Goal: Information Seeking & Learning: Learn about a topic

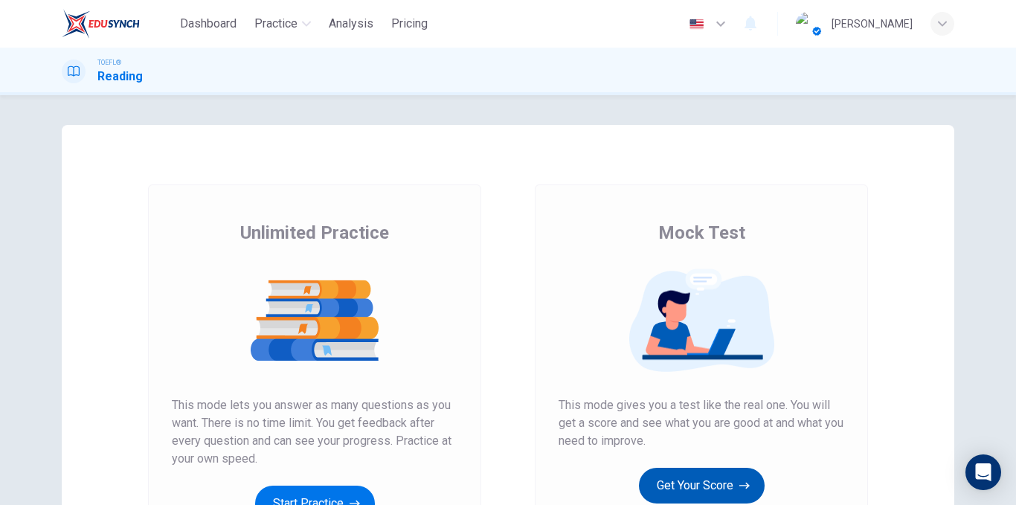
click at [693, 468] on button "Get Your Score" at bounding box center [702, 486] width 126 height 36
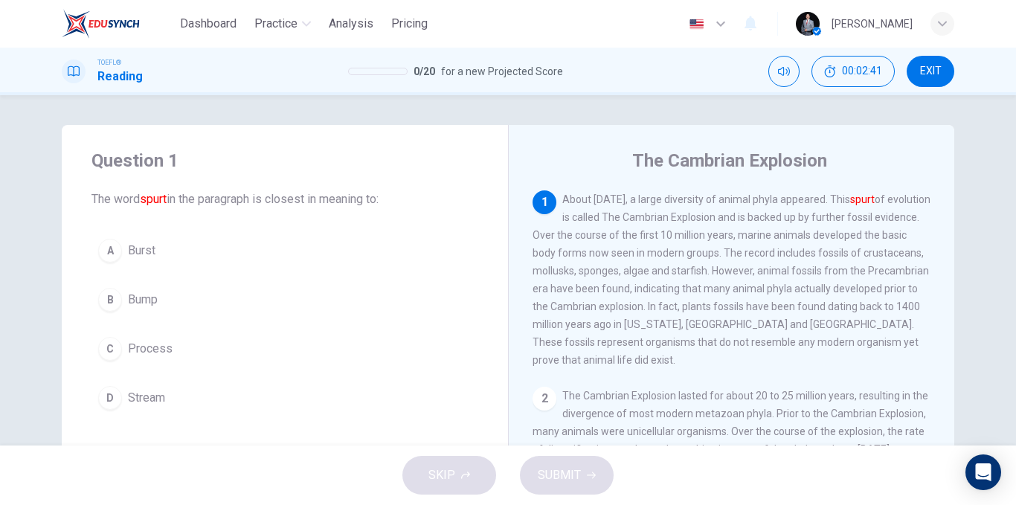
click at [150, 260] on button "A Burst" at bounding box center [284, 250] width 387 height 37
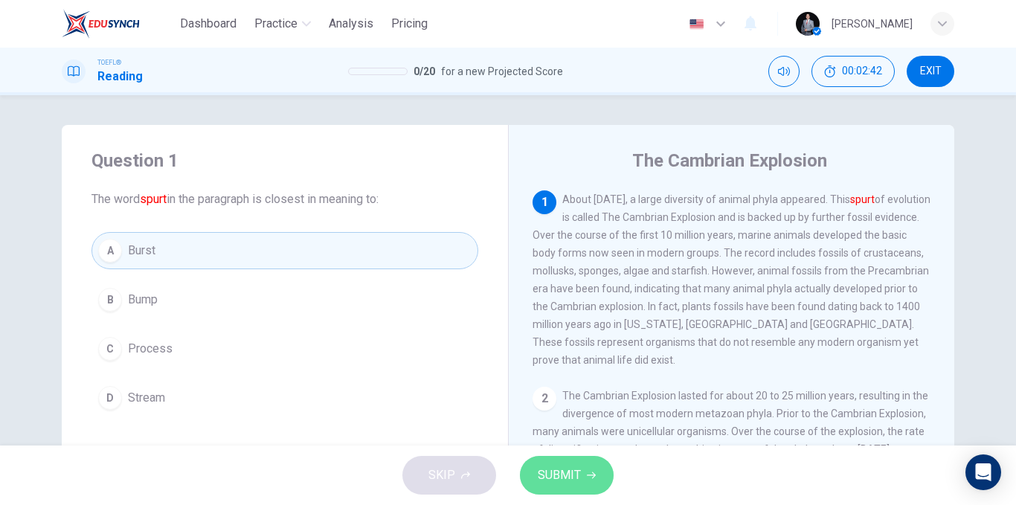
click at [561, 481] on span "SUBMIT" at bounding box center [559, 475] width 43 height 21
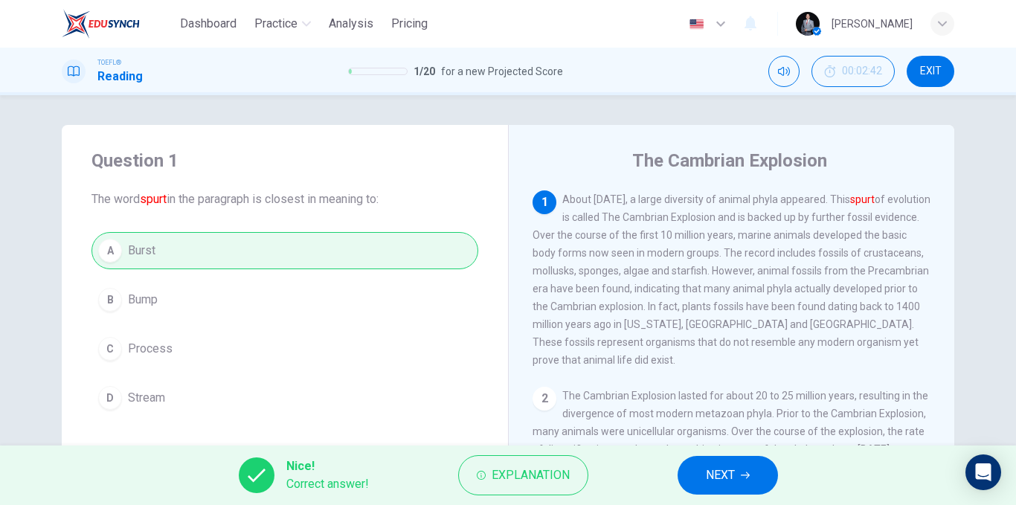
click at [698, 481] on button "NEXT" at bounding box center [728, 475] width 100 height 39
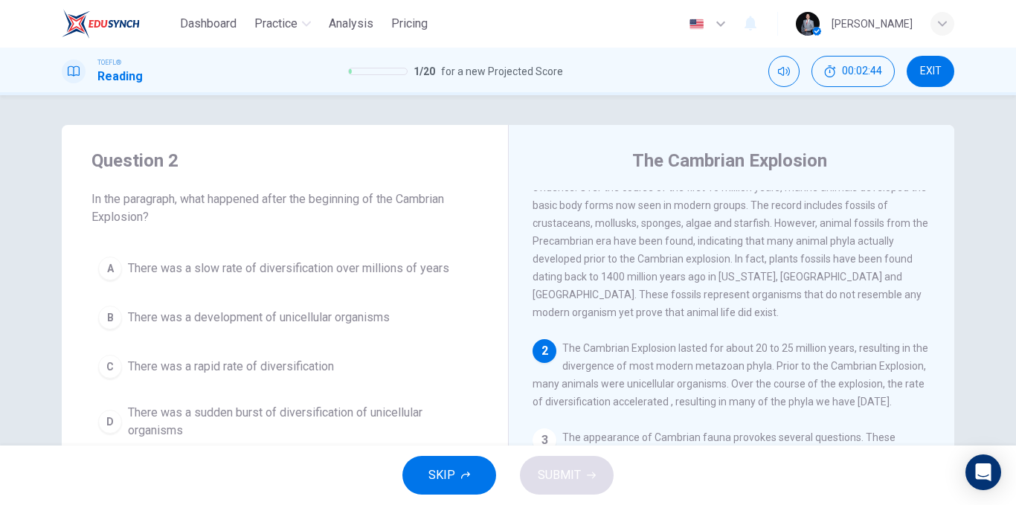
scroll to position [92, 0]
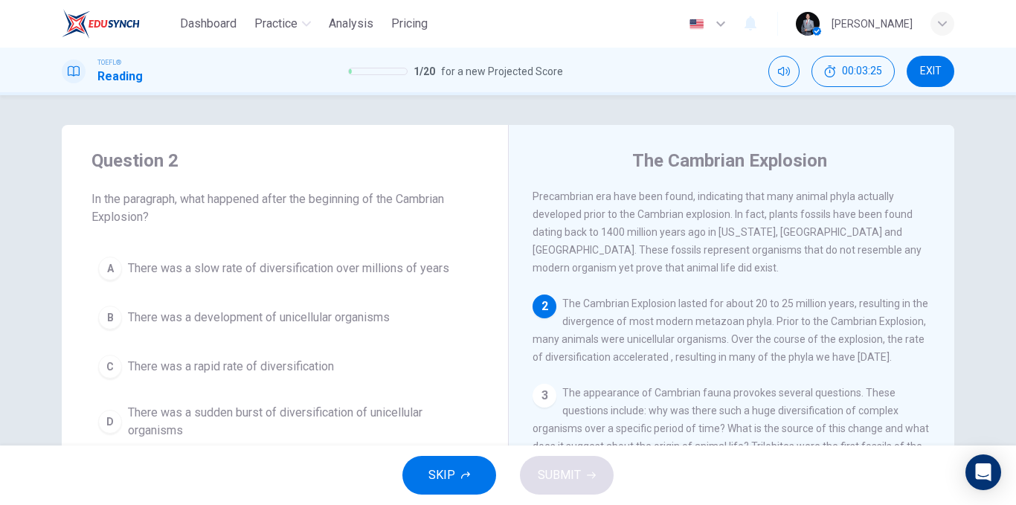
drag, startPoint x: 199, startPoint y: 202, endPoint x: 335, endPoint y: 192, distance: 136.5
click at [334, 192] on span "In the paragraph, what happened after the beginning of the Cambrian Explosion?" at bounding box center [284, 208] width 387 height 36
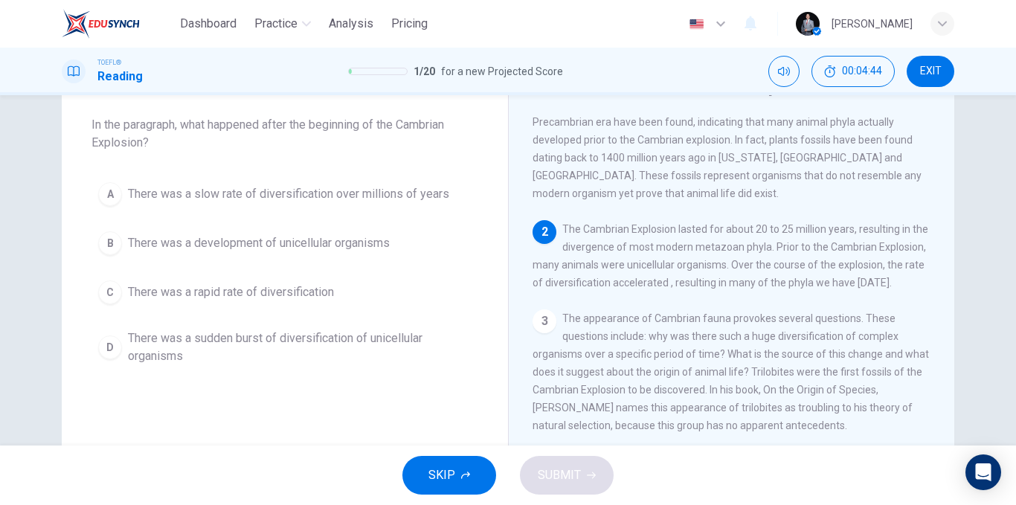
drag, startPoint x: 725, startPoint y: 277, endPoint x: 649, endPoint y: 273, distance: 76.7
click at [649, 273] on span "The Cambrian Explosion lasted for about 20 to 25 million years, resulting in th…" at bounding box center [731, 255] width 396 height 65
drag, startPoint x: 605, startPoint y: 294, endPoint x: 747, endPoint y: 297, distance: 142.1
click at [745, 289] on span "The Cambrian Explosion lasted for about 20 to 25 million years, resulting in th…" at bounding box center [731, 255] width 396 height 65
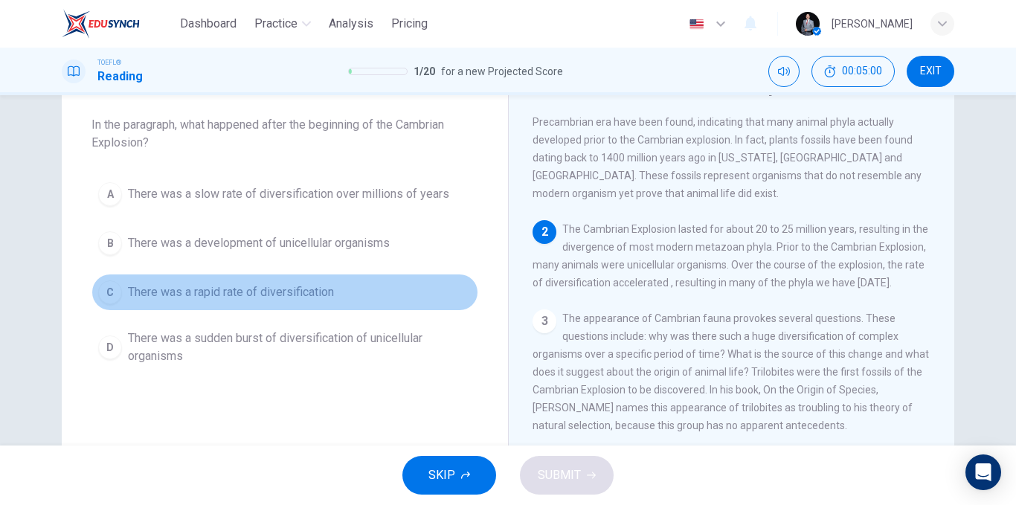
click at [285, 293] on span "There was a rapid rate of diversification" at bounding box center [231, 292] width 206 height 18
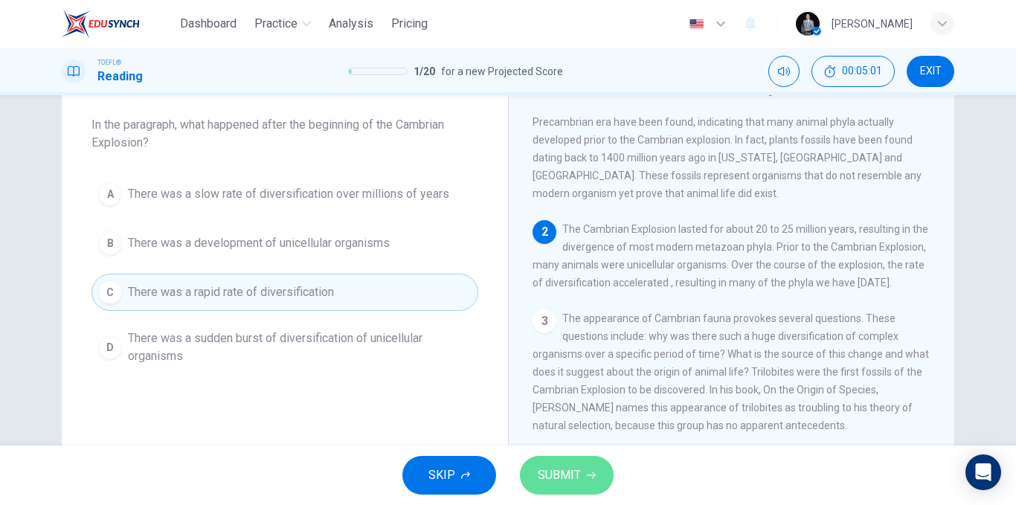
click at [554, 475] on span "SUBMIT" at bounding box center [559, 475] width 43 height 21
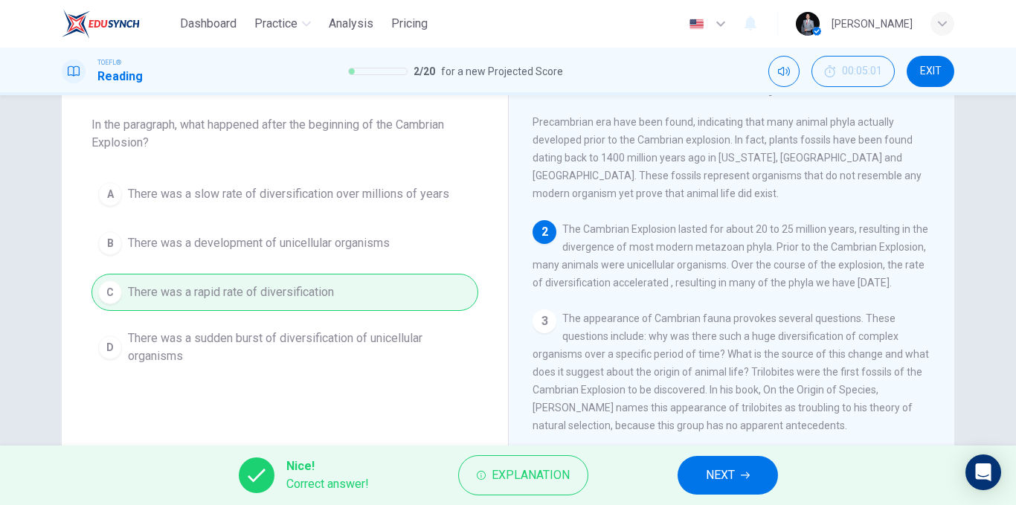
click at [744, 469] on button "NEXT" at bounding box center [728, 475] width 100 height 39
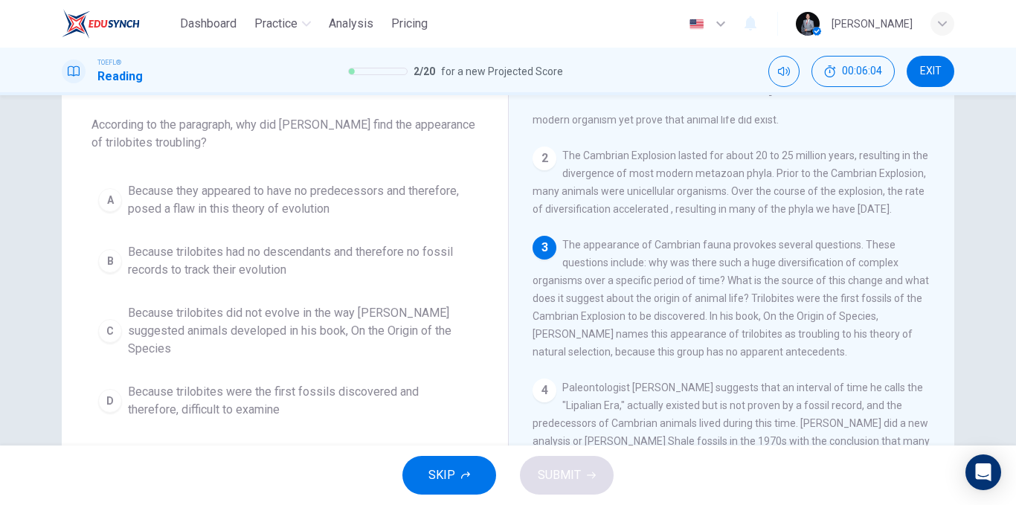
drag, startPoint x: 667, startPoint y: 368, endPoint x: 767, endPoint y: 366, distance: 99.7
click at [764, 358] on span "The appearance of Cambrian fauna provokes several questions. These questions in…" at bounding box center [731, 298] width 396 height 119
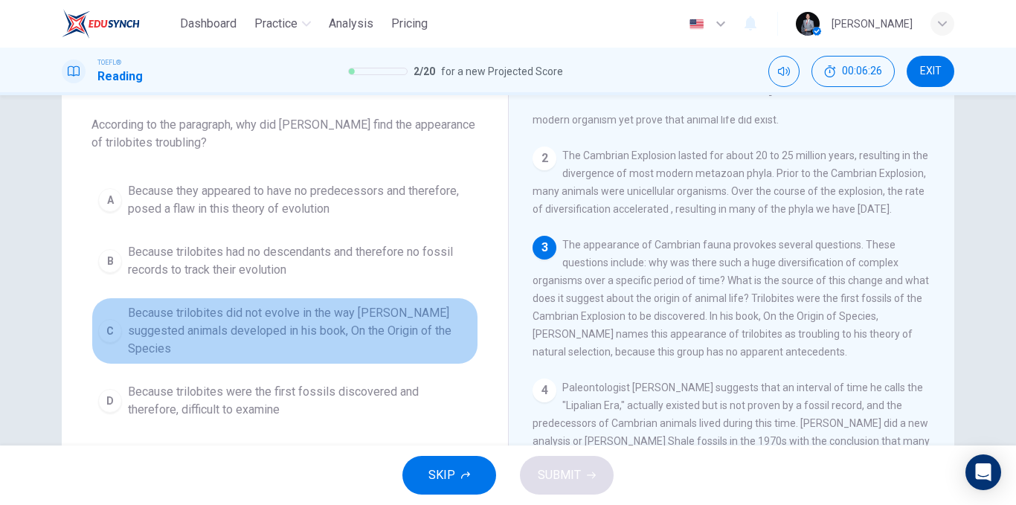
click at [289, 331] on span "Because trilobites did not evolve in the way [PERSON_NAME] suggested animals de…" at bounding box center [300, 331] width 344 height 54
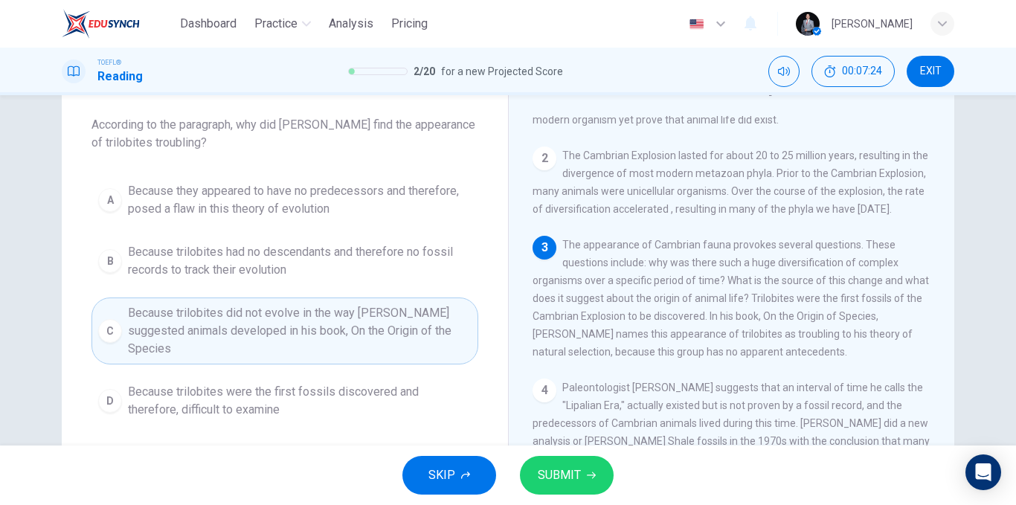
drag, startPoint x: 824, startPoint y: 370, endPoint x: 777, endPoint y: 367, distance: 46.9
click at [777, 358] on span "The appearance of Cambrian fauna provokes several questions. These questions in…" at bounding box center [731, 298] width 396 height 119
click at [562, 489] on button "SUBMIT" at bounding box center [567, 475] width 94 height 39
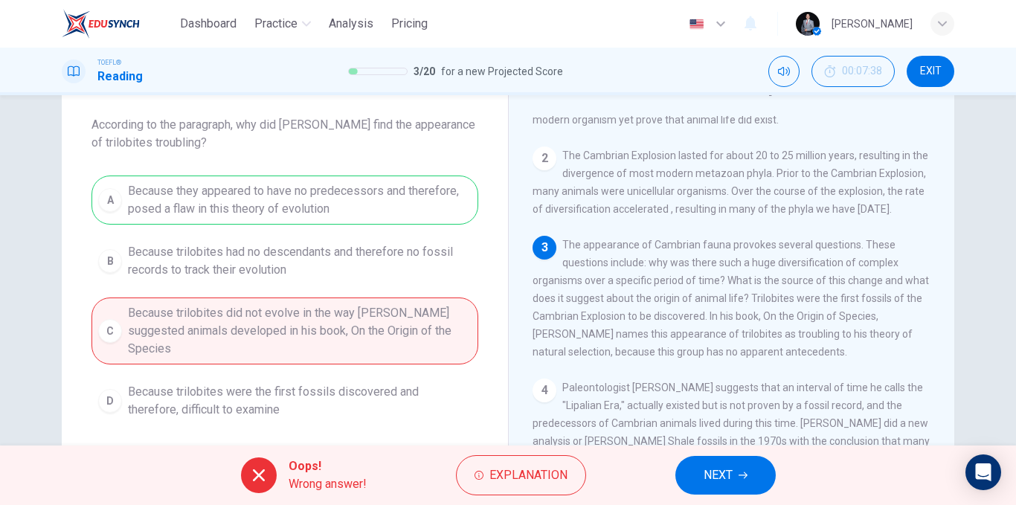
click at [712, 475] on span "NEXT" at bounding box center [718, 475] width 29 height 21
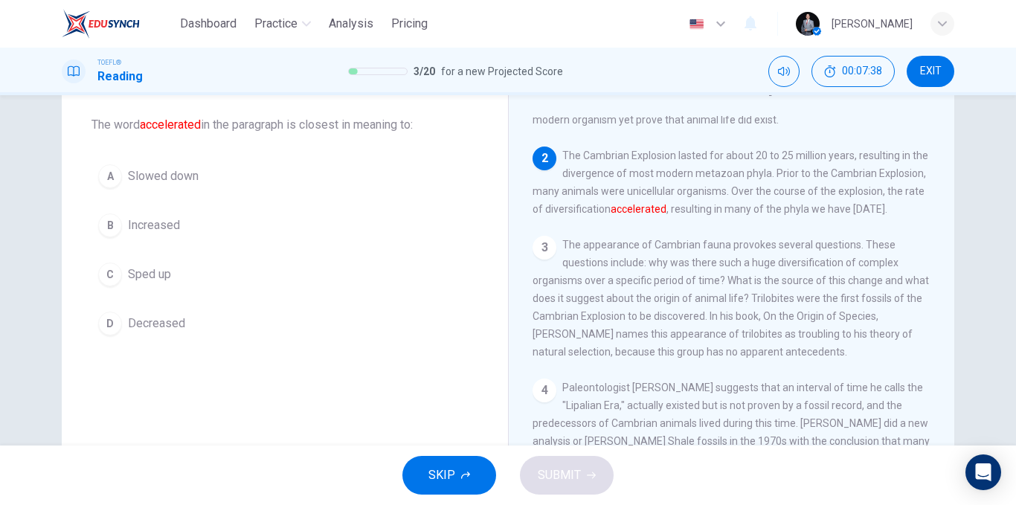
scroll to position [204, 0]
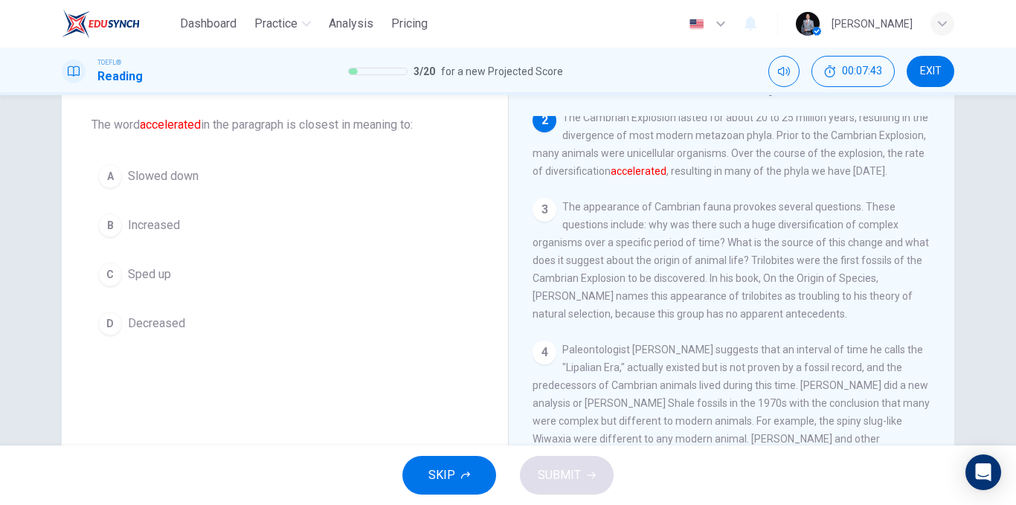
click at [178, 228] on button "B Increased" at bounding box center [284, 225] width 387 height 37
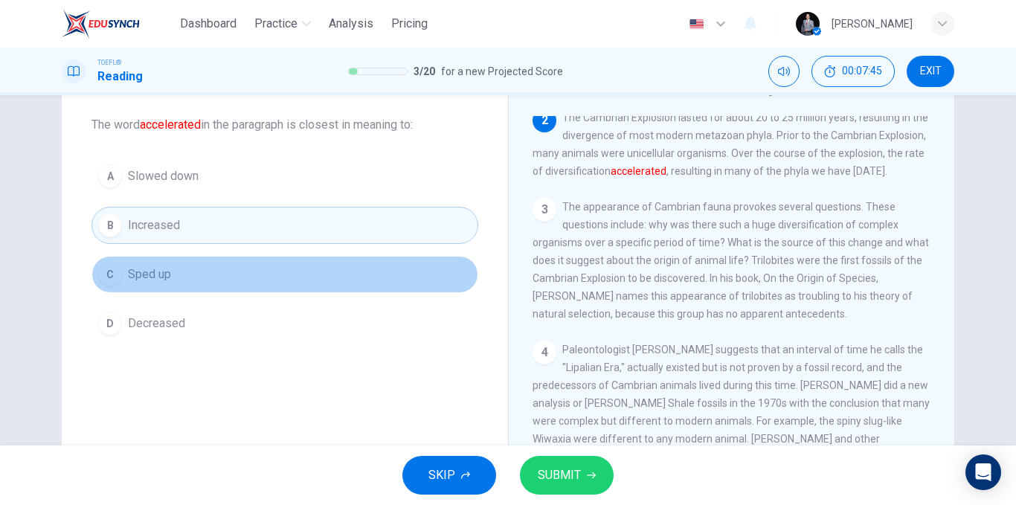
click at [181, 269] on button "C Sped up" at bounding box center [284, 274] width 387 height 37
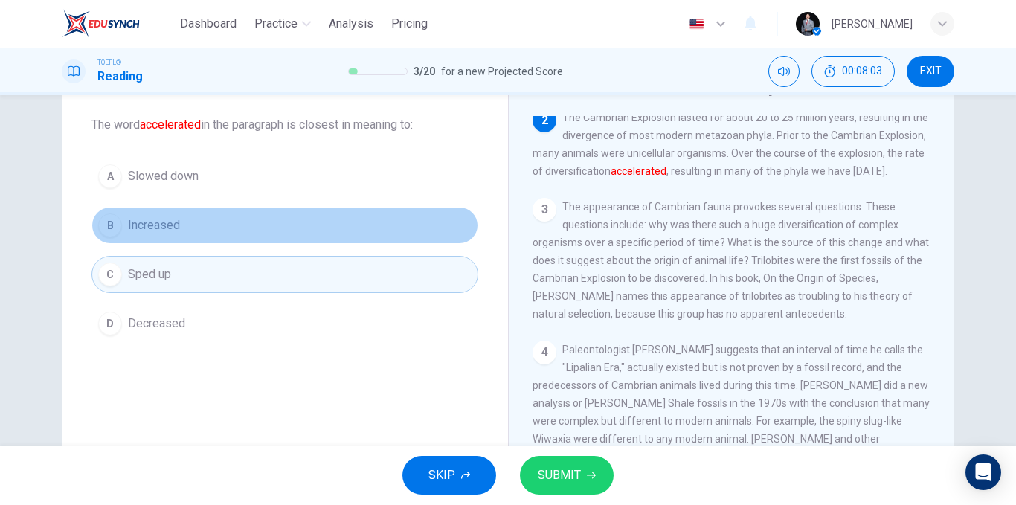
click at [193, 225] on button "B Increased" at bounding box center [284, 225] width 387 height 37
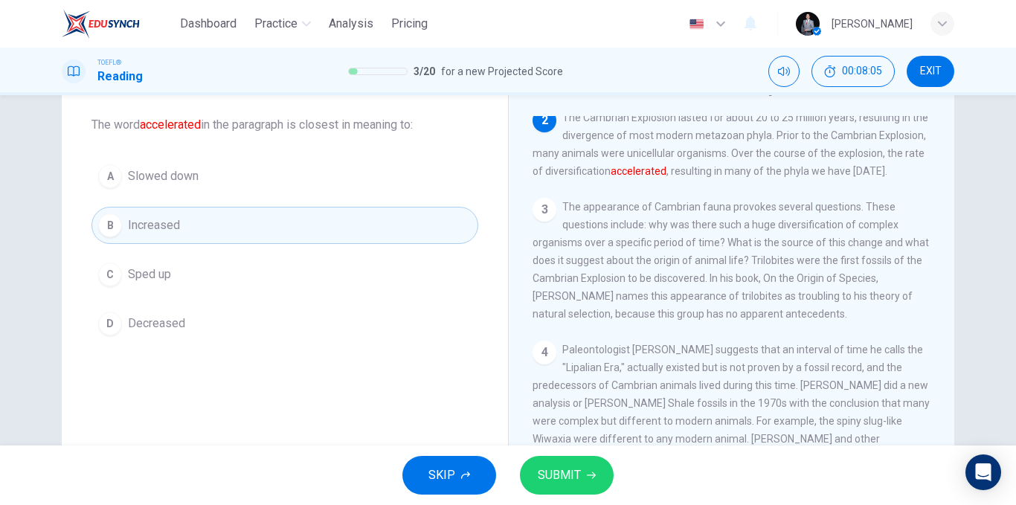
click at [559, 467] on span "SUBMIT" at bounding box center [559, 475] width 43 height 21
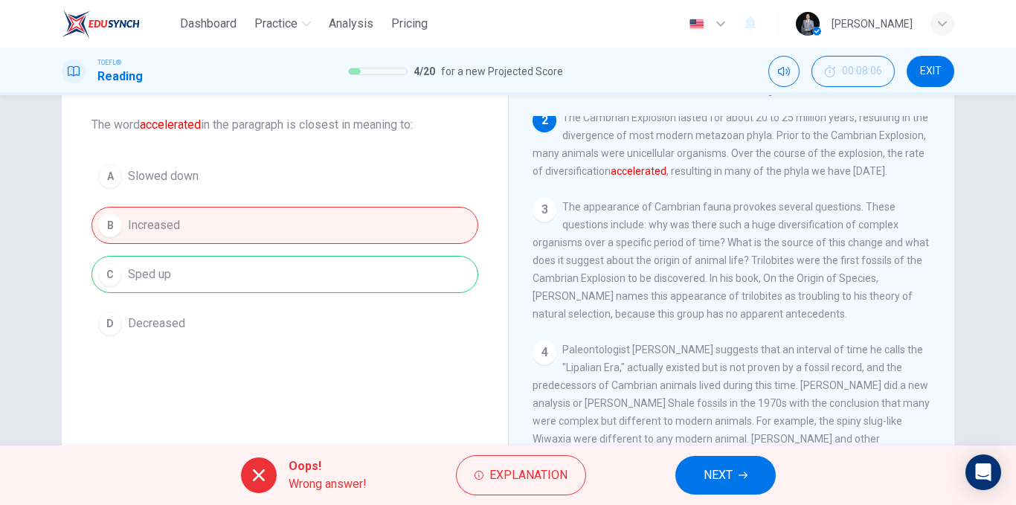
click at [723, 469] on span "NEXT" at bounding box center [718, 475] width 29 height 21
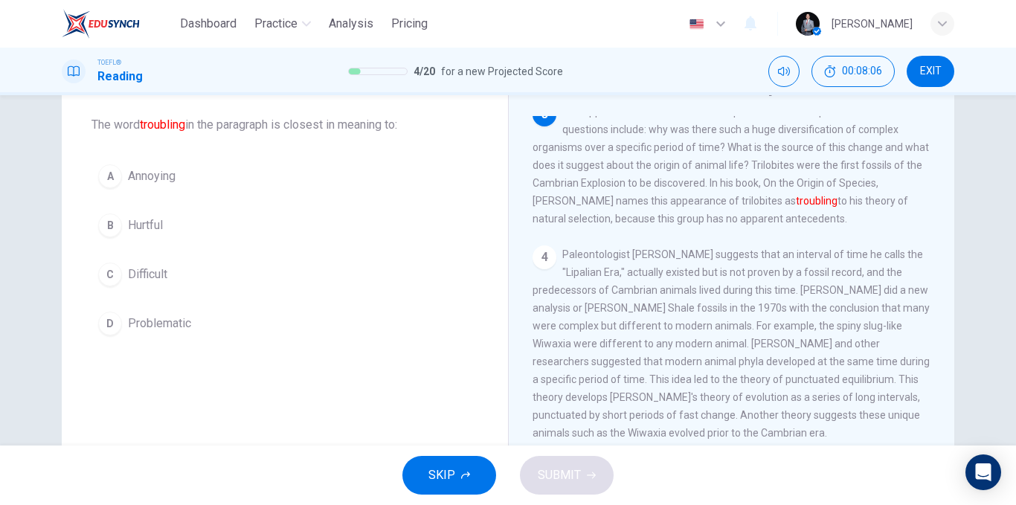
scroll to position [315, 0]
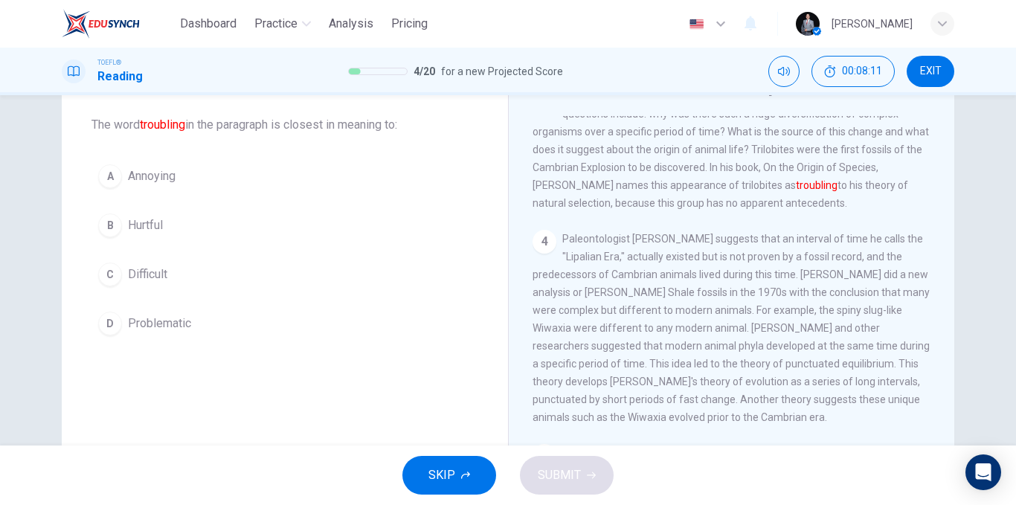
drag, startPoint x: 144, startPoint y: 123, endPoint x: 243, endPoint y: 115, distance: 99.3
click at [243, 115] on div "Question 5 The word troubling in the paragraph is closest in meaning to:" at bounding box center [284, 104] width 387 height 60
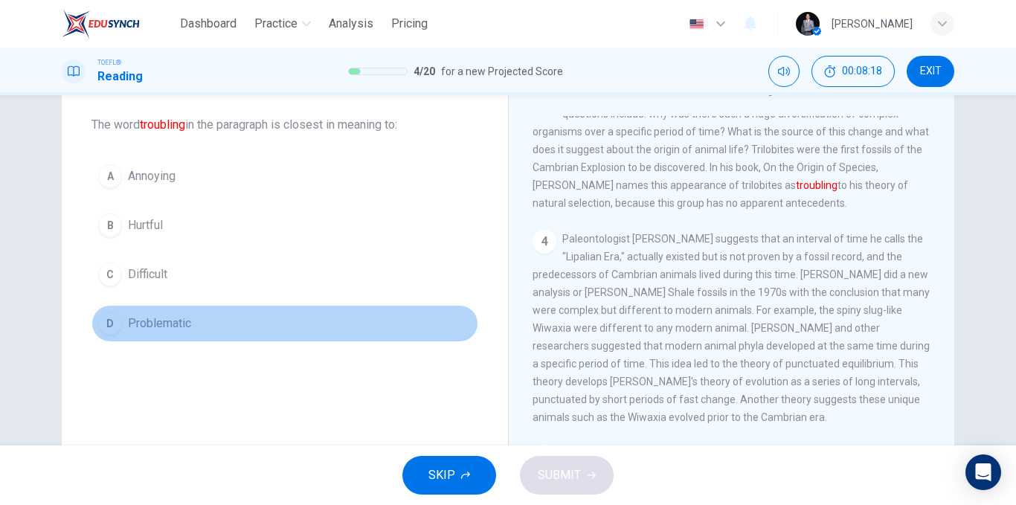
click at [208, 327] on button "D Problematic" at bounding box center [284, 323] width 387 height 37
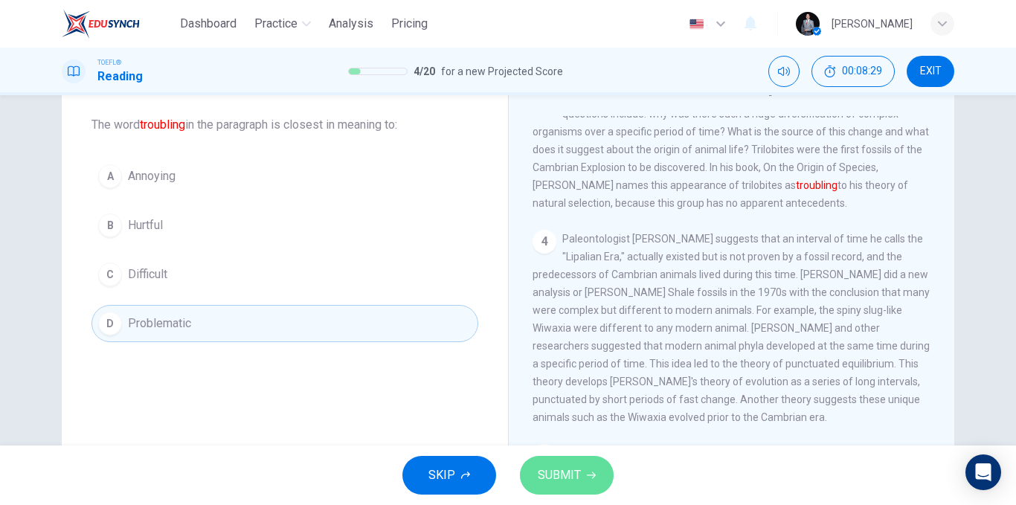
click at [558, 466] on span "SUBMIT" at bounding box center [559, 475] width 43 height 21
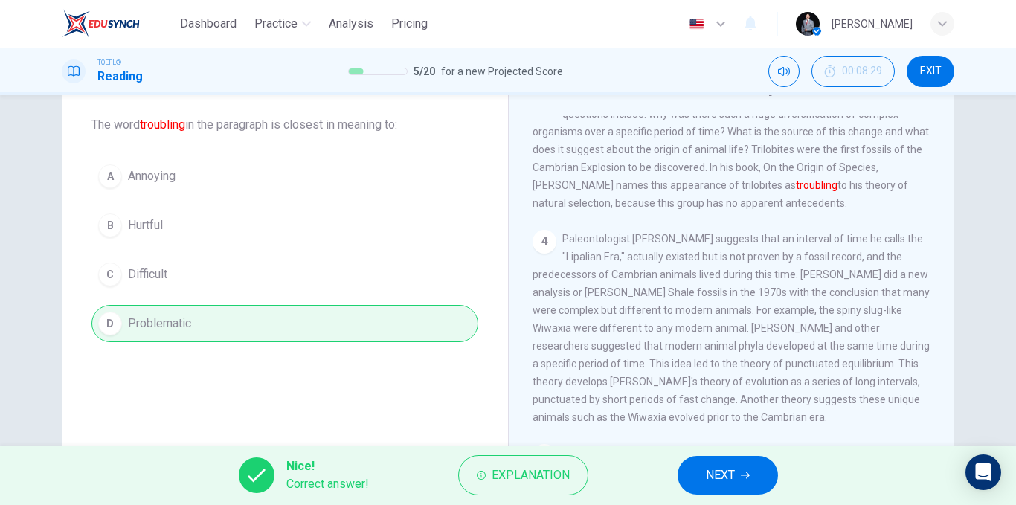
click at [718, 460] on button "NEXT" at bounding box center [728, 475] width 100 height 39
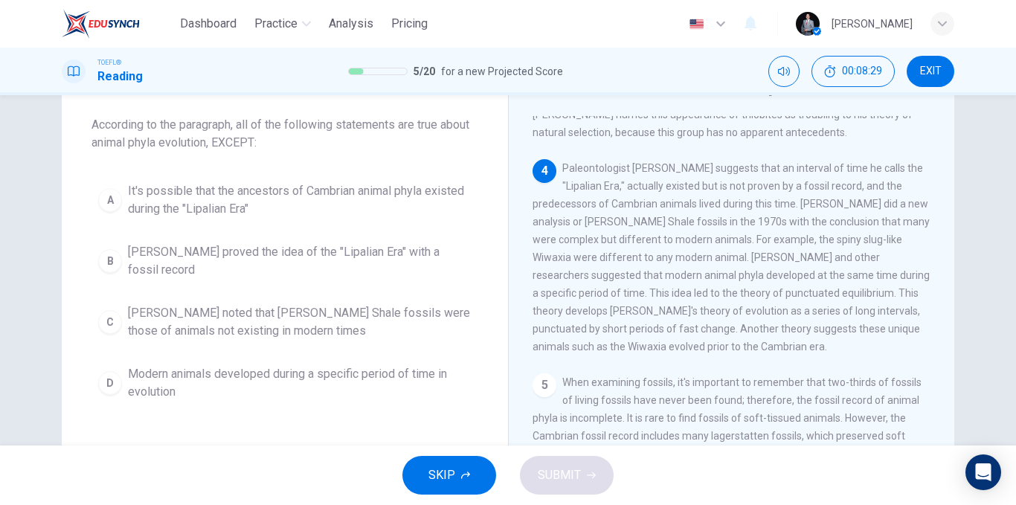
scroll to position [388, 0]
drag, startPoint x: 154, startPoint y: 127, endPoint x: 303, endPoint y: 113, distance: 149.4
click at [303, 113] on div "Question 6 According to the paragraph, all of the following statements are true…" at bounding box center [284, 112] width 387 height 77
drag, startPoint x: 249, startPoint y: 129, endPoint x: 350, endPoint y: 130, distance: 100.4
click at [349, 130] on span "According to the paragraph, all of the following statements are true about anim…" at bounding box center [284, 134] width 387 height 36
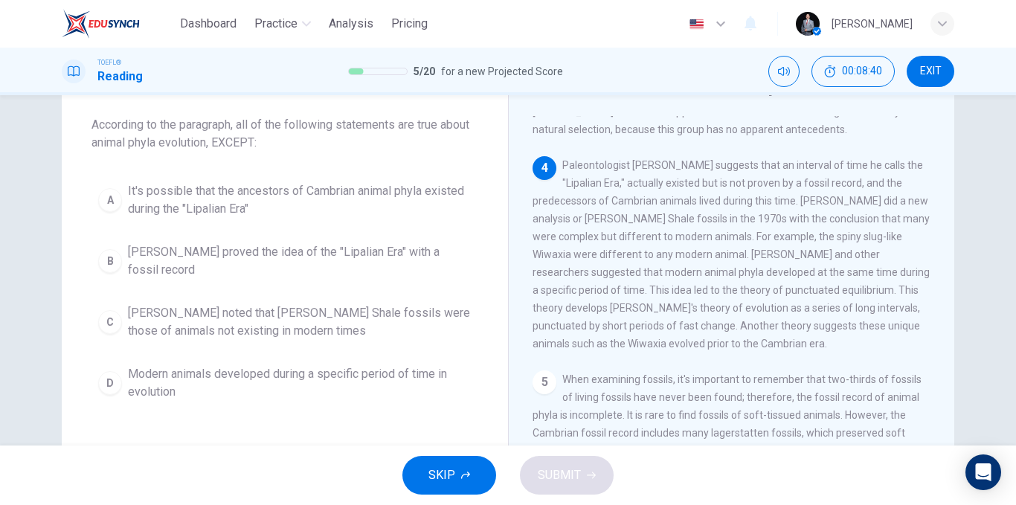
drag, startPoint x: 579, startPoint y: 205, endPoint x: 595, endPoint y: 208, distance: 15.9
click at [595, 208] on div "4 Paleontologist [PERSON_NAME] suggests that an interval of time he calls the "…" at bounding box center [732, 254] width 399 height 196
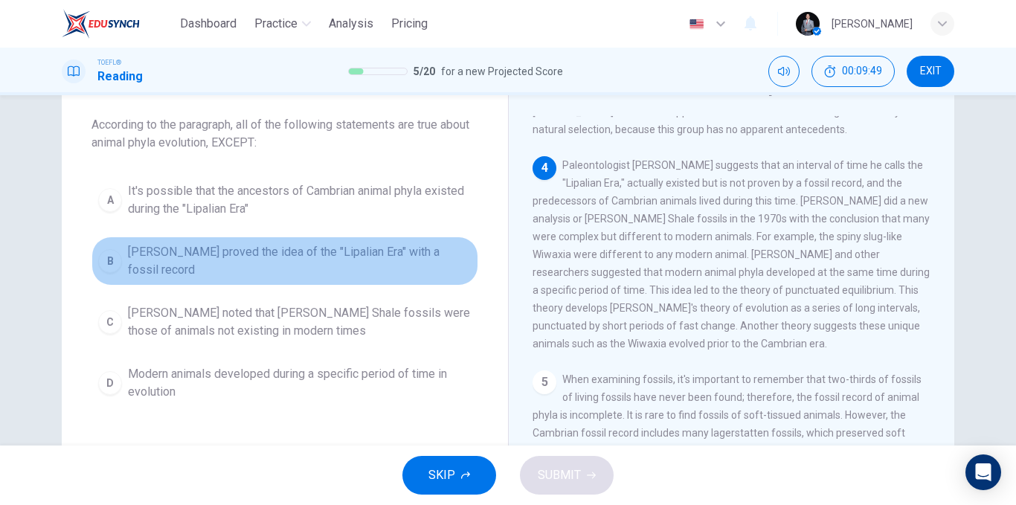
click at [424, 256] on span "[PERSON_NAME] proved the idea of the "Lipalian Era" with a fossil record" at bounding box center [300, 261] width 344 height 36
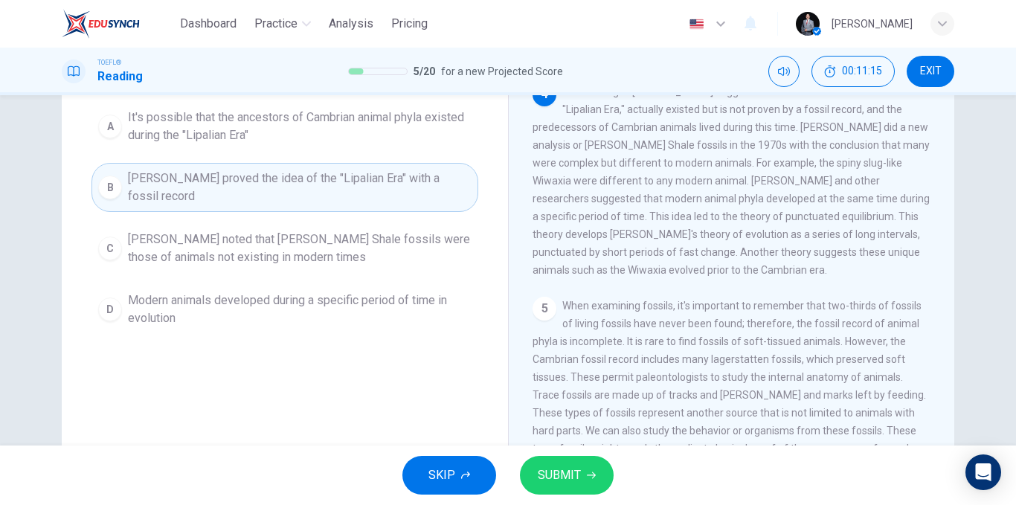
scroll to position [149, 0]
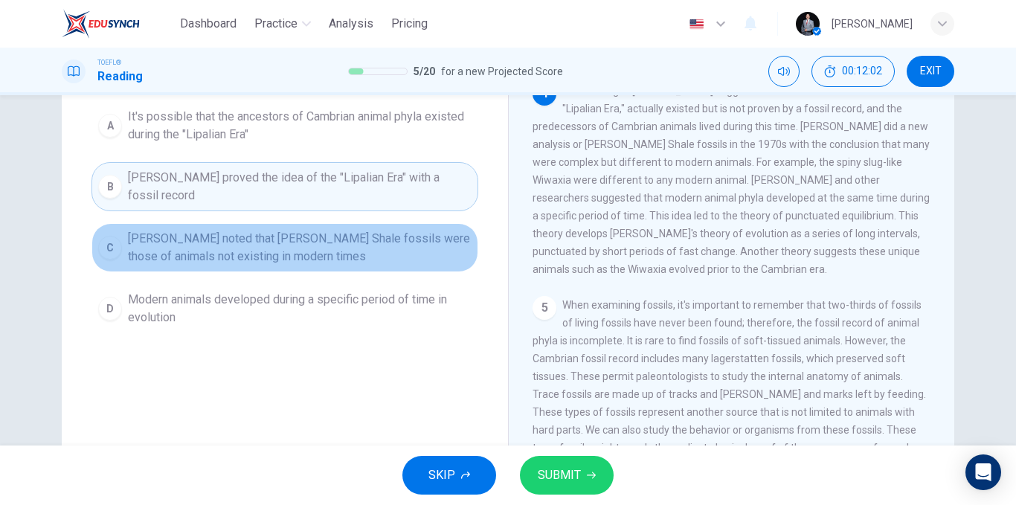
click at [277, 249] on span "[PERSON_NAME] noted that [PERSON_NAME] Shale fossils were those of animals not …" at bounding box center [300, 248] width 344 height 36
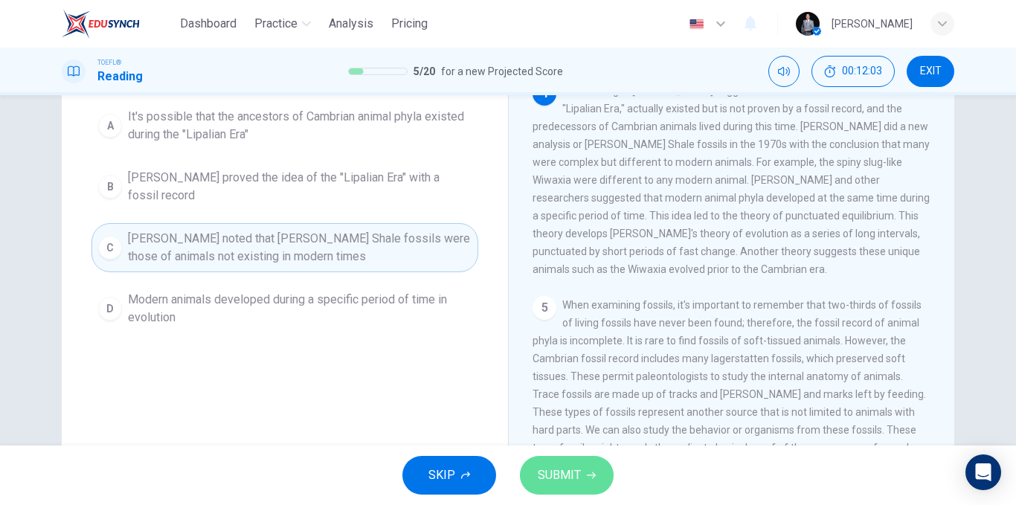
click at [611, 475] on button "SUBMIT" at bounding box center [567, 475] width 94 height 39
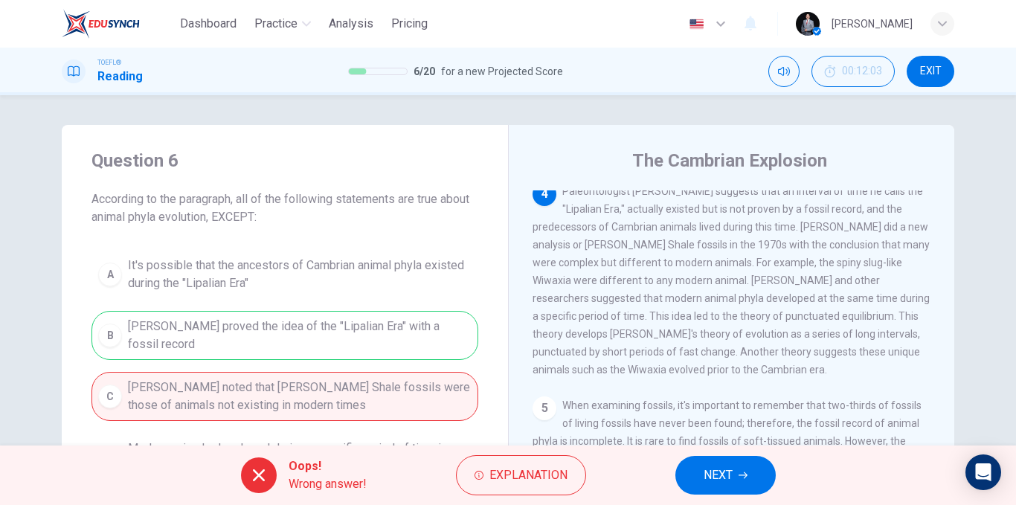
scroll to position [463, 0]
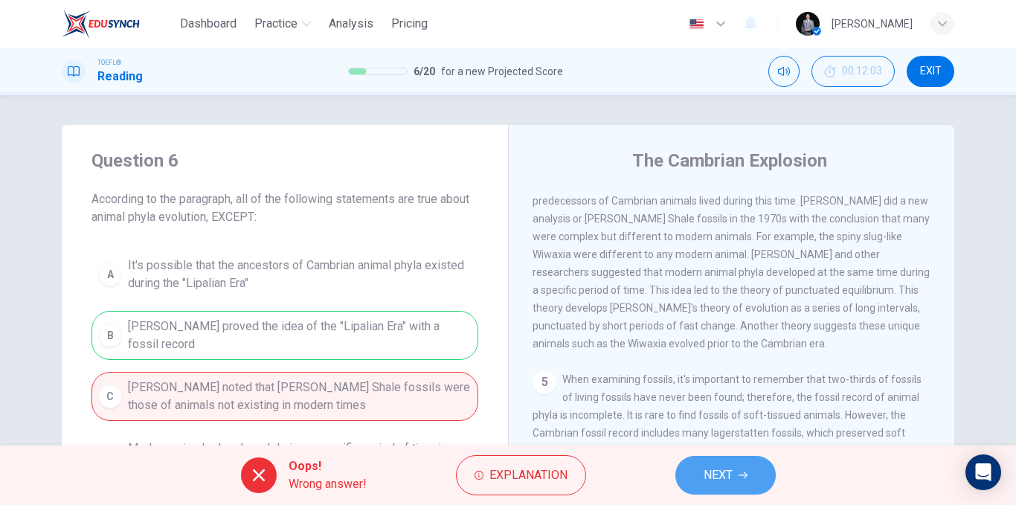
click at [722, 466] on span "NEXT" at bounding box center [718, 475] width 29 height 21
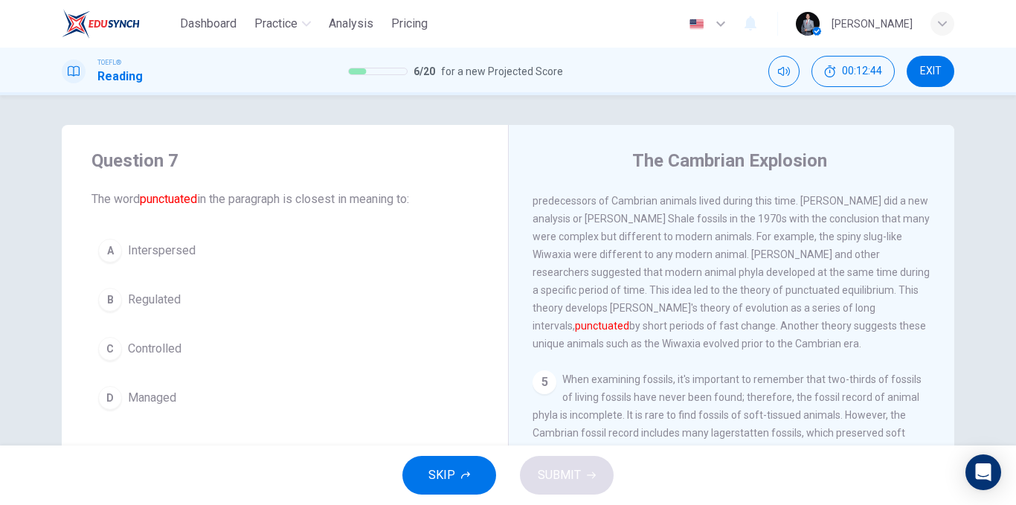
drag, startPoint x: 794, startPoint y: 349, endPoint x: 834, endPoint y: 354, distance: 39.8
click at [834, 350] on span "Paleontologist [PERSON_NAME] suggests that an interval of time he calls the "Li…" at bounding box center [731, 254] width 397 height 190
click at [263, 250] on button "A Interspersed" at bounding box center [284, 250] width 387 height 37
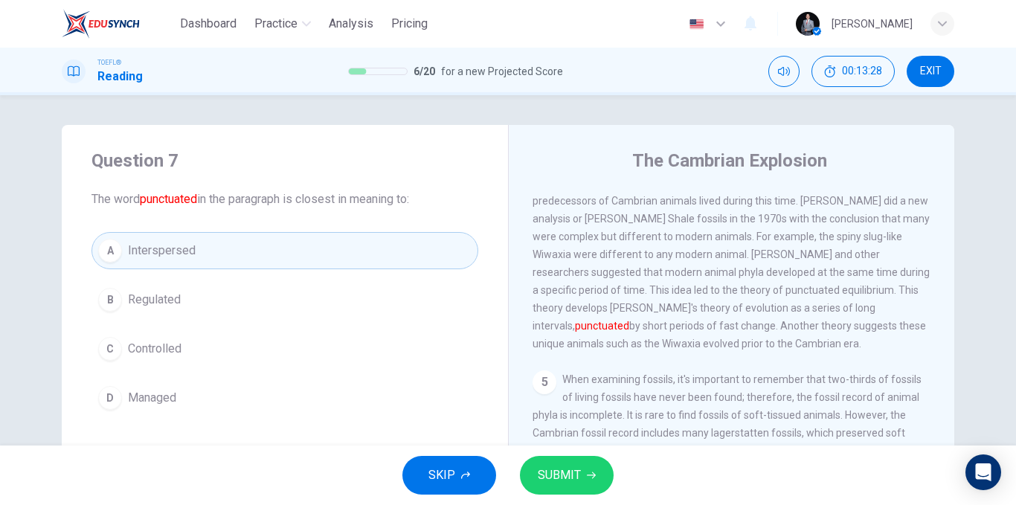
click at [191, 350] on button "C Controlled" at bounding box center [284, 348] width 387 height 37
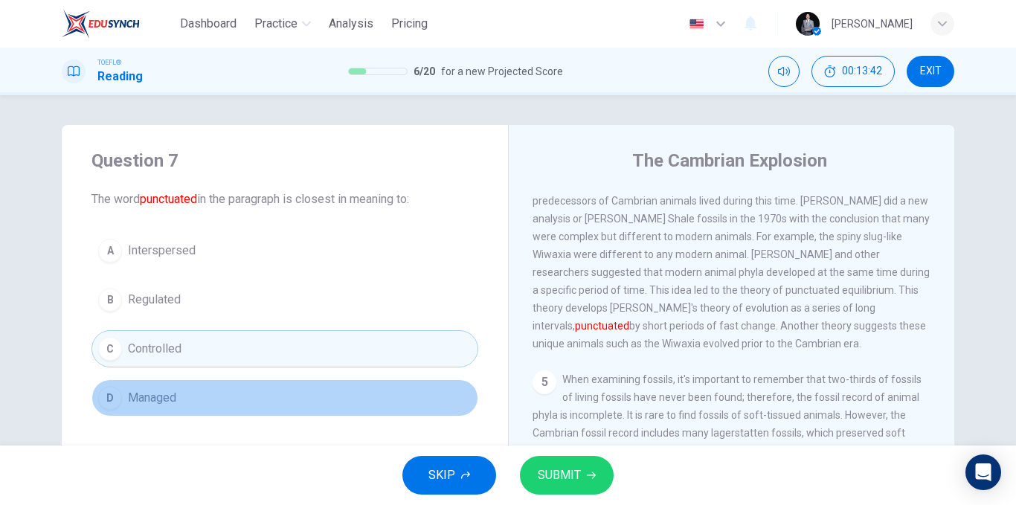
click at [273, 397] on button "D Managed" at bounding box center [284, 397] width 387 height 37
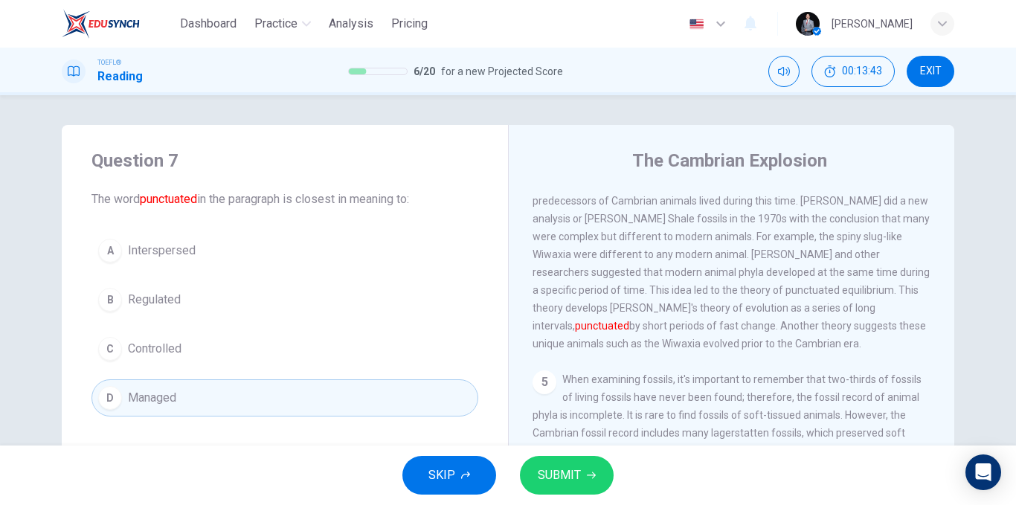
click at [572, 469] on span "SUBMIT" at bounding box center [559, 475] width 43 height 21
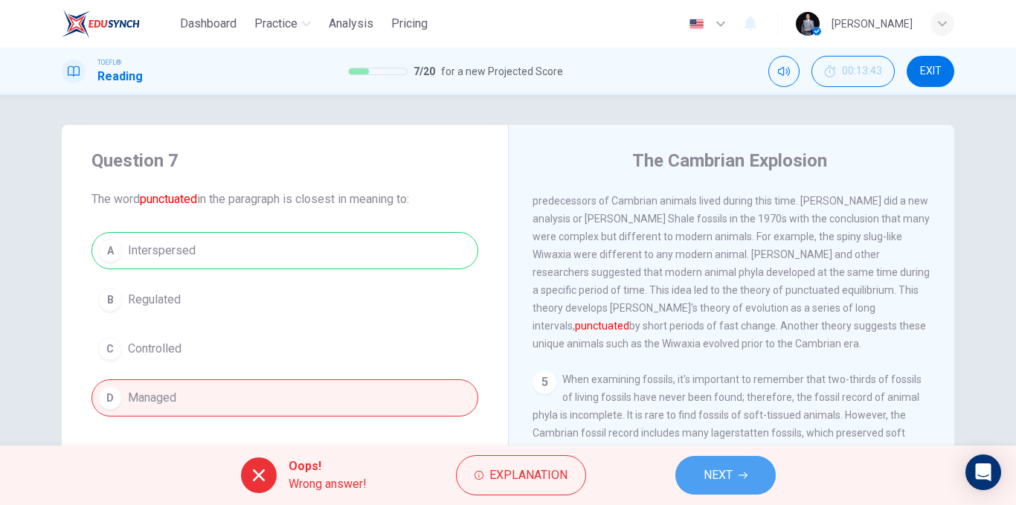
click at [716, 465] on span "NEXT" at bounding box center [718, 475] width 29 height 21
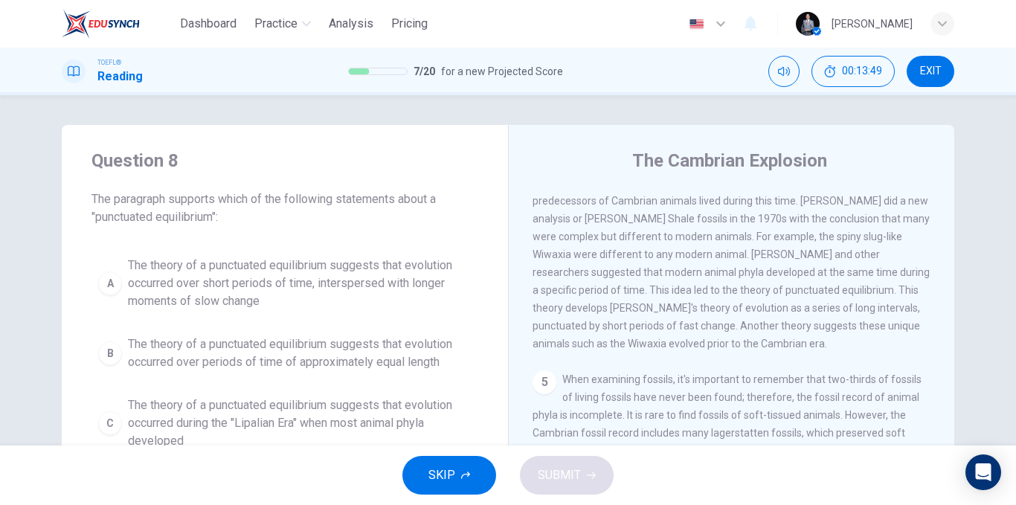
drag, startPoint x: 179, startPoint y: 214, endPoint x: 118, endPoint y: 219, distance: 60.4
click at [118, 219] on span "The paragraph supports which of the following statements about a "punctuated eq…" at bounding box center [284, 208] width 387 height 36
click at [240, 211] on span "The paragraph supports which of the following statements about a "punctuated eq…" at bounding box center [284, 208] width 387 height 36
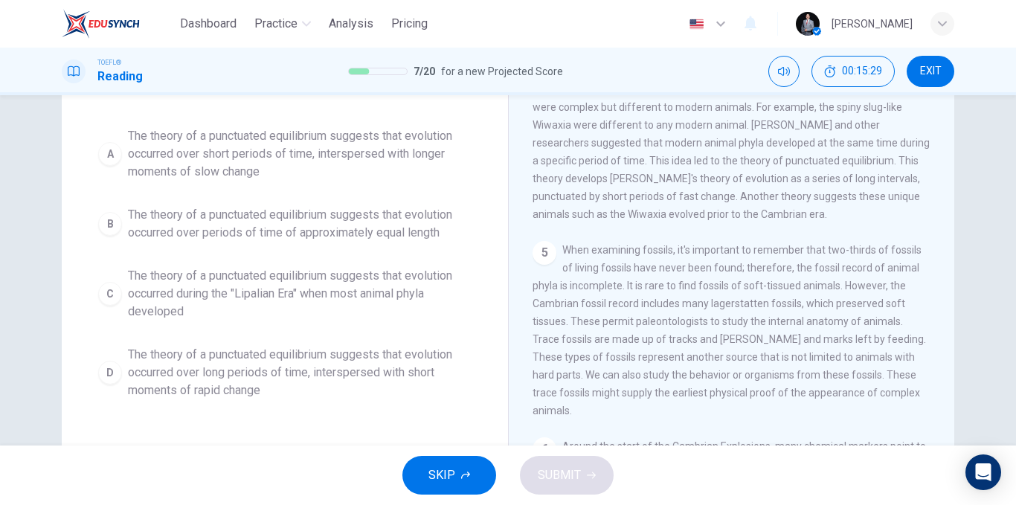
scroll to position [149, 0]
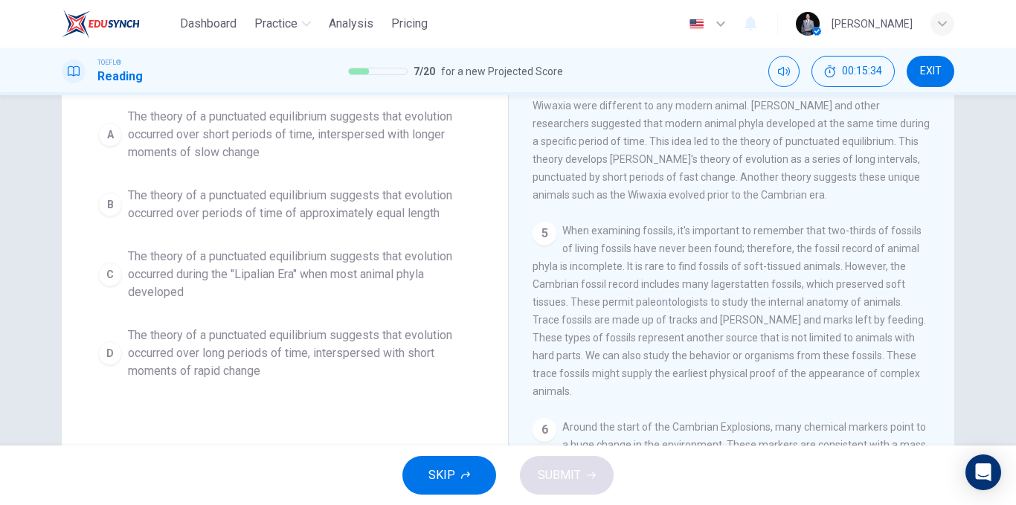
click at [379, 355] on span "The theory of a punctuated equilibrium suggests that evolution occurred over lo…" at bounding box center [300, 354] width 344 height 54
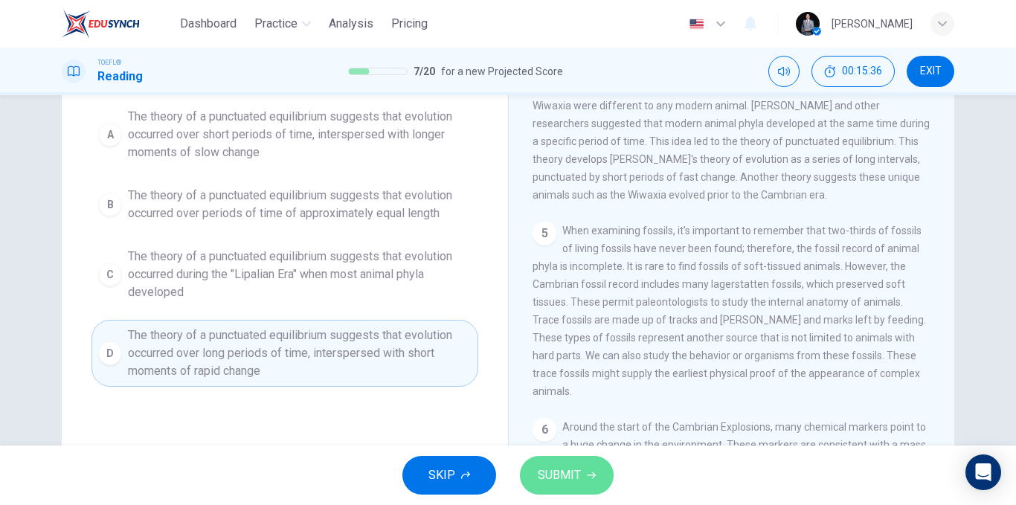
click at [550, 475] on span "SUBMIT" at bounding box center [559, 475] width 43 height 21
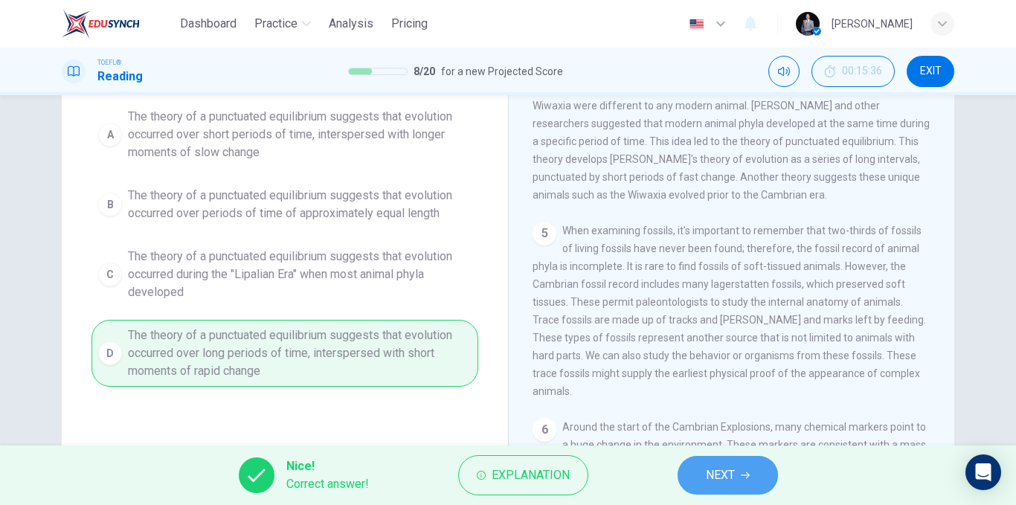
drag, startPoint x: 748, startPoint y: 483, endPoint x: 697, endPoint y: 463, distance: 54.4
click at [745, 481] on button "NEXT" at bounding box center [728, 475] width 100 height 39
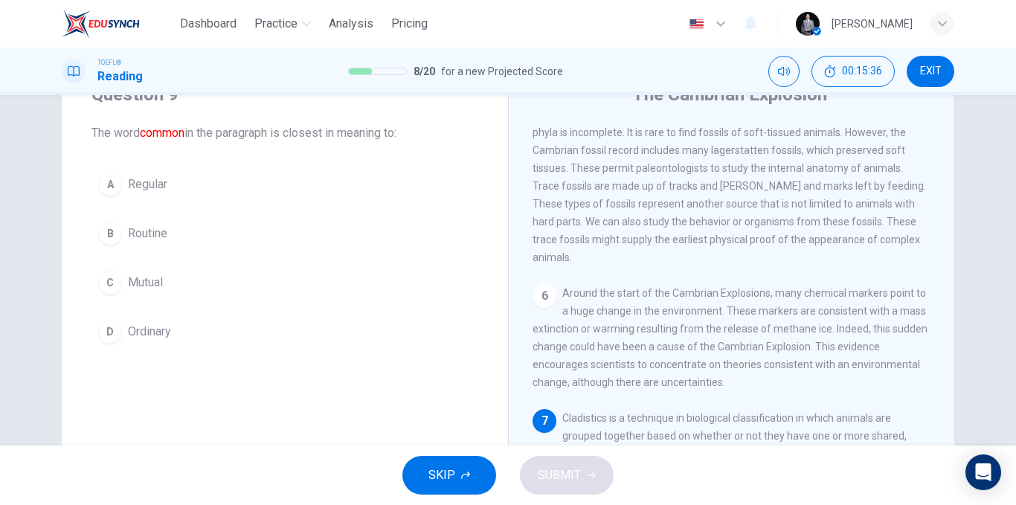
scroll to position [0, 0]
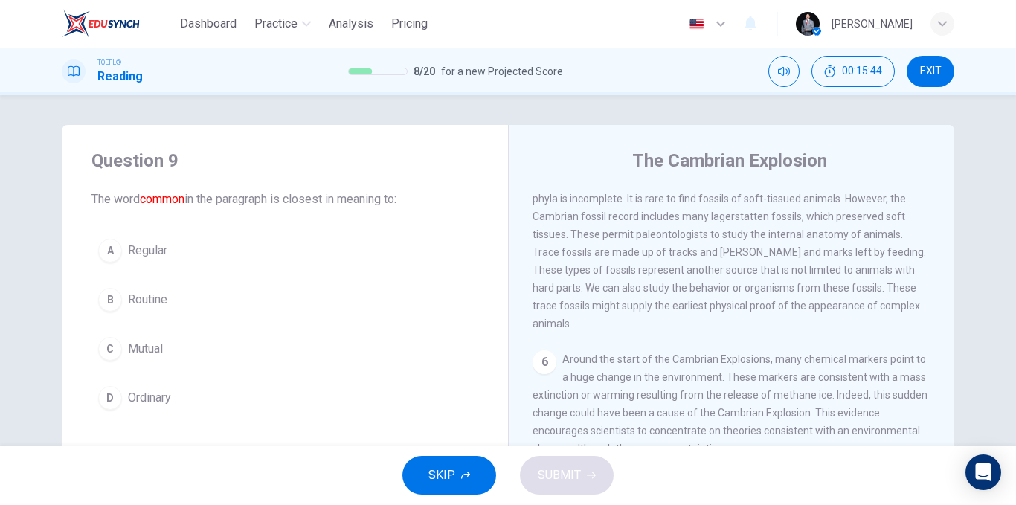
click at [154, 257] on span "Regular" at bounding box center [147, 251] width 39 height 18
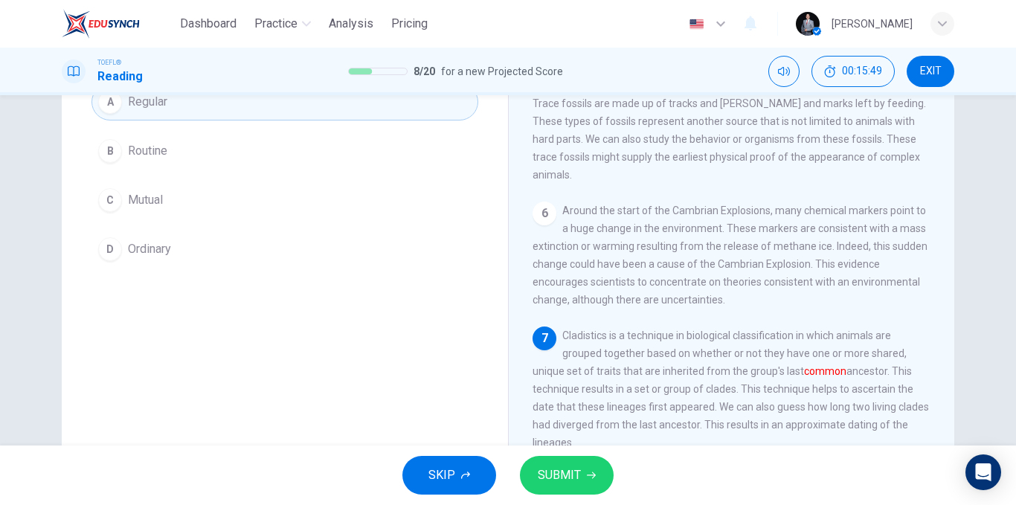
scroll to position [74, 0]
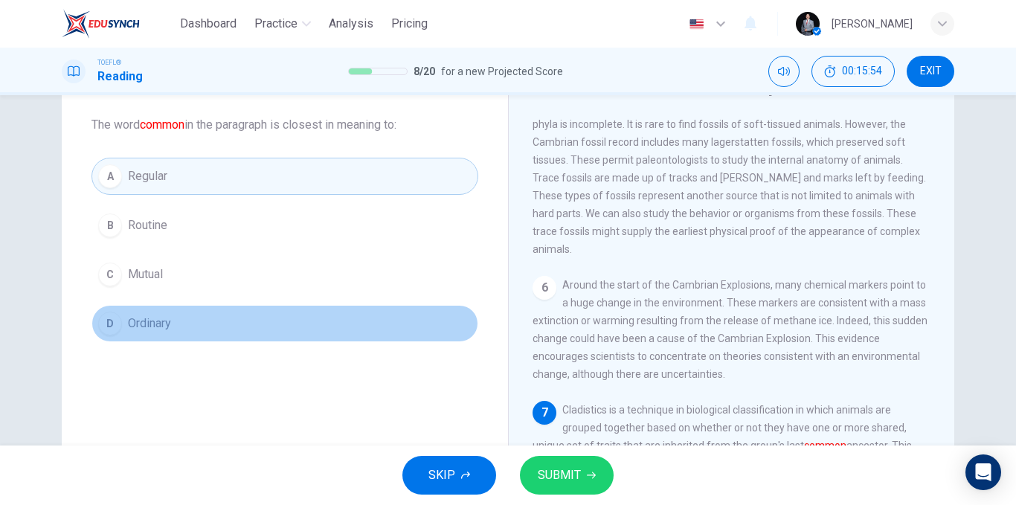
click at [158, 324] on span "Ordinary" at bounding box center [149, 324] width 43 height 18
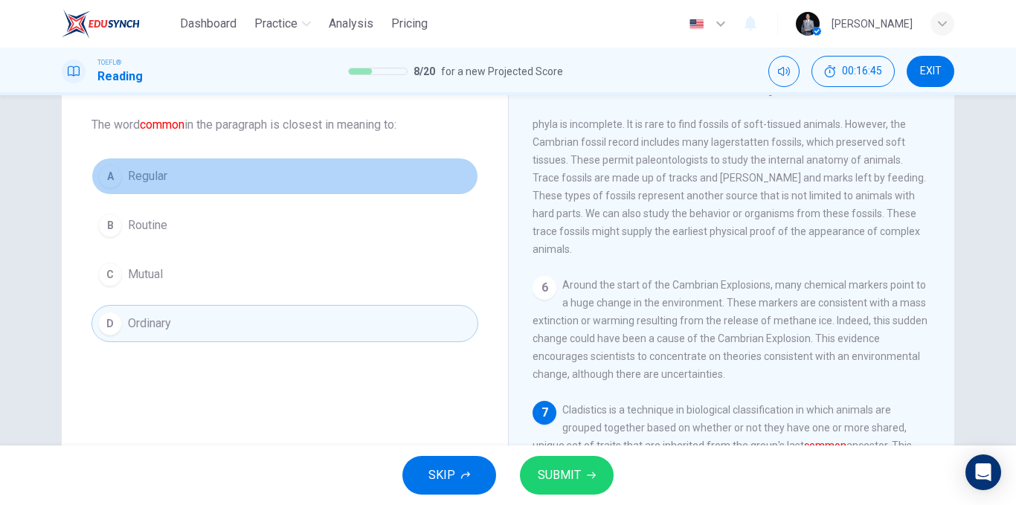
click at [155, 180] on span "Regular" at bounding box center [147, 176] width 39 height 18
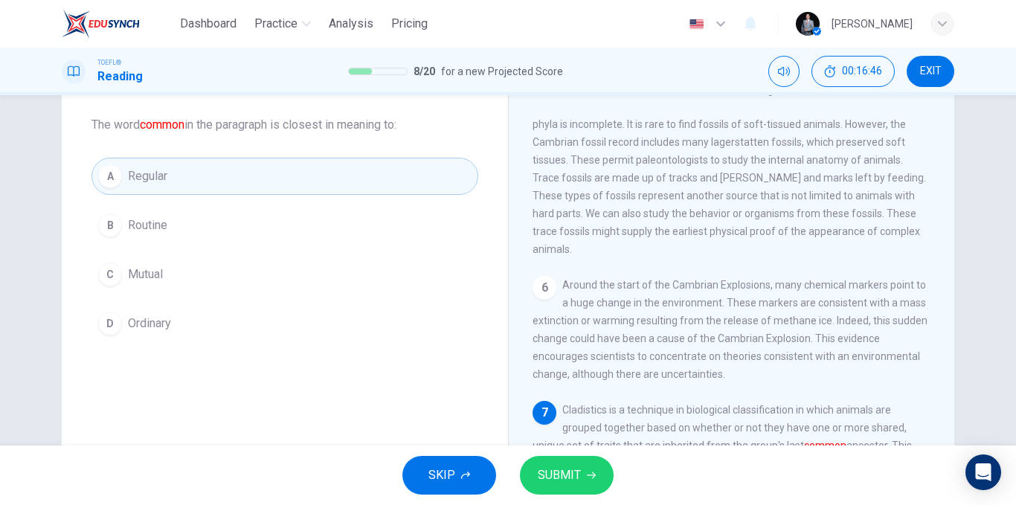
drag, startPoint x: 155, startPoint y: 128, endPoint x: 193, endPoint y: 131, distance: 38.1
click at [193, 131] on span "The word common in the paragraph is closest in meaning to:" at bounding box center [284, 125] width 387 height 18
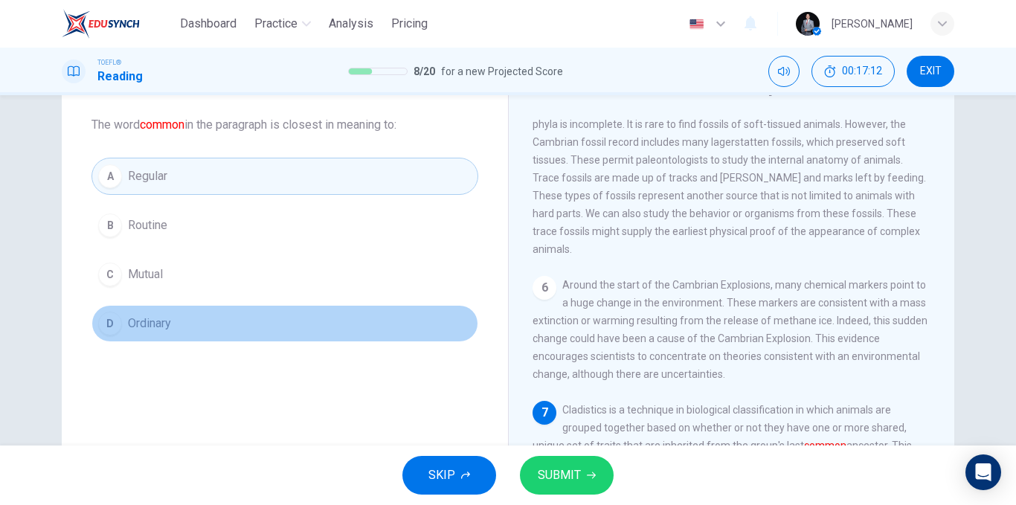
click at [199, 324] on button "D Ordinary" at bounding box center [284, 323] width 387 height 37
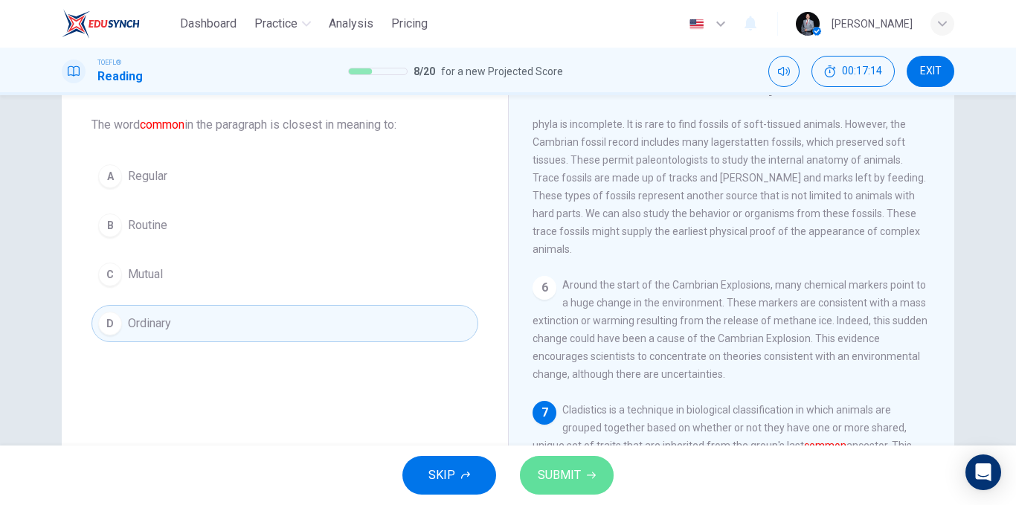
click at [546, 474] on span "SUBMIT" at bounding box center [559, 475] width 43 height 21
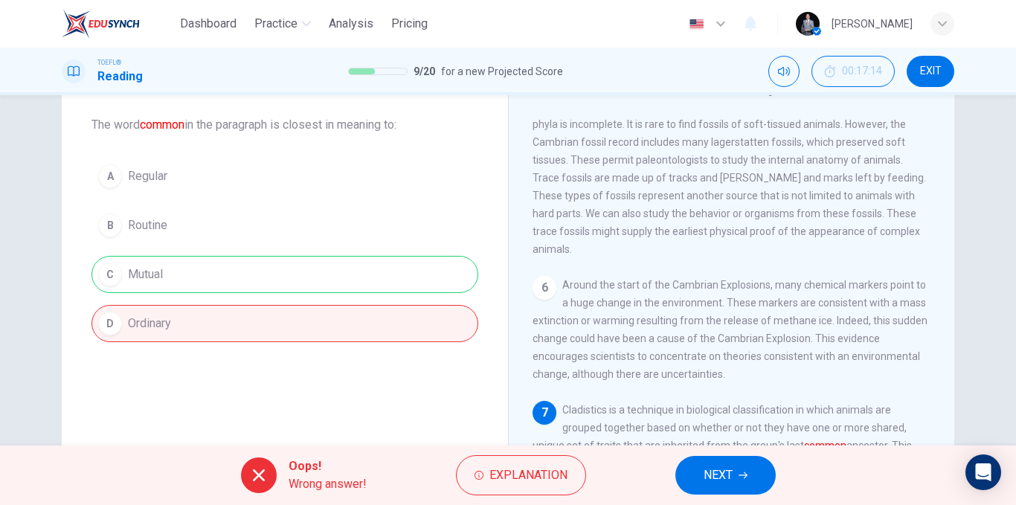
drag, startPoint x: 205, startPoint y: 286, endPoint x: 120, endPoint y: 272, distance: 86.6
click at [113, 275] on div "A Regular B Routine C Mutual D Ordinary" at bounding box center [284, 250] width 387 height 184
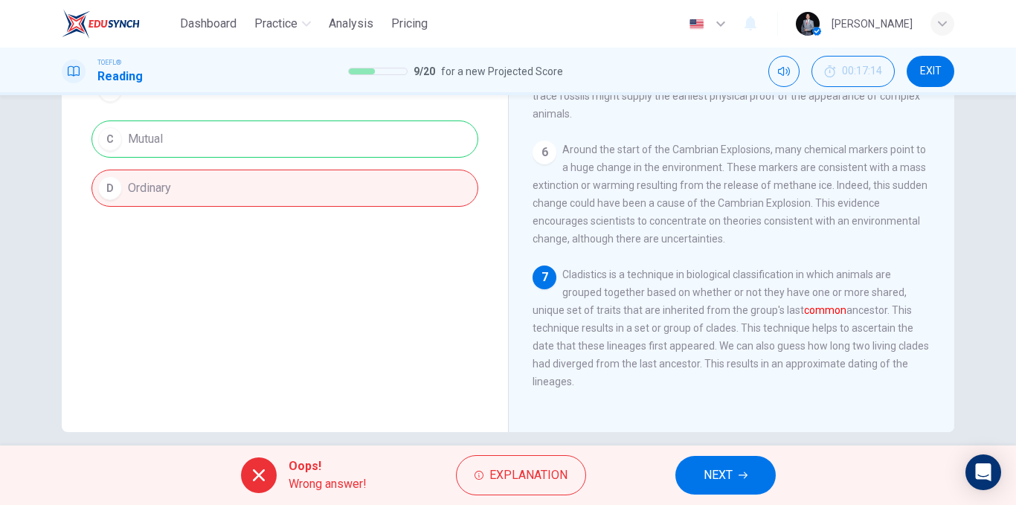
scroll to position [223, 0]
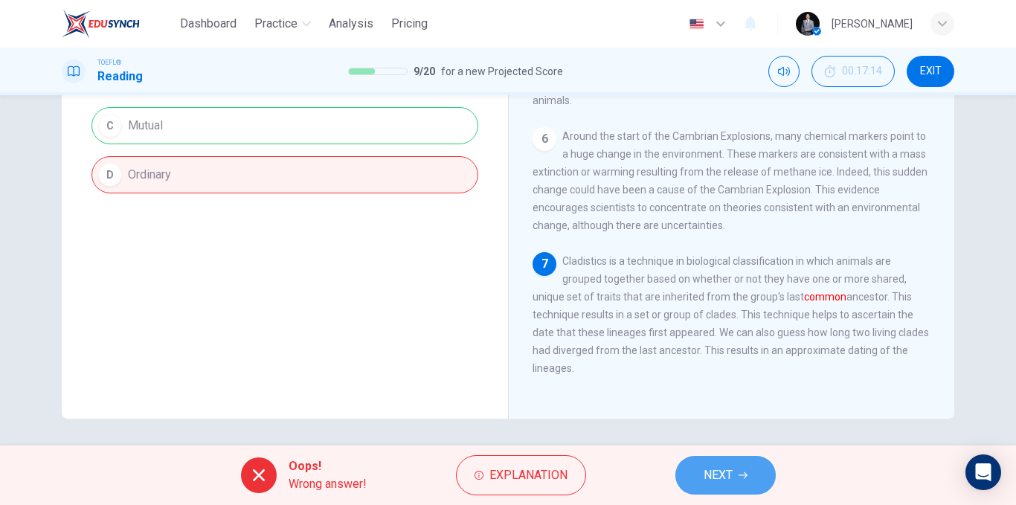
drag, startPoint x: 739, startPoint y: 465, endPoint x: 670, endPoint y: 460, distance: 68.6
click at [738, 465] on button "NEXT" at bounding box center [725, 475] width 100 height 39
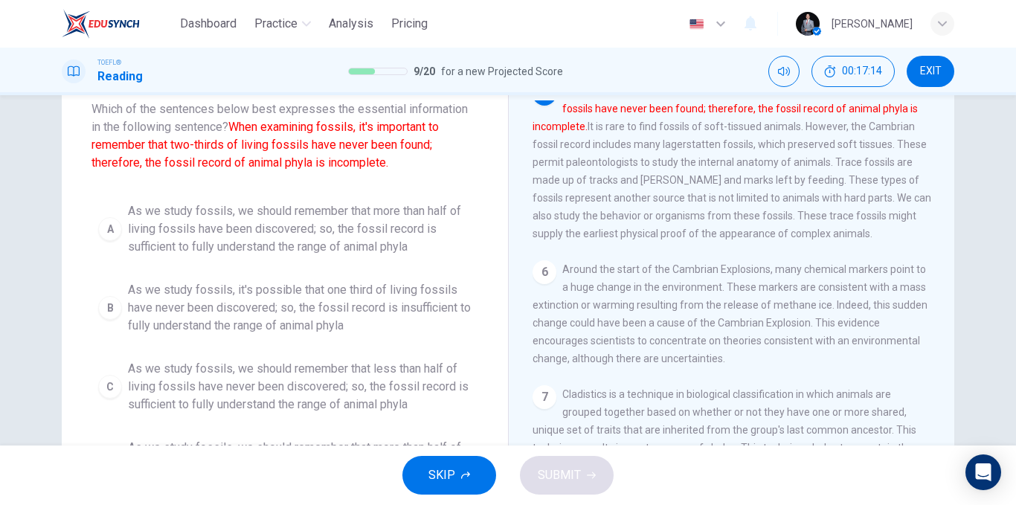
scroll to position [77, 0]
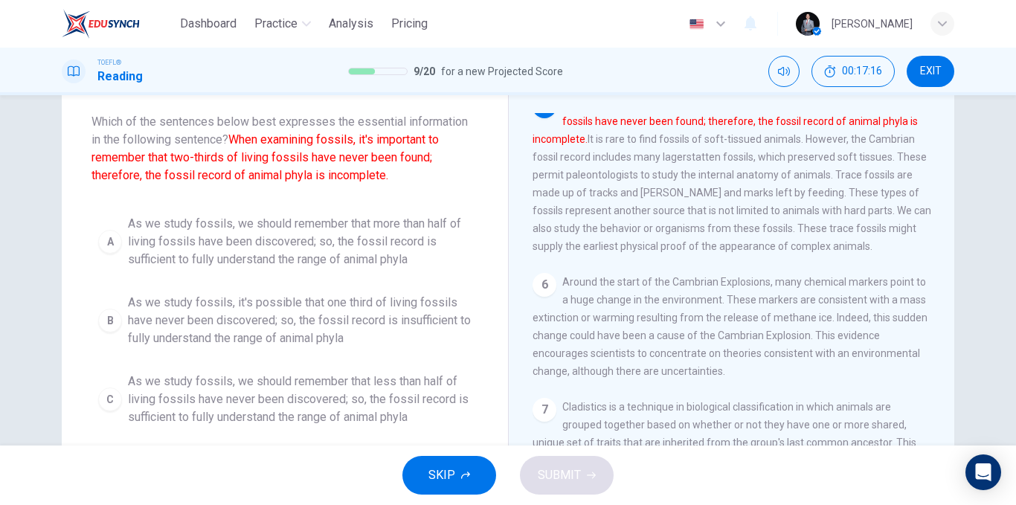
drag, startPoint x: 243, startPoint y: 144, endPoint x: 257, endPoint y: 144, distance: 14.2
click at [254, 144] on font "When examining fossils, it's important to remember that two-thirds of living fo…" at bounding box center [264, 157] width 347 height 50
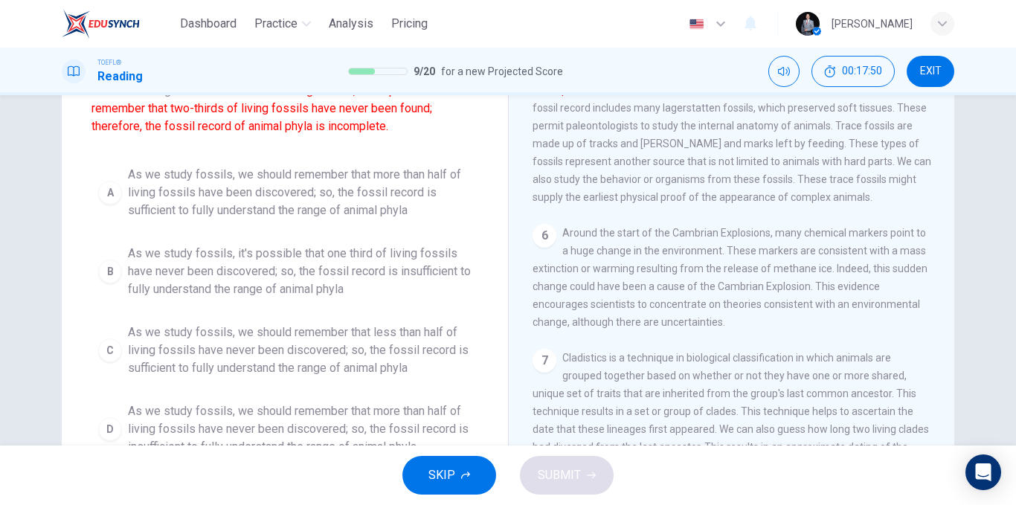
scroll to position [152, 0]
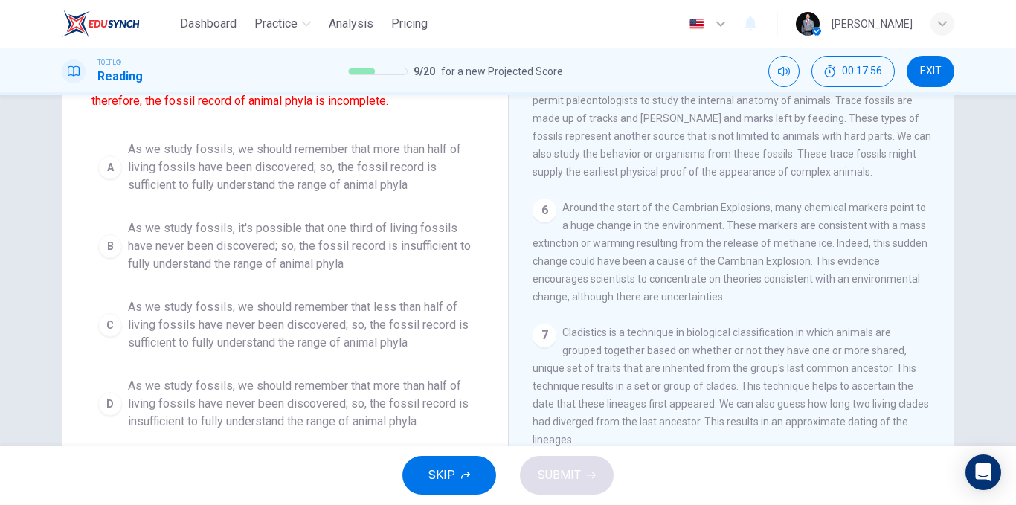
click at [225, 171] on span "As we study fossils, we should remember that more than half of living fossils h…" at bounding box center [300, 168] width 344 height 54
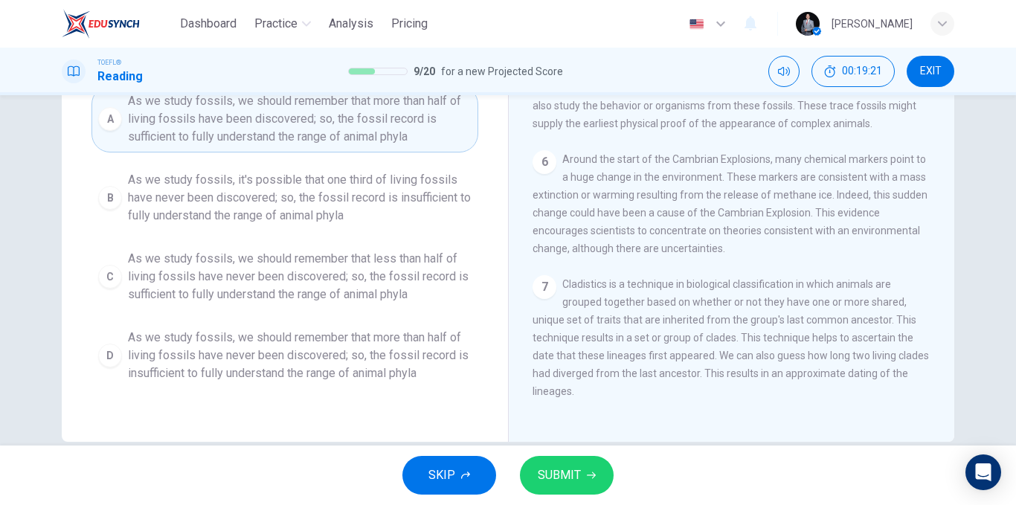
scroll to position [226, 0]
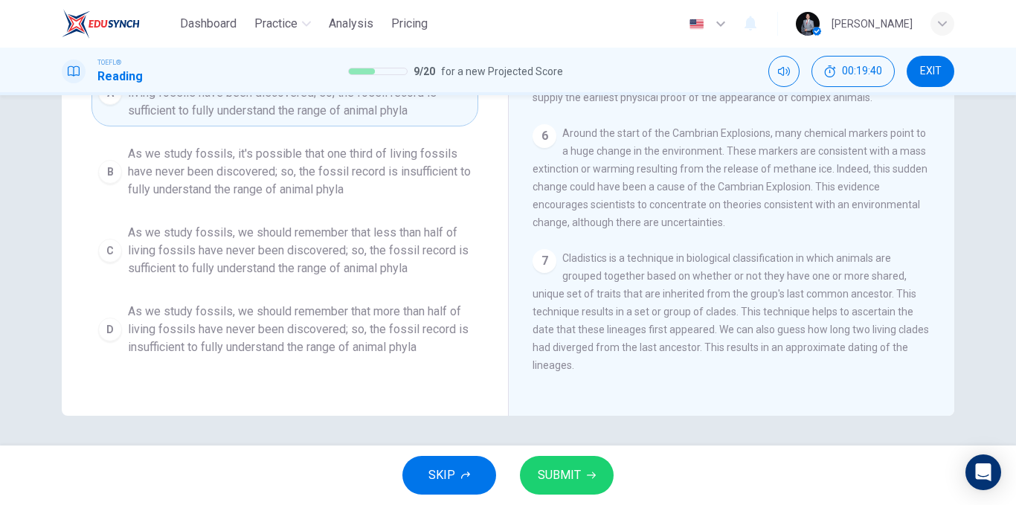
click at [257, 263] on span "As we study fossils, we should remember that less than half of living fossils h…" at bounding box center [300, 251] width 344 height 54
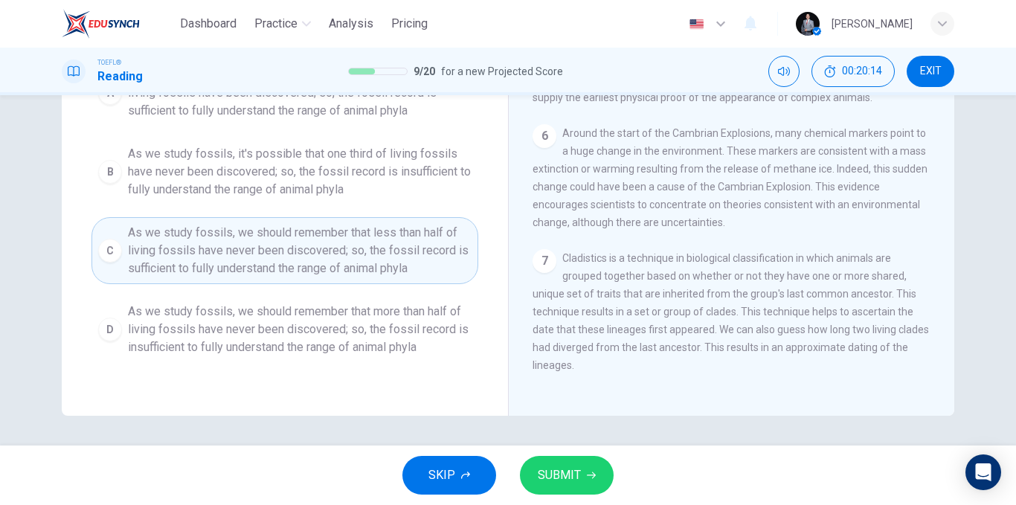
drag, startPoint x: 580, startPoint y: 481, endPoint x: 553, endPoint y: 448, distance: 43.3
click at [579, 481] on button "SUBMIT" at bounding box center [567, 475] width 94 height 39
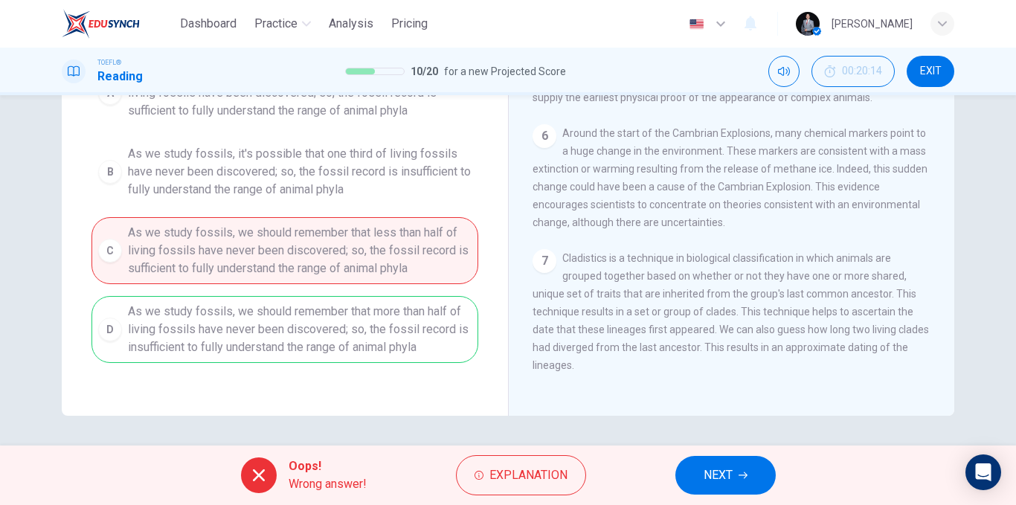
click at [715, 475] on span "NEXT" at bounding box center [718, 475] width 29 height 21
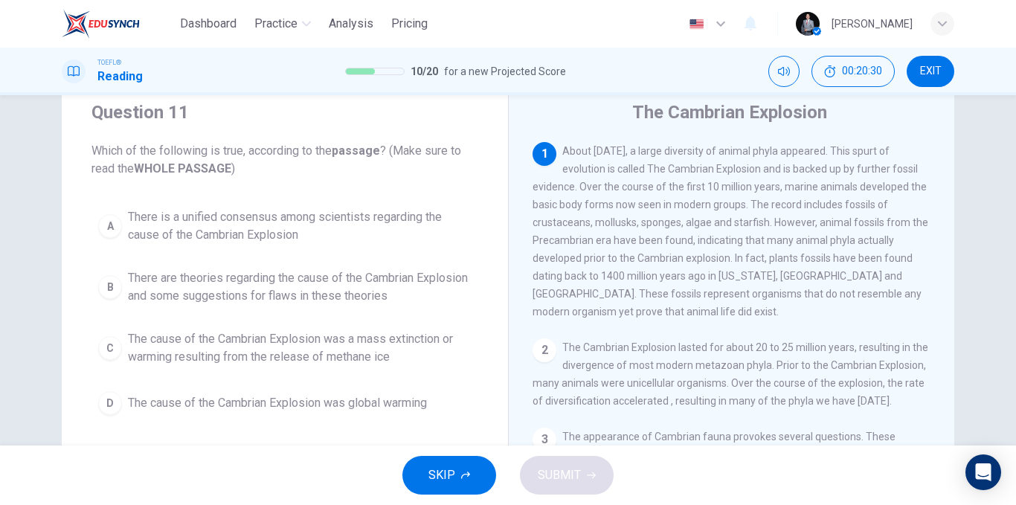
scroll to position [74, 0]
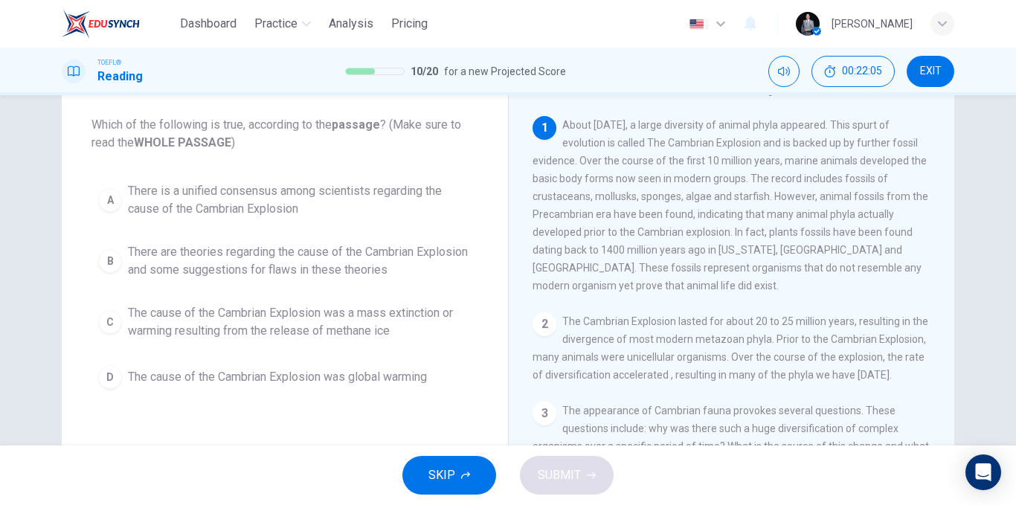
click at [293, 199] on span "There is a unified consensus among scientists regarding the cause of the Cambri…" at bounding box center [300, 200] width 344 height 36
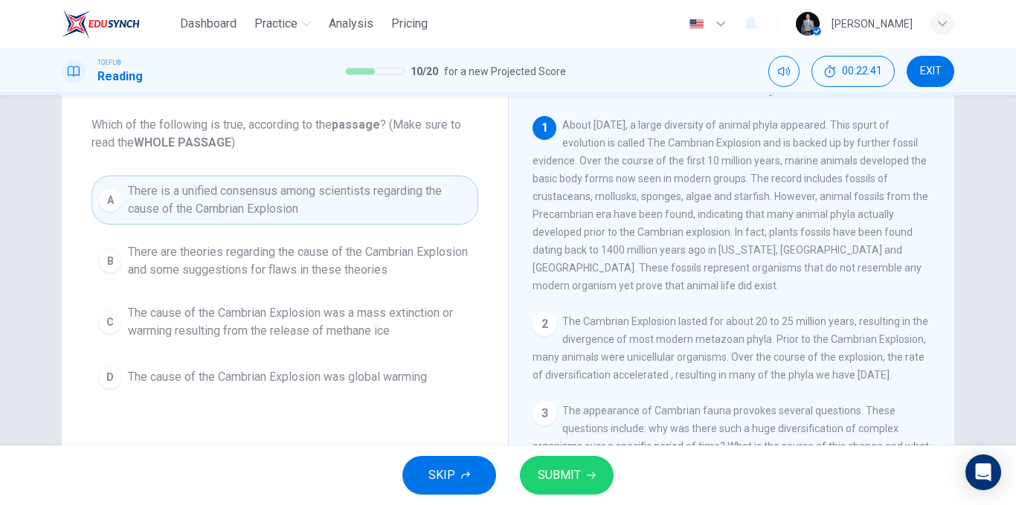
click at [566, 464] on button "SUBMIT" at bounding box center [567, 475] width 94 height 39
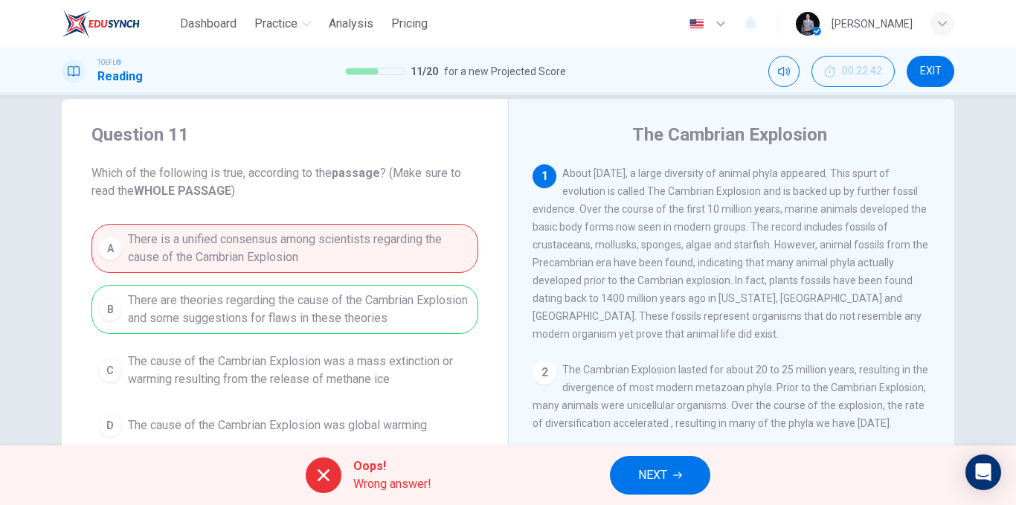
scroll to position [0, 0]
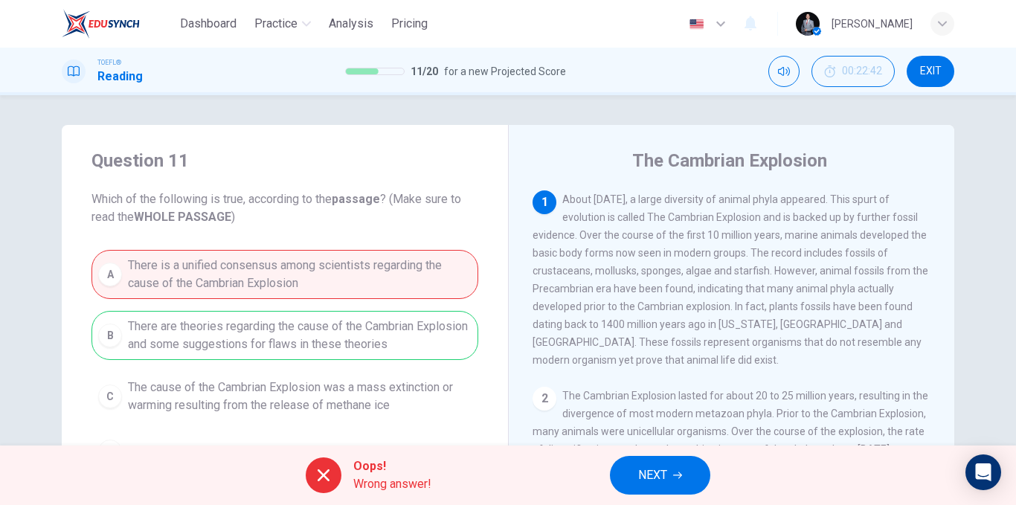
click at [663, 471] on span "NEXT" at bounding box center [652, 475] width 29 height 21
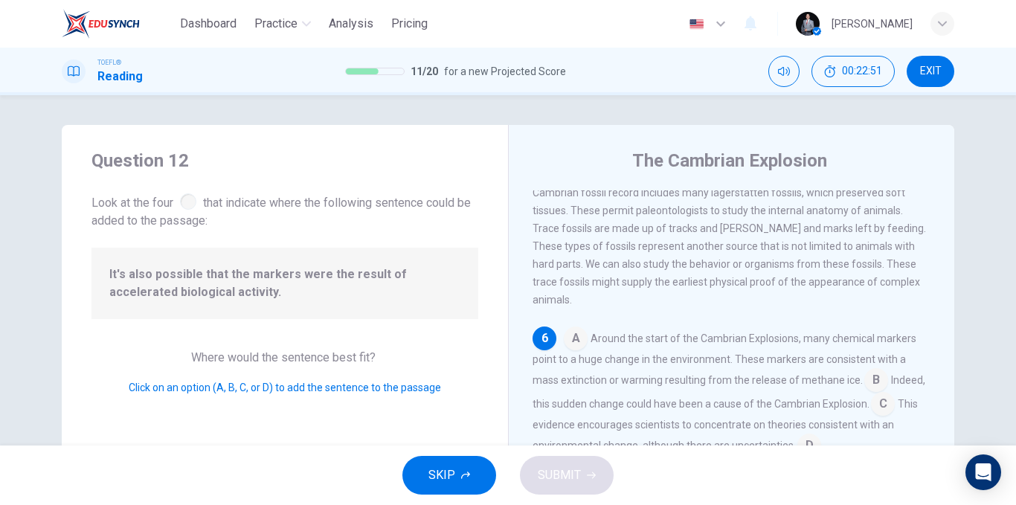
scroll to position [74, 0]
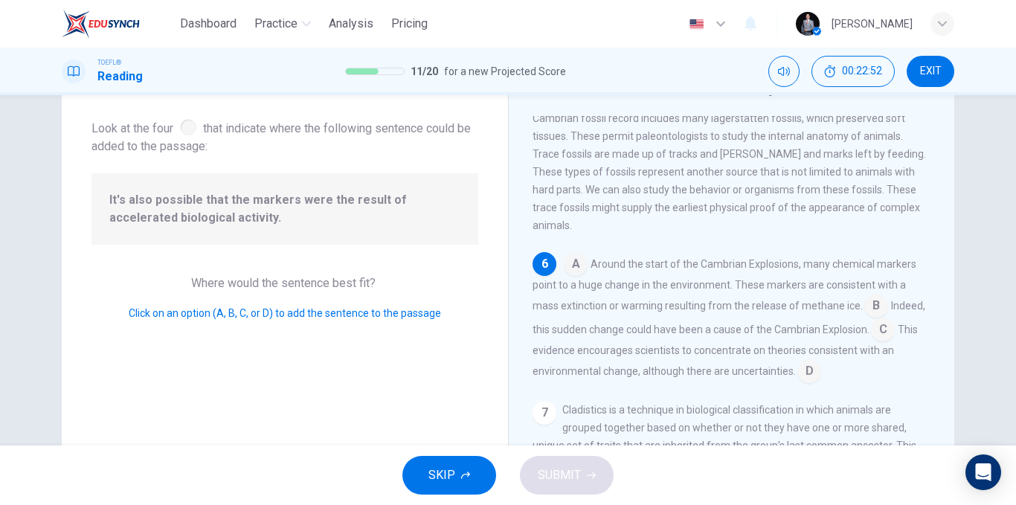
click at [578, 277] on input at bounding box center [576, 266] width 24 height 24
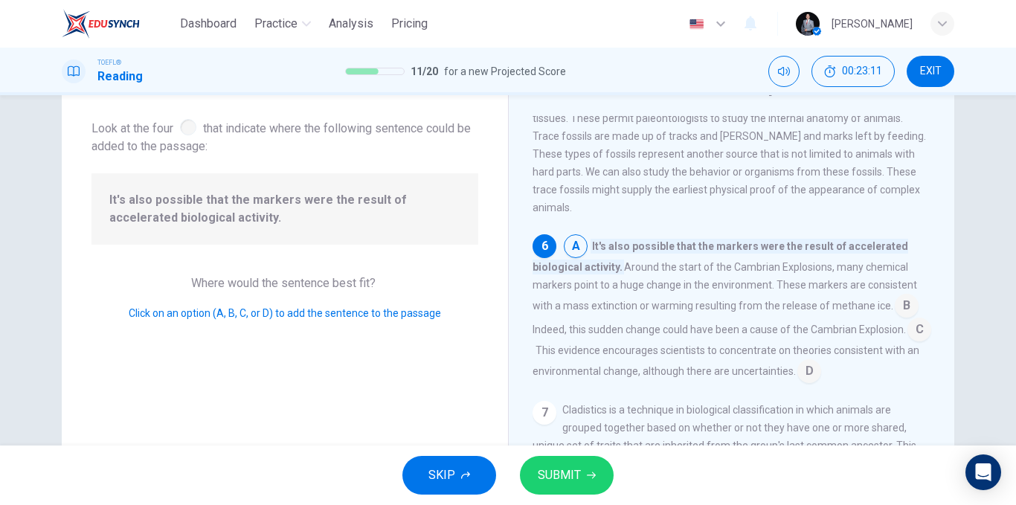
click at [895, 319] on input at bounding box center [907, 307] width 24 height 24
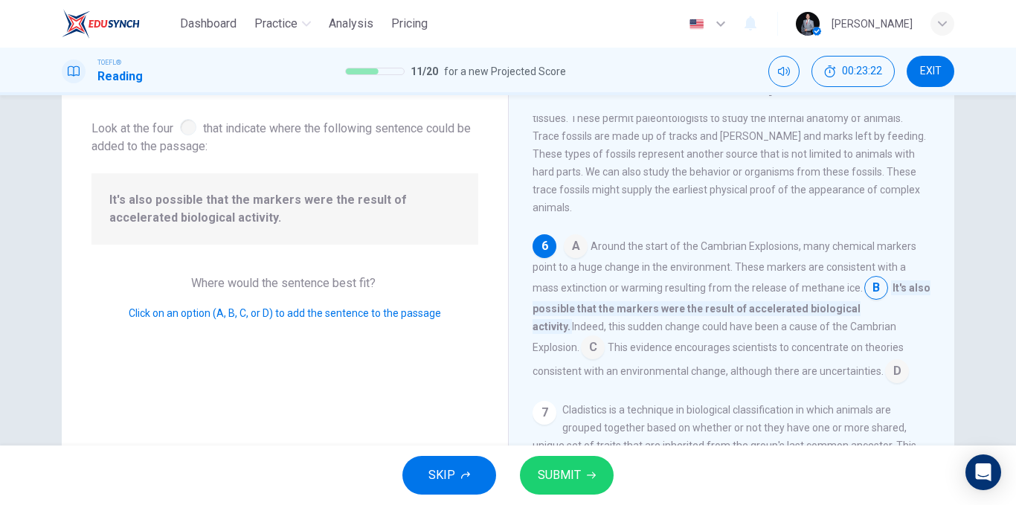
click at [576, 474] on span "SUBMIT" at bounding box center [559, 475] width 43 height 21
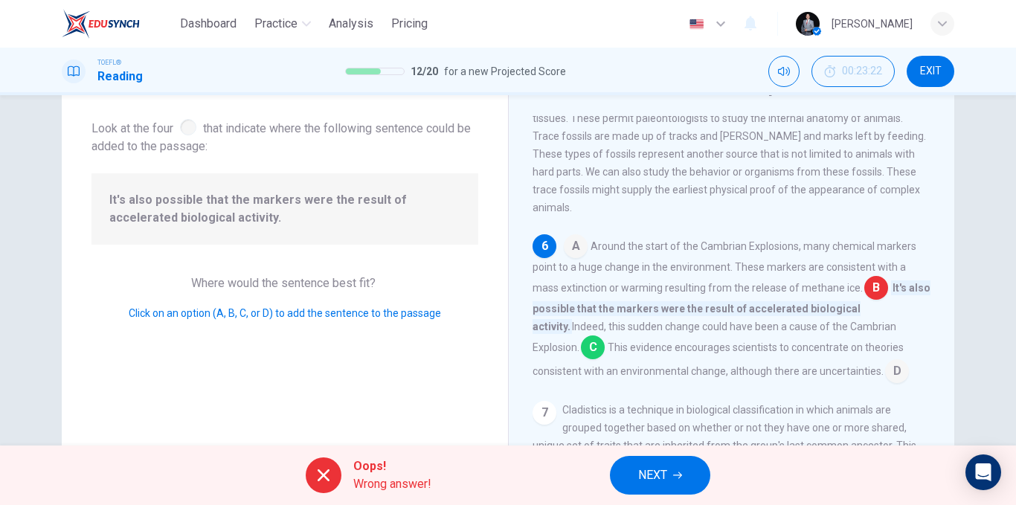
click at [685, 472] on button "NEXT" at bounding box center [660, 475] width 100 height 39
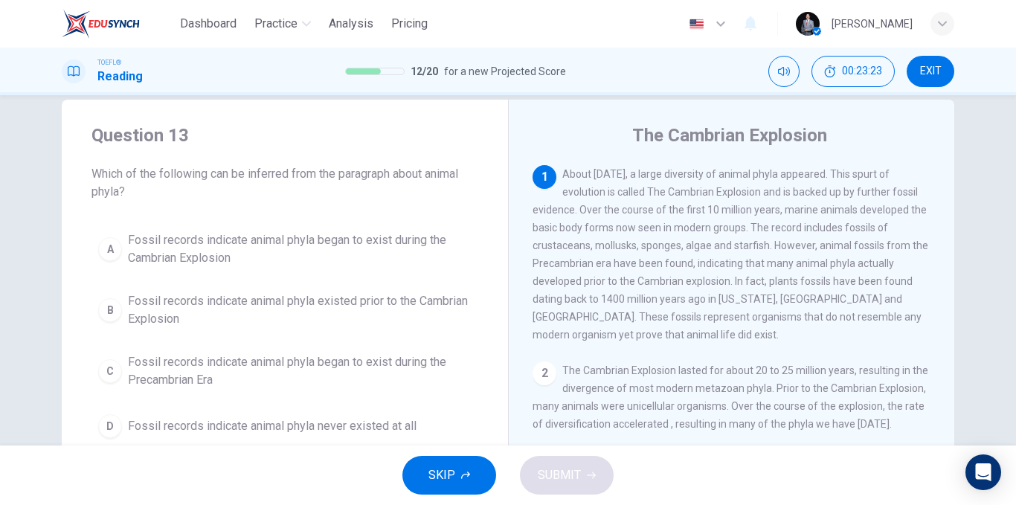
scroll to position [0, 0]
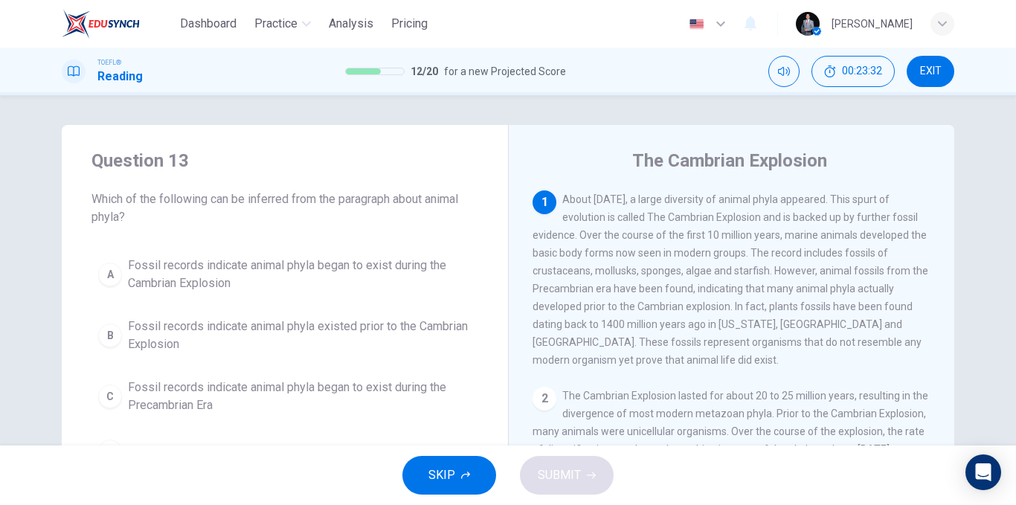
drag, startPoint x: 90, startPoint y: 216, endPoint x: 194, endPoint y: 216, distance: 104.1
click at [180, 213] on span "Which of the following can be inferred from the paragraph about animal phyla?" at bounding box center [284, 208] width 387 height 36
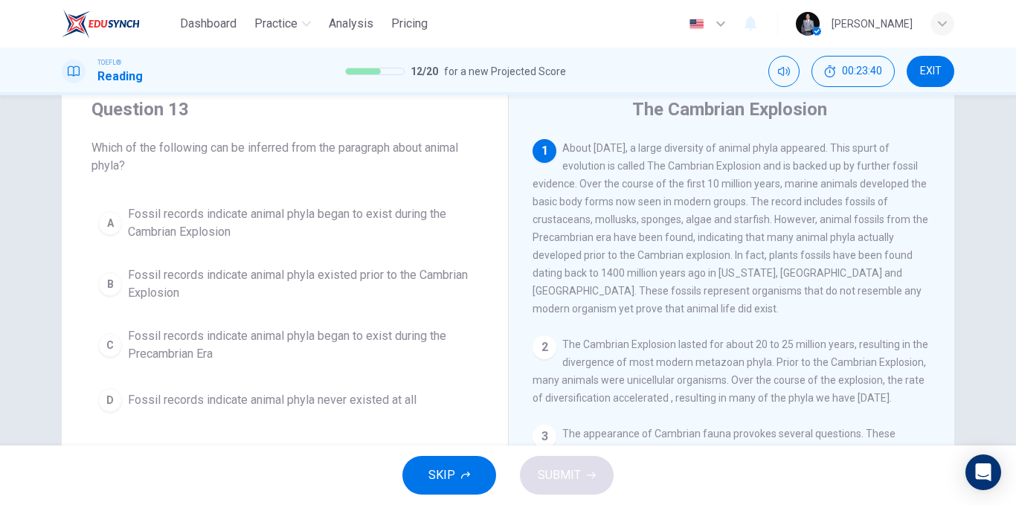
scroll to position [74, 0]
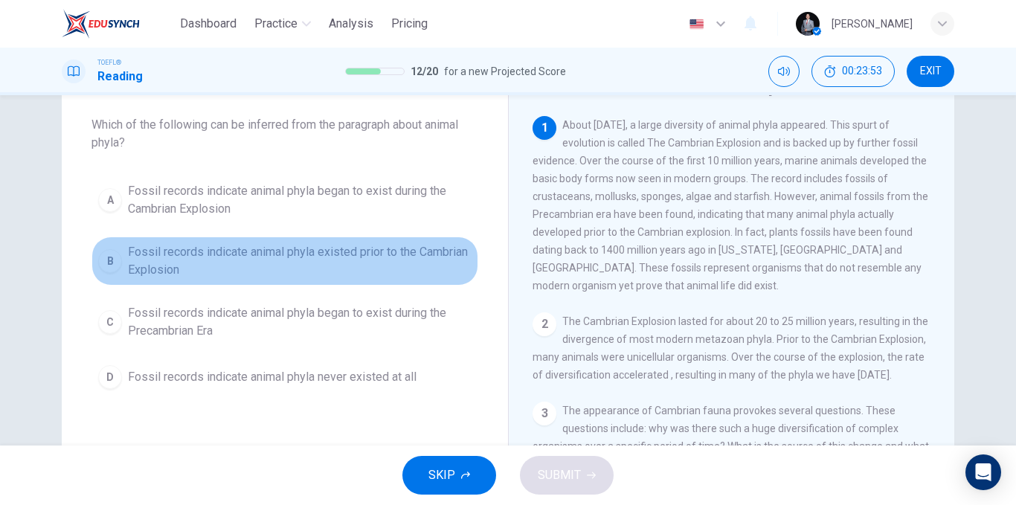
click at [327, 264] on span "Fossil records indicate animal phyla existed prior to the Cambrian Explosion" at bounding box center [300, 261] width 344 height 36
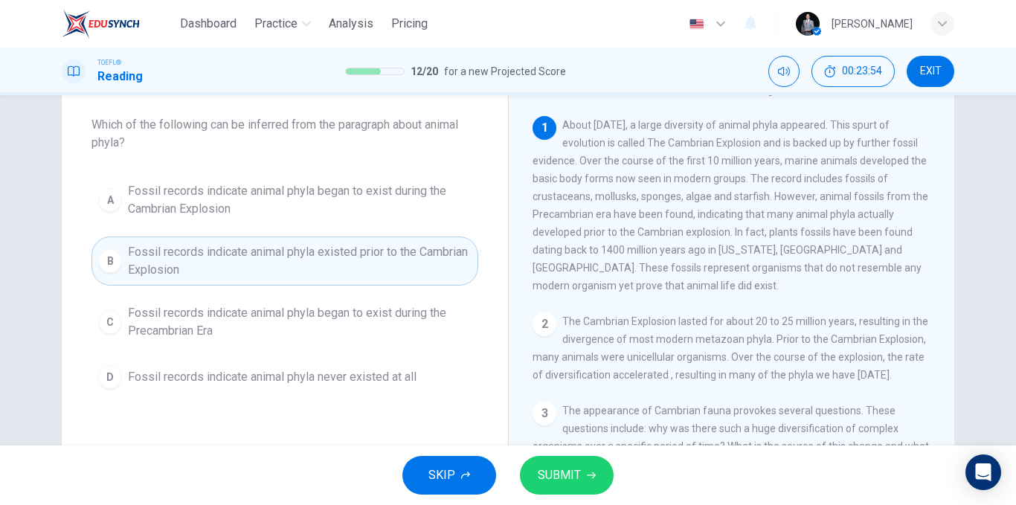
click at [576, 484] on span "SUBMIT" at bounding box center [559, 475] width 43 height 21
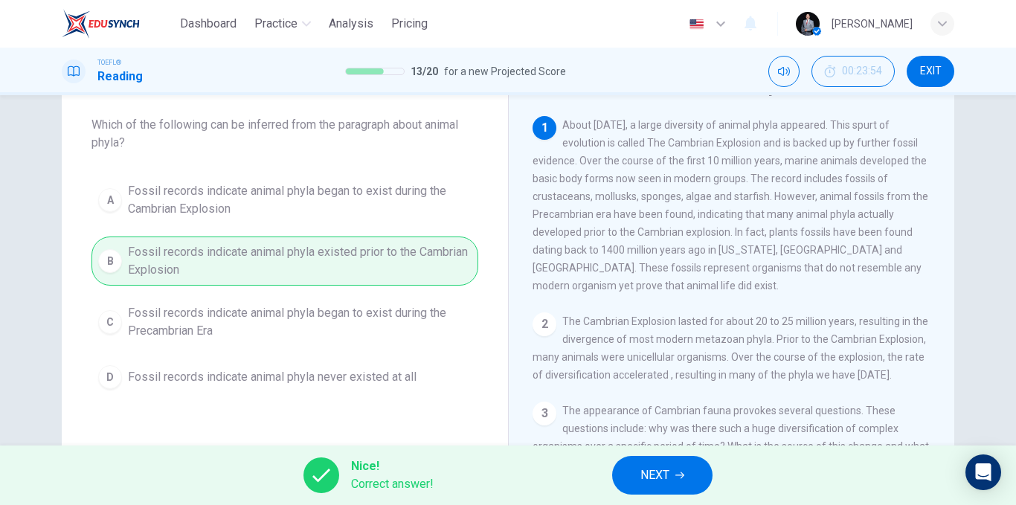
click at [665, 466] on span "NEXT" at bounding box center [654, 475] width 29 height 21
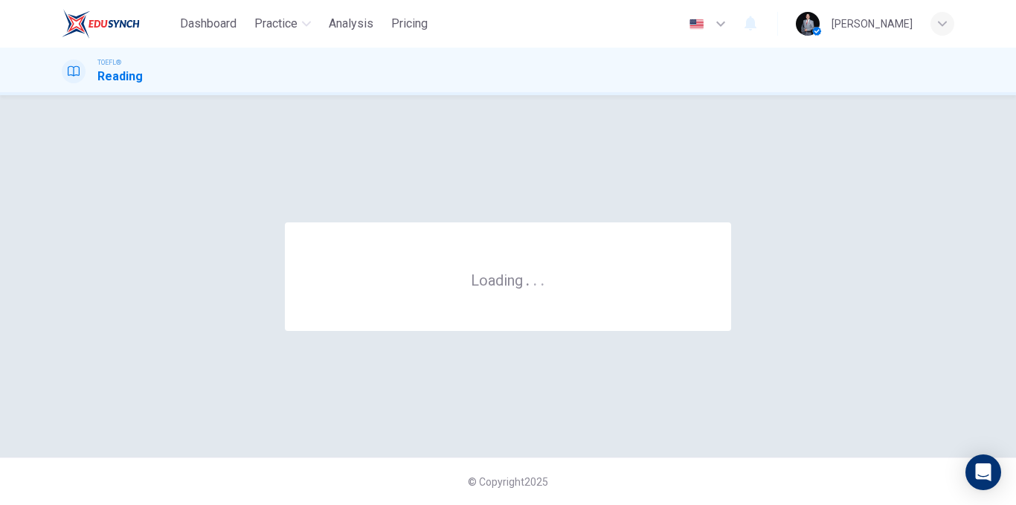
scroll to position [0, 0]
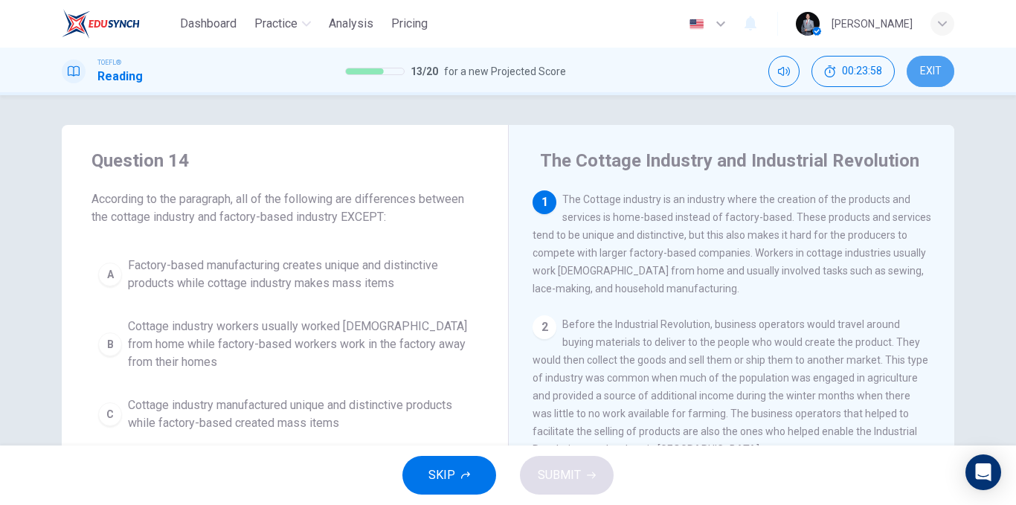
drag, startPoint x: 933, startPoint y: 76, endPoint x: 579, endPoint y: 104, distance: 355.9
click at [933, 77] on span "EXIT" at bounding box center [931, 71] width 22 height 12
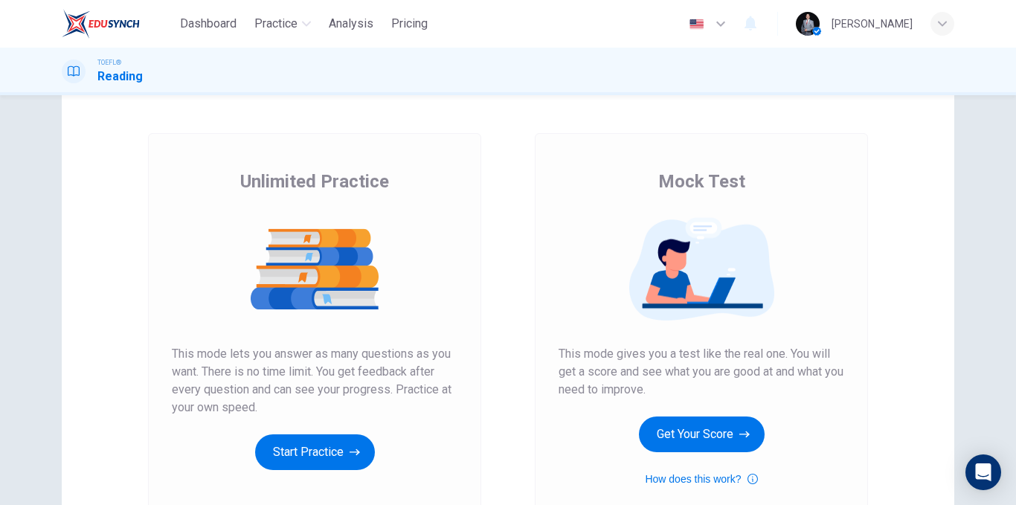
scroll to position [74, 0]
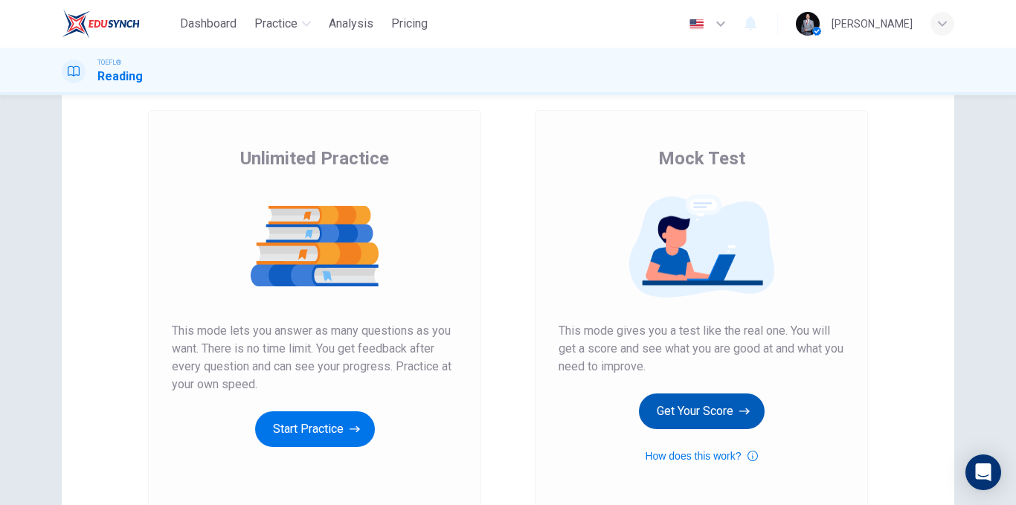
click at [692, 416] on button "Get Your Score" at bounding box center [702, 411] width 126 height 36
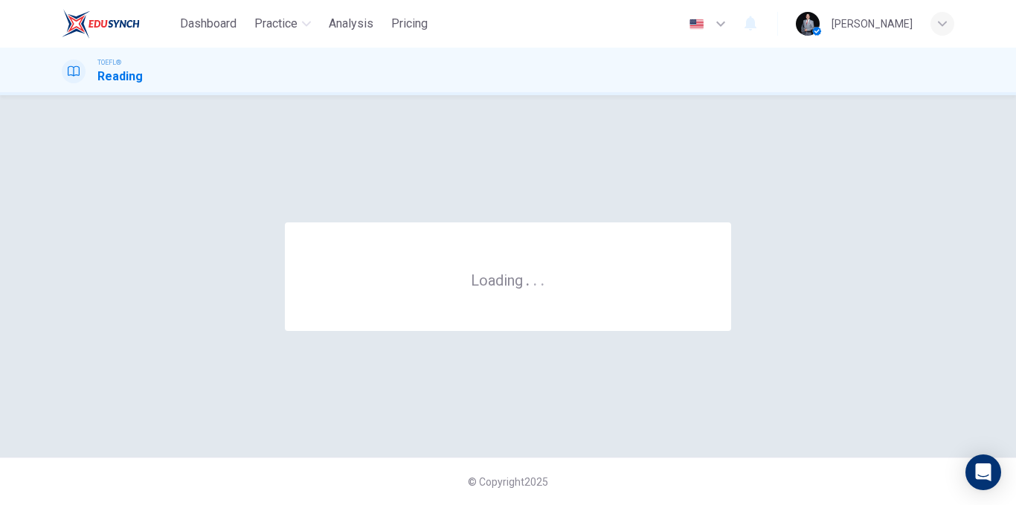
scroll to position [0, 0]
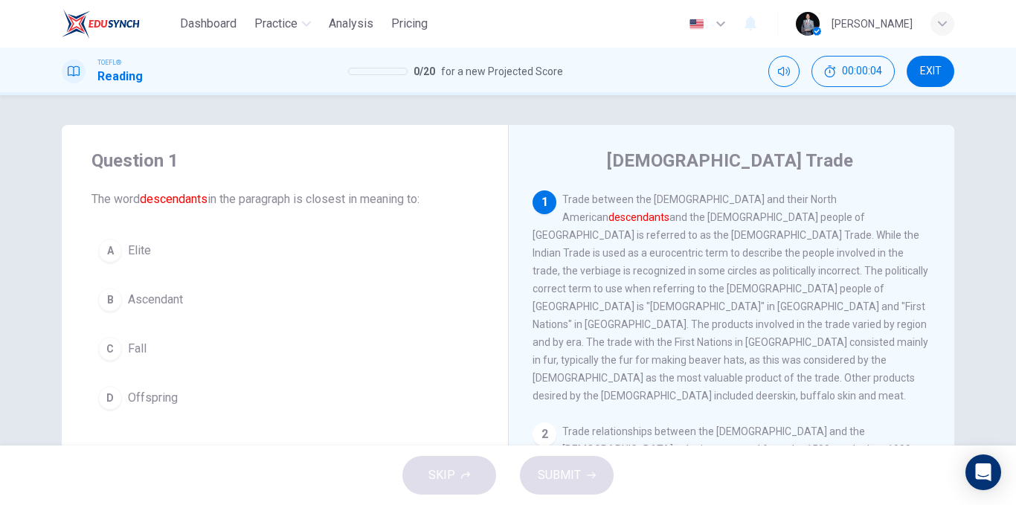
drag, startPoint x: 646, startPoint y: 160, endPoint x: 825, endPoint y: 156, distance: 178.6
click at [825, 156] on div "Native American Trade" at bounding box center [742, 161] width 418 height 24
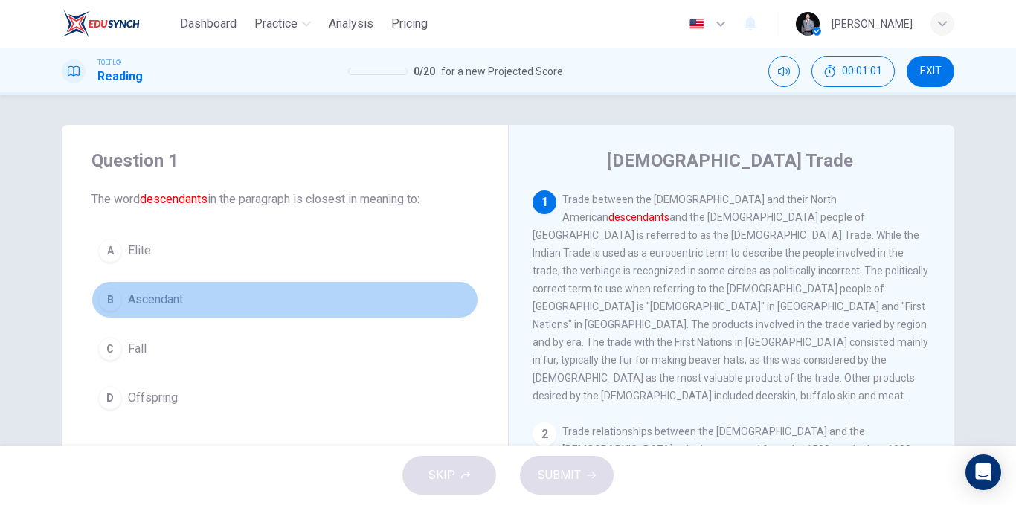
click at [196, 301] on button "B Ascendant" at bounding box center [284, 299] width 387 height 37
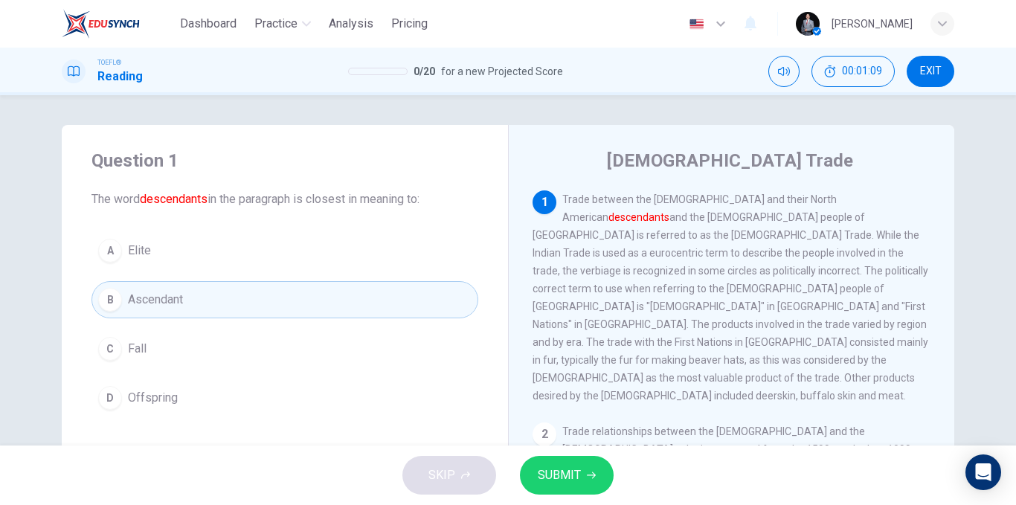
click at [199, 358] on button "C Fall" at bounding box center [284, 348] width 387 height 37
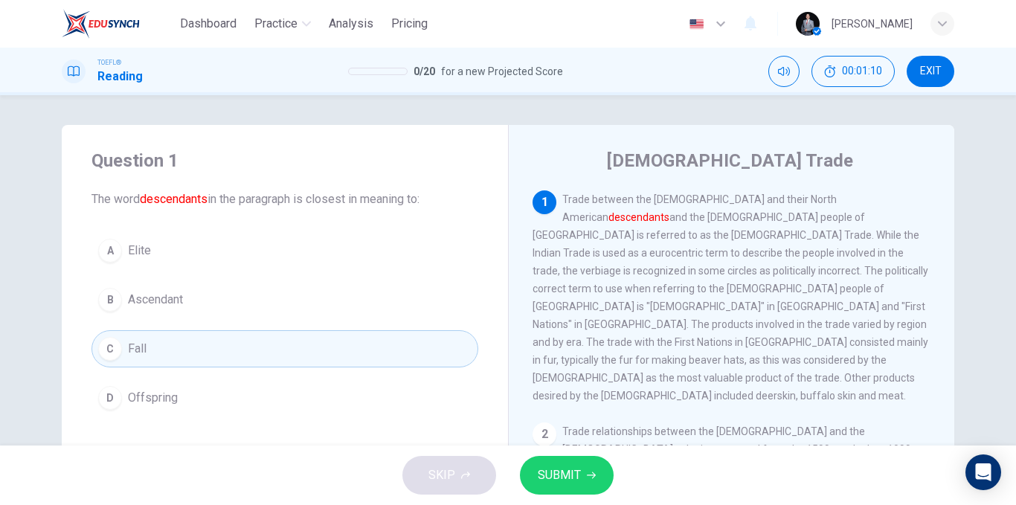
drag, startPoint x: 571, startPoint y: 469, endPoint x: 567, endPoint y: 460, distance: 10.0
click at [571, 469] on span "SUBMIT" at bounding box center [559, 475] width 43 height 21
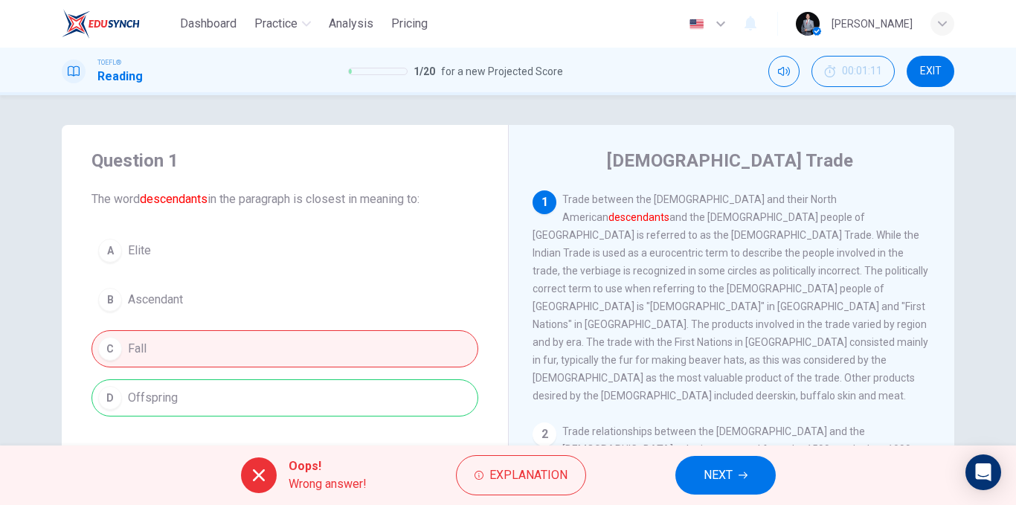
drag, startPoint x: 192, startPoint y: 388, endPoint x: 123, endPoint y: 396, distance: 69.7
click at [116, 398] on div "A Elite B Ascendant C Fall D Offspring" at bounding box center [284, 324] width 387 height 184
click at [974, 204] on div "Question 1 The word descendants in the paragraph is closest in meaning to: A El…" at bounding box center [508, 270] width 1016 height 350
drag, startPoint x: 945, startPoint y: 65, endPoint x: 591, endPoint y: 81, distance: 354.4
click at [945, 65] on button "EXIT" at bounding box center [931, 71] width 48 height 31
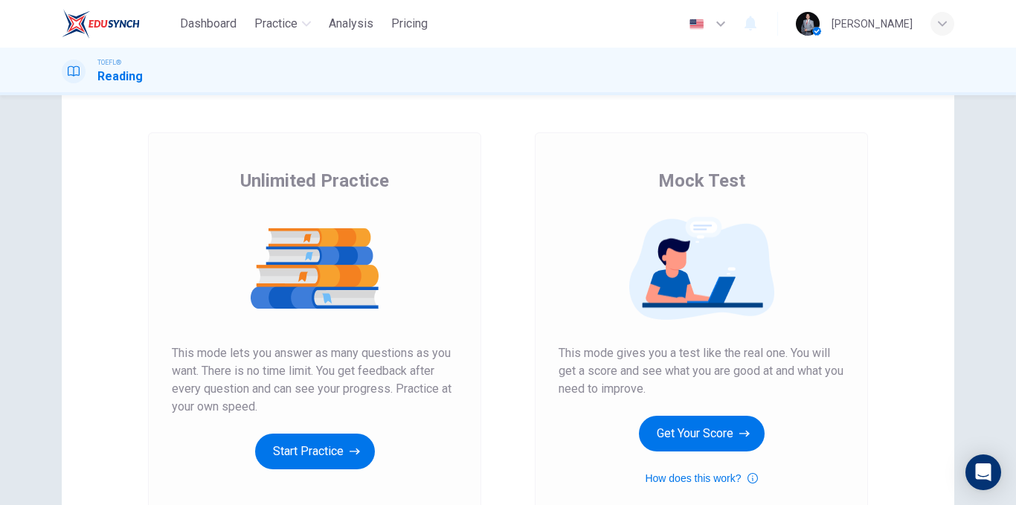
scroll to position [74, 0]
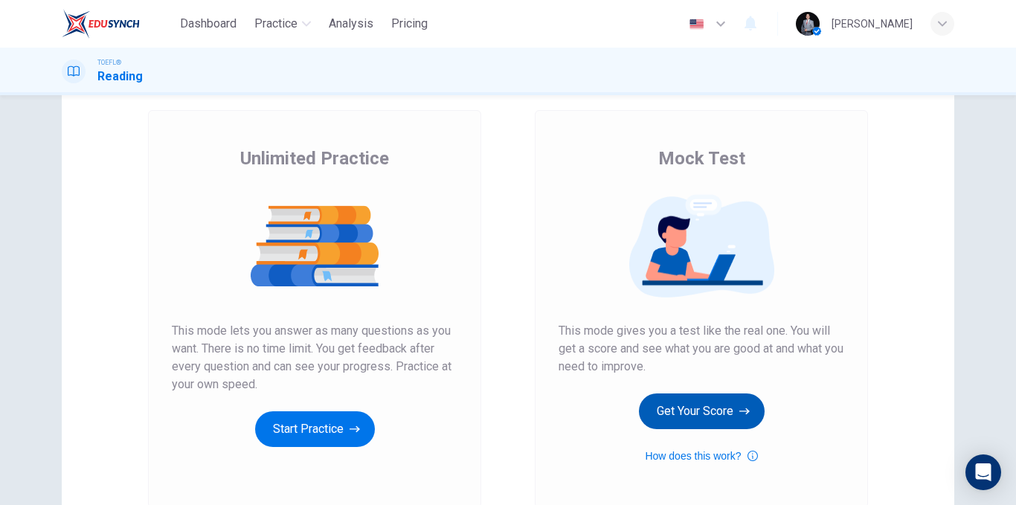
click at [692, 397] on button "Get Your Score" at bounding box center [702, 411] width 126 height 36
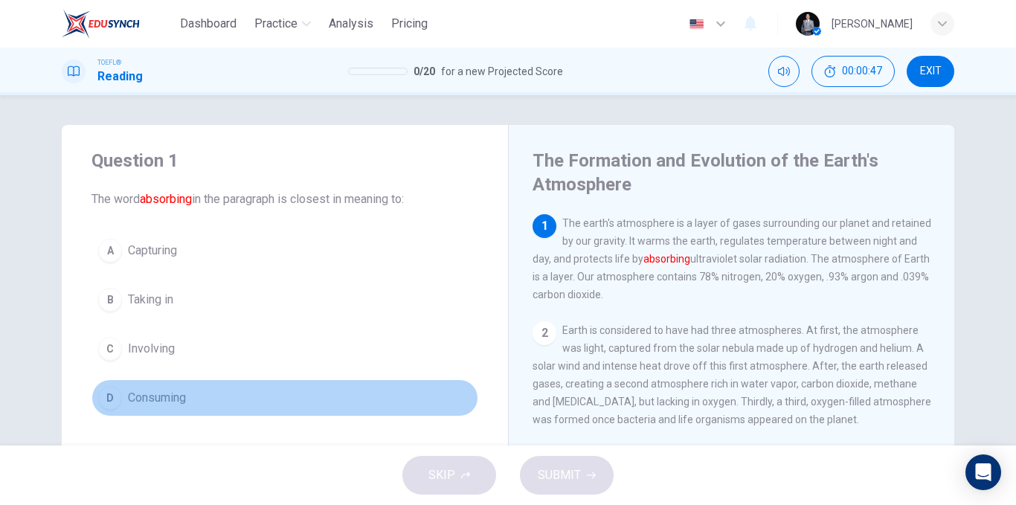
click at [205, 396] on button "D Consuming" at bounding box center [284, 397] width 387 height 37
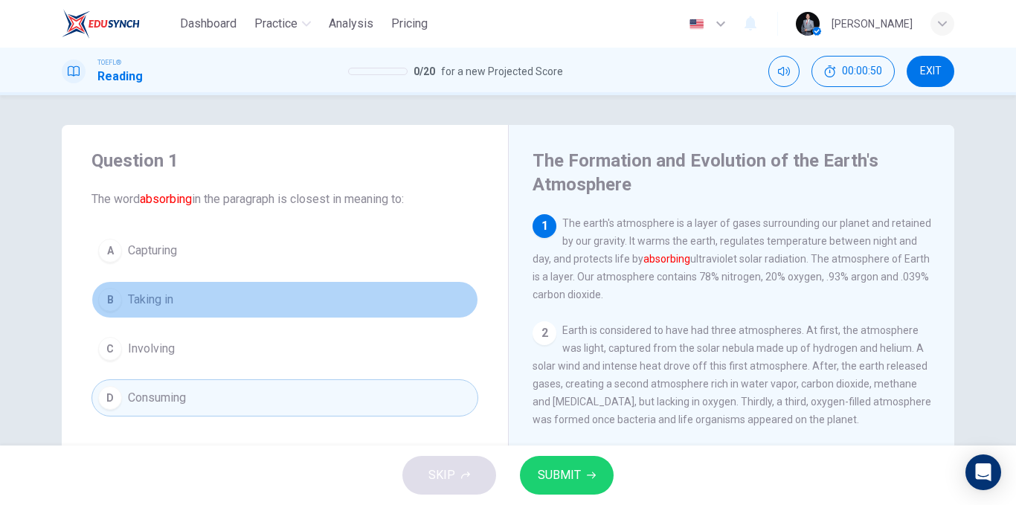
click at [173, 303] on button "B Taking in" at bounding box center [284, 299] width 387 height 37
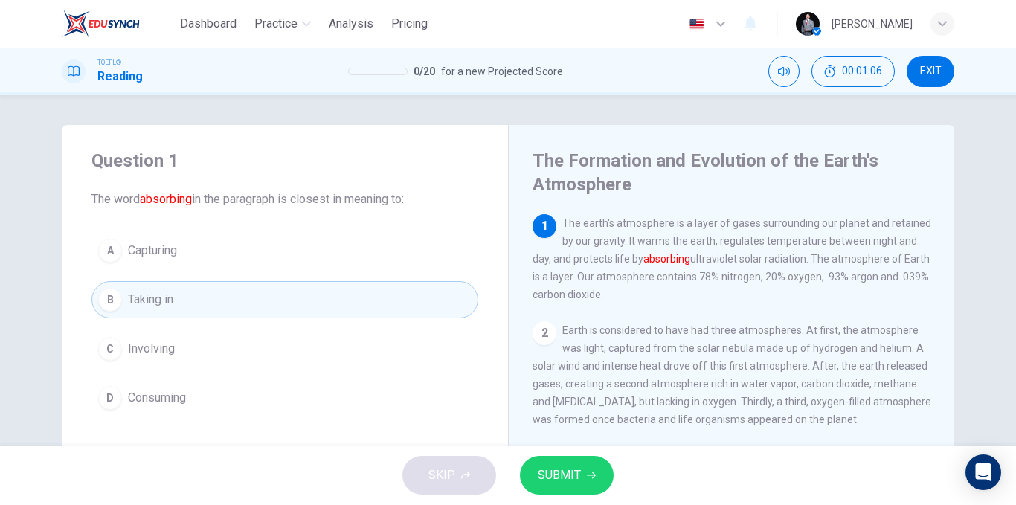
click at [593, 475] on icon "button" at bounding box center [591, 475] width 9 height 9
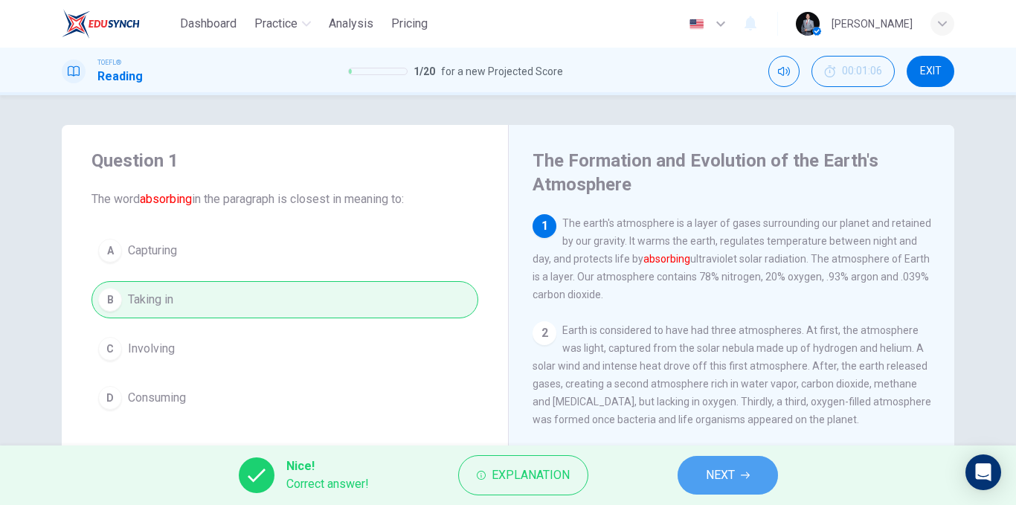
click at [732, 465] on span "NEXT" at bounding box center [720, 475] width 29 height 21
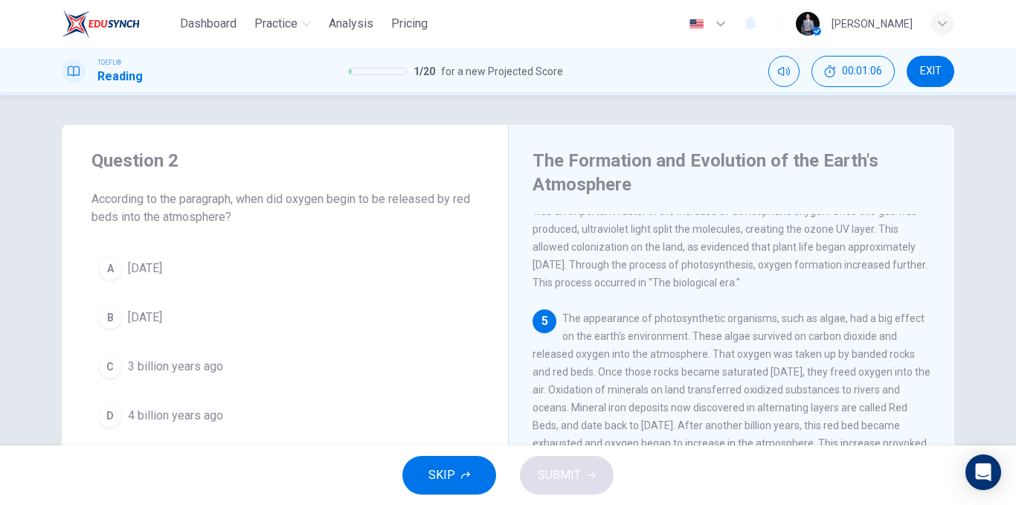
scroll to position [406, 0]
drag, startPoint x: 255, startPoint y: 202, endPoint x: 322, endPoint y: 202, distance: 66.9
click at [322, 202] on span "According to the paragraph, when did oxygen begin to be released by red beds in…" at bounding box center [284, 208] width 387 height 36
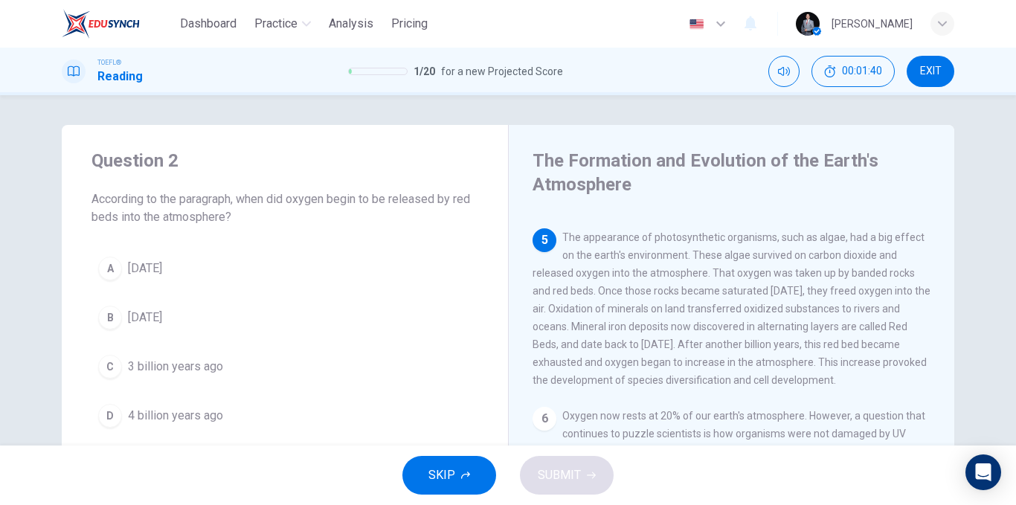
scroll to position [460, 0]
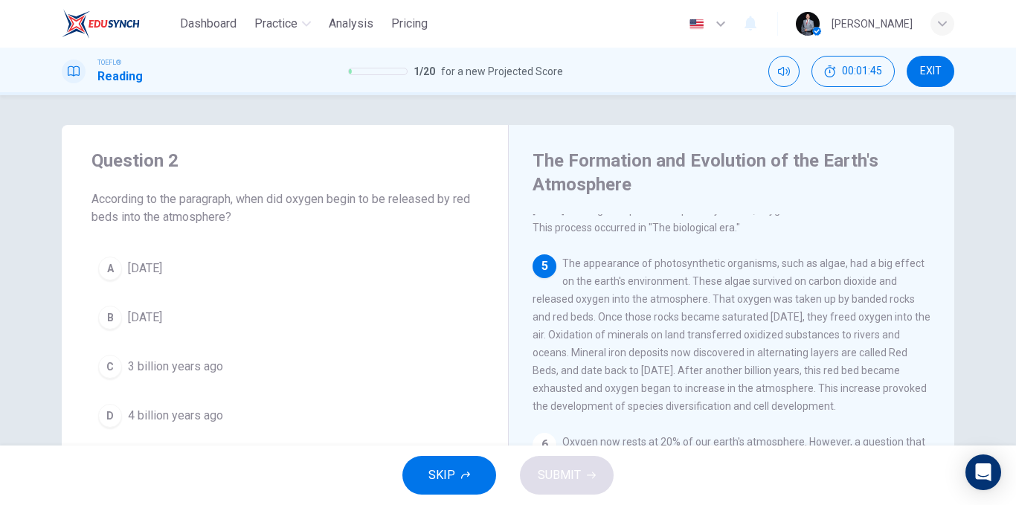
drag, startPoint x: 809, startPoint y: 336, endPoint x: 759, endPoint y: 338, distance: 50.6
click at [759, 338] on span "The appearance of photosynthetic organisms, such as algae, had a big effect on …" at bounding box center [732, 334] width 398 height 155
click at [247, 280] on button "A 1 billion years ago" at bounding box center [284, 268] width 387 height 37
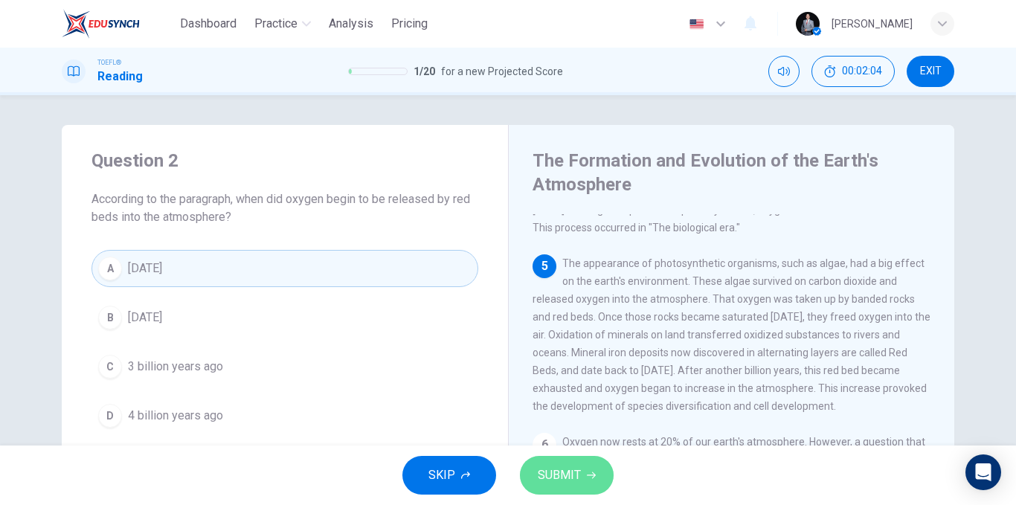
click at [580, 460] on button "SUBMIT" at bounding box center [567, 475] width 94 height 39
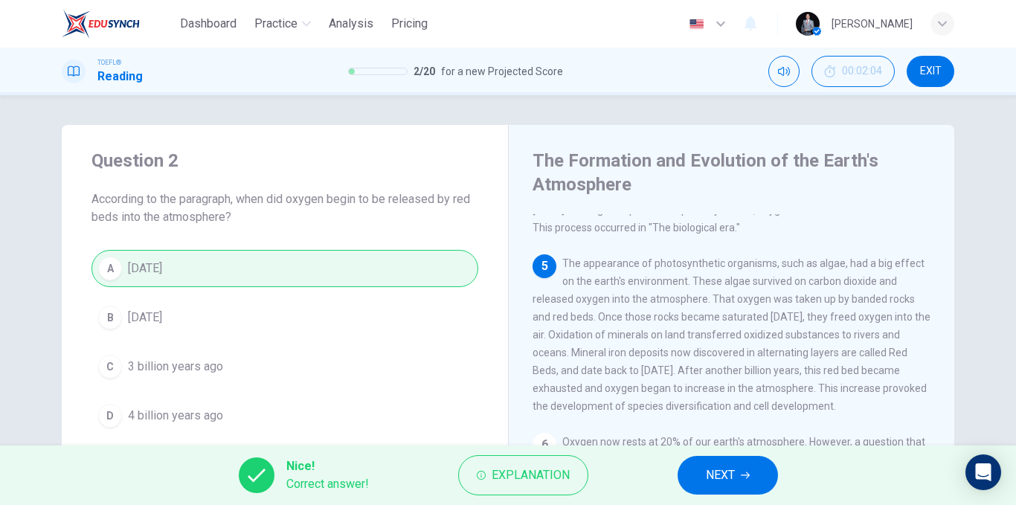
click at [735, 469] on button "NEXT" at bounding box center [728, 475] width 100 height 39
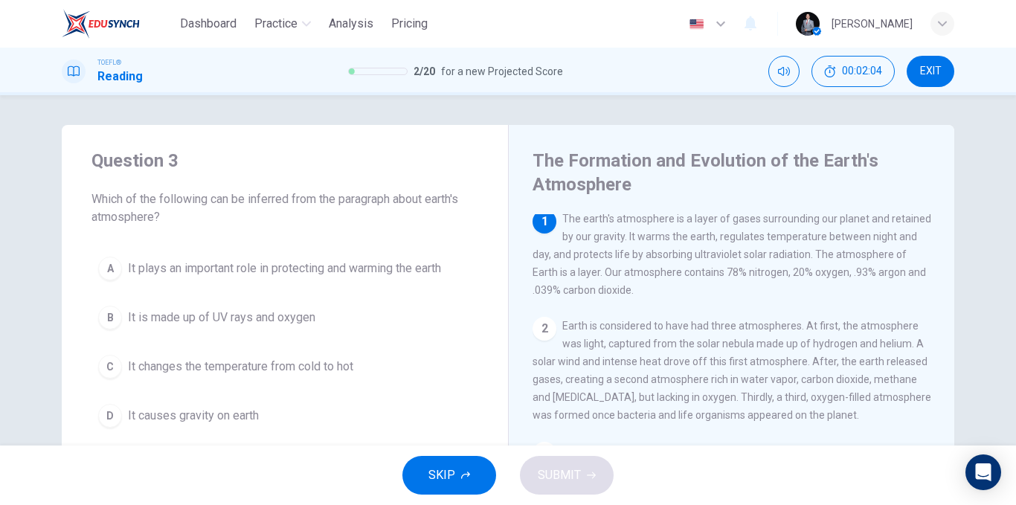
scroll to position [0, 0]
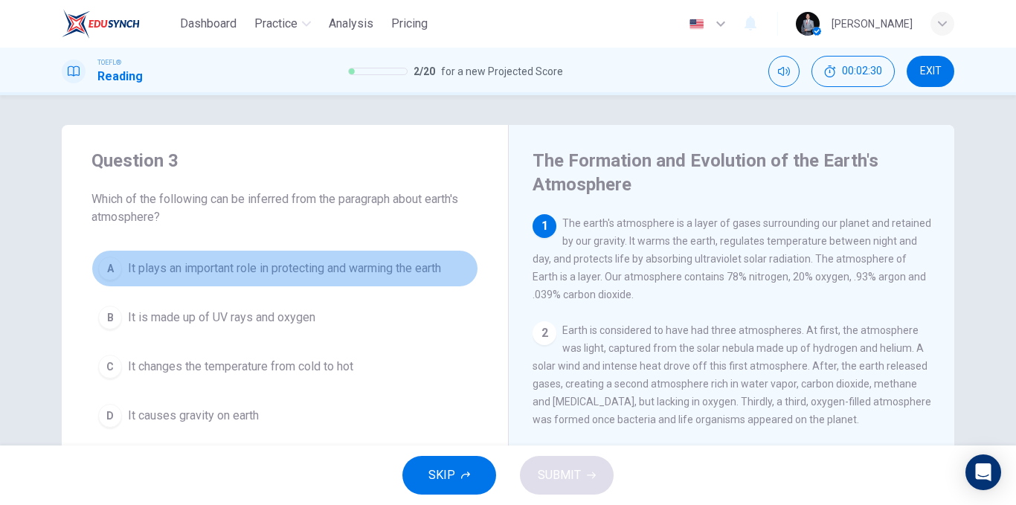
click at [428, 273] on span "It plays an important role in protecting and warming the earth" at bounding box center [284, 269] width 313 height 18
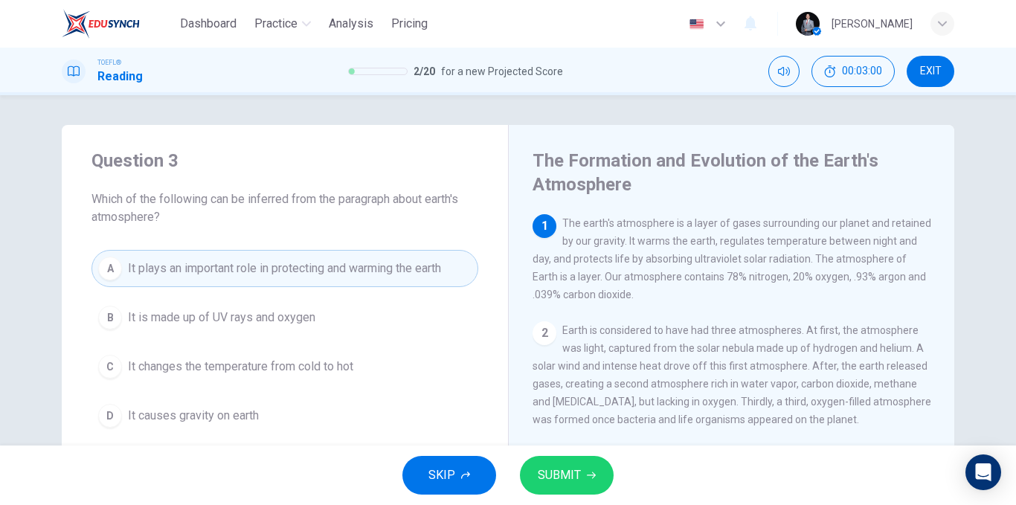
drag, startPoint x: 674, startPoint y: 240, endPoint x: 768, endPoint y: 245, distance: 94.6
click at [757, 237] on span "The earth's atmosphere is a layer of gases surrounding our planet and retained …" at bounding box center [732, 258] width 399 height 83
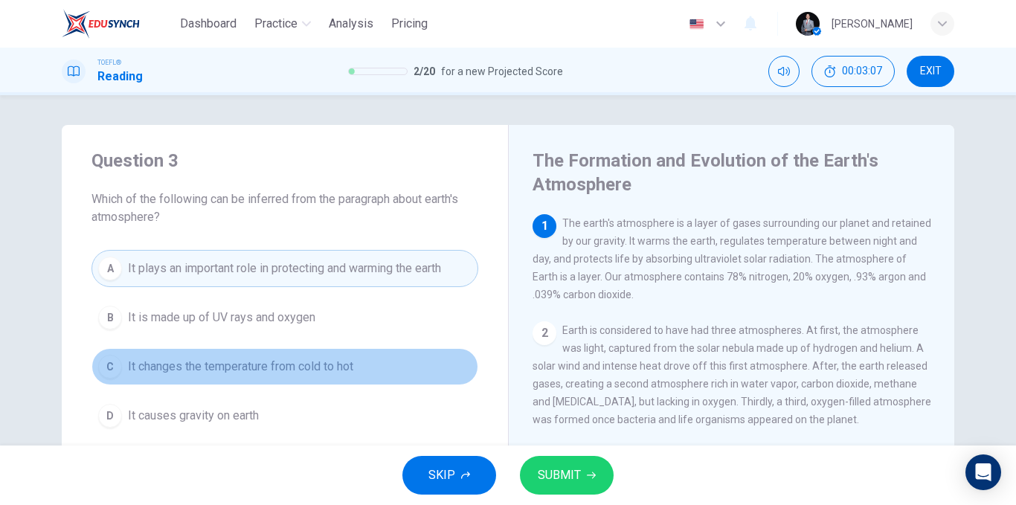
click at [292, 361] on span "It changes the temperature from cold to hot" at bounding box center [240, 367] width 225 height 18
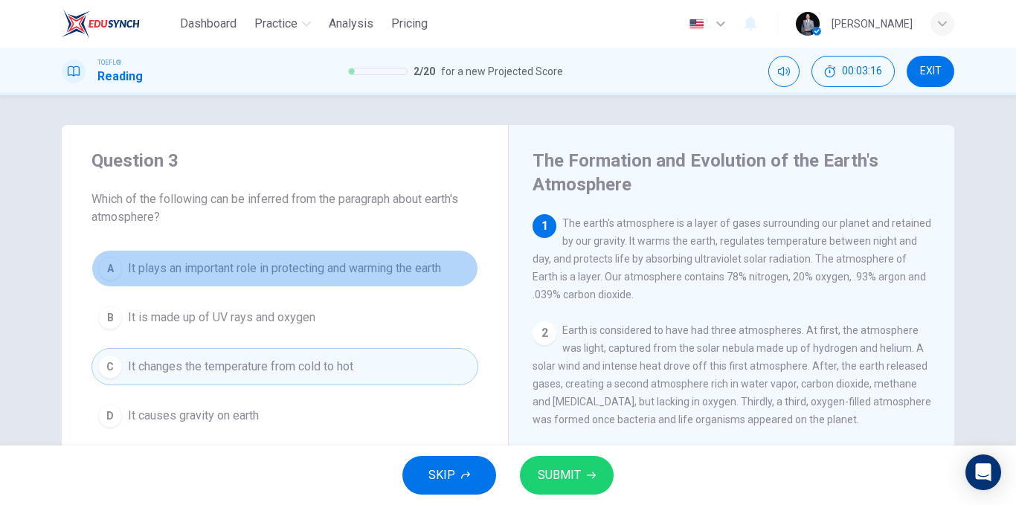
click at [395, 277] on button "A It plays an important role in protecting and warming the earth" at bounding box center [284, 268] width 387 height 37
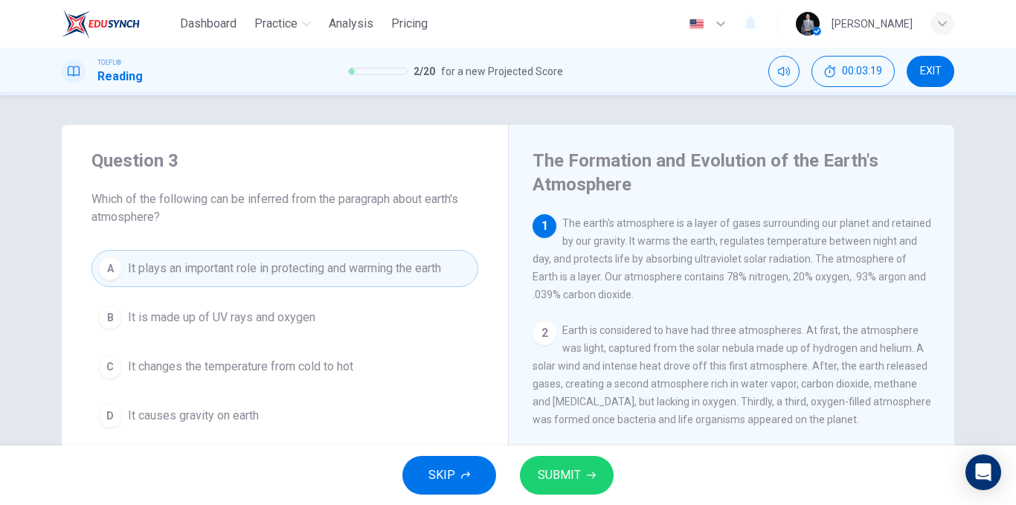
click at [583, 468] on button "SUBMIT" at bounding box center [567, 475] width 94 height 39
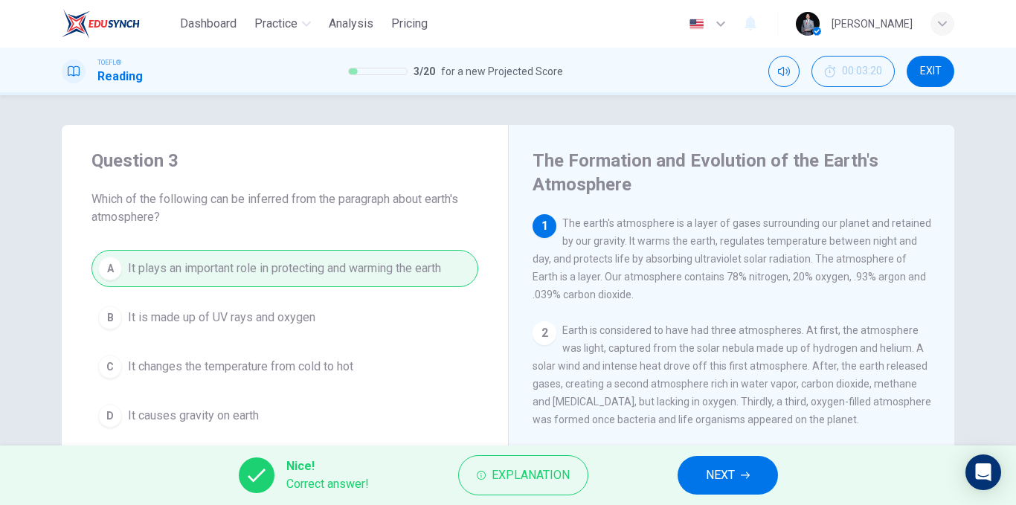
click at [710, 463] on button "NEXT" at bounding box center [728, 475] width 100 height 39
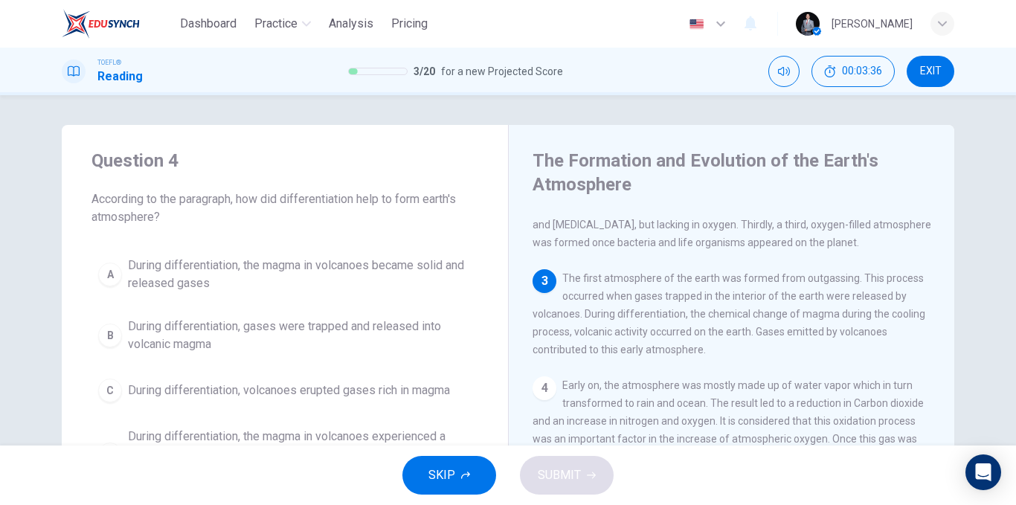
scroll to position [203, 0]
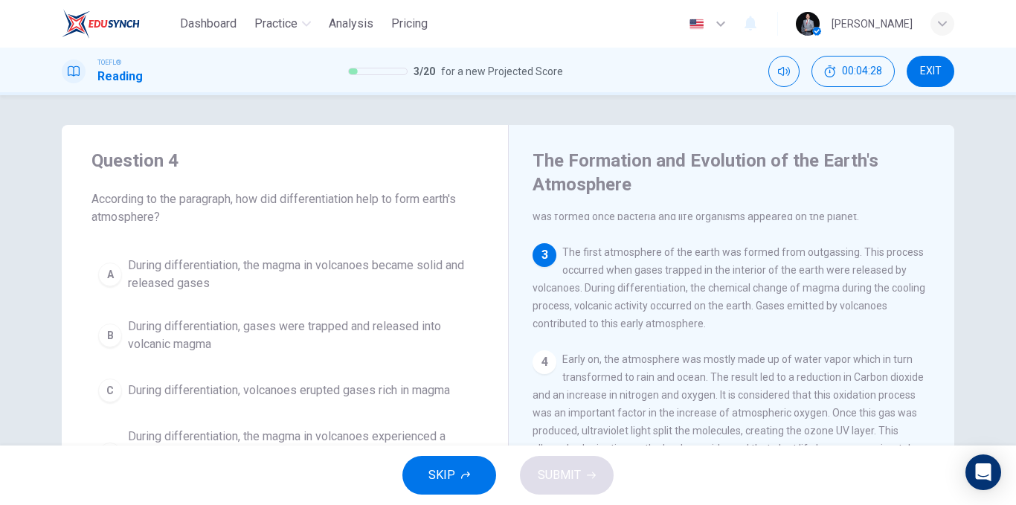
drag, startPoint x: 617, startPoint y: 298, endPoint x: 706, endPoint y: 298, distance: 88.5
click at [675, 295] on span "The first atmosphere of the earth was formed from outgassing. This process occu…" at bounding box center [729, 287] width 393 height 83
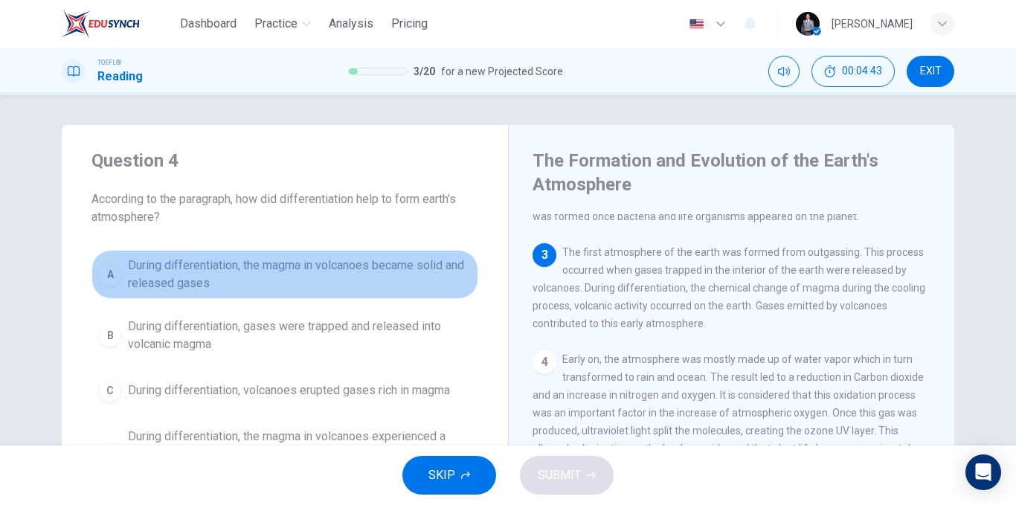
click at [314, 269] on span "During differentiation, the magma in volcanoes became solid and released gases" at bounding box center [300, 275] width 344 height 36
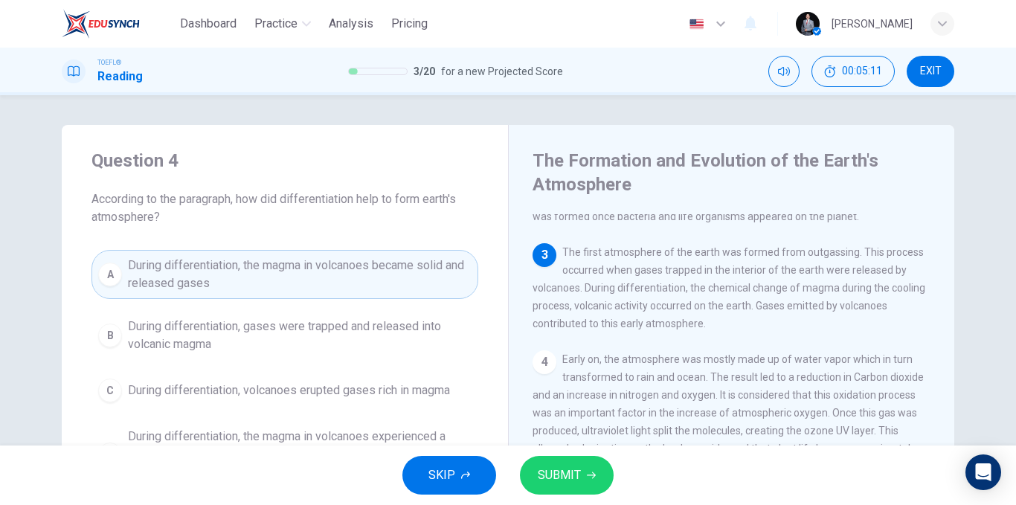
click at [324, 333] on span "During differentiation, gases were trapped and released into volcanic magma" at bounding box center [300, 336] width 344 height 36
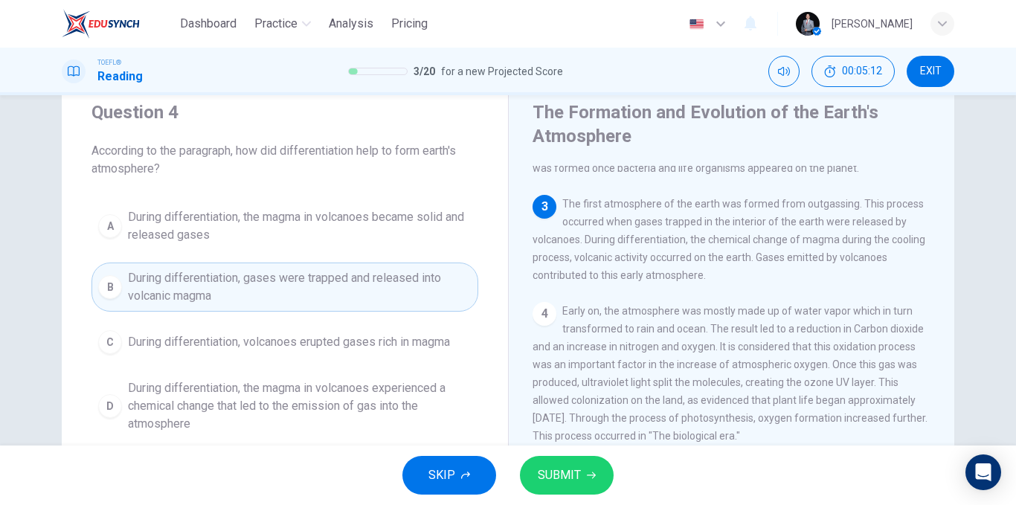
scroll to position [74, 0]
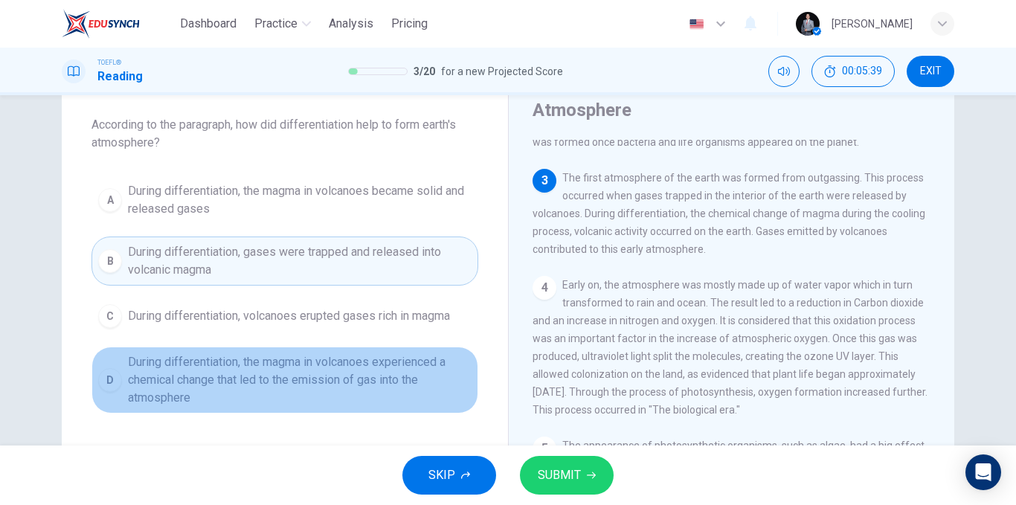
click at [283, 380] on span "During differentiation, the magma in volcanoes experienced a chemical change th…" at bounding box center [300, 380] width 344 height 54
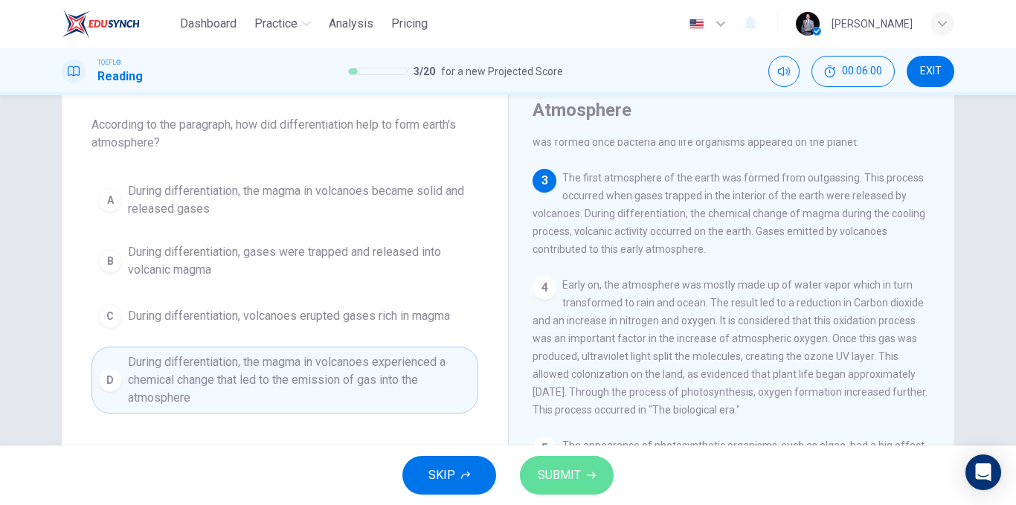
click at [570, 473] on span "SUBMIT" at bounding box center [559, 475] width 43 height 21
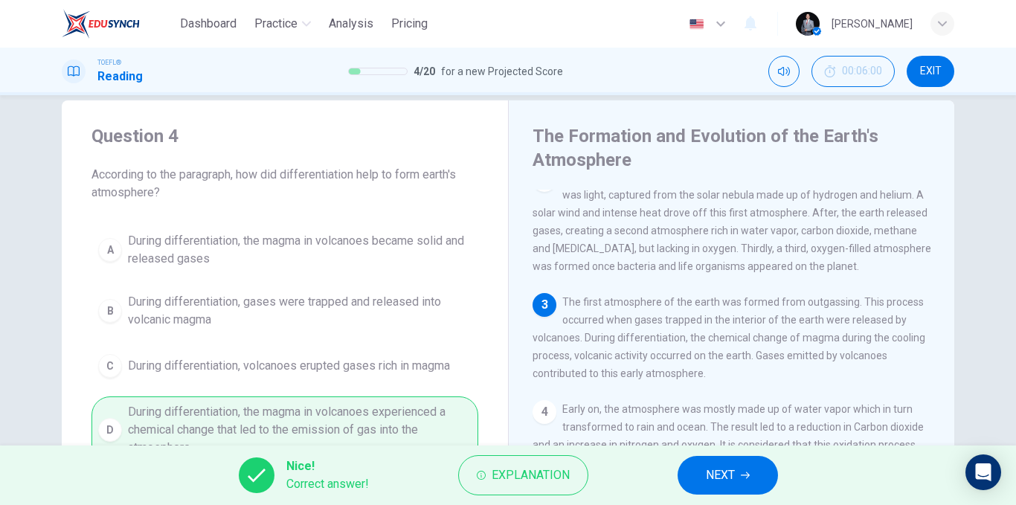
scroll to position [0, 0]
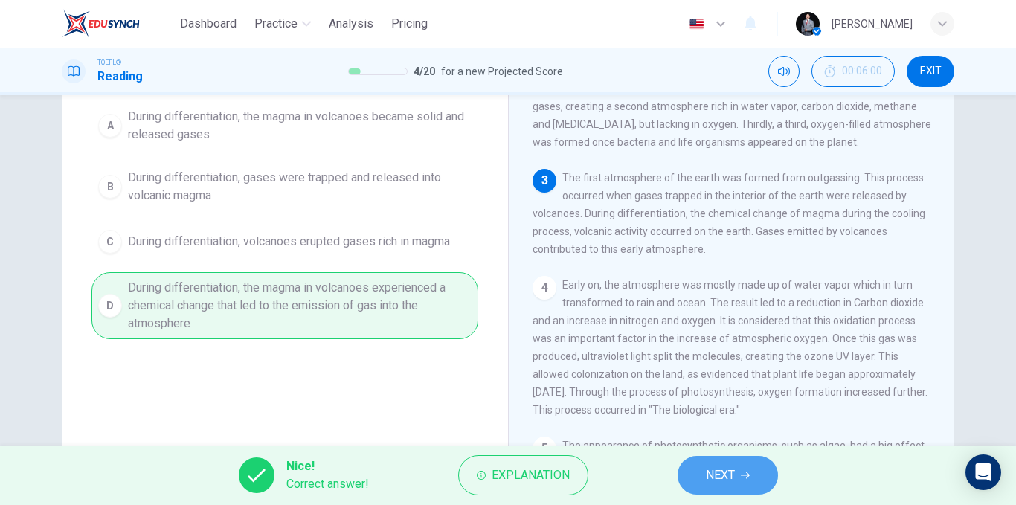
click at [698, 469] on button "NEXT" at bounding box center [728, 475] width 100 height 39
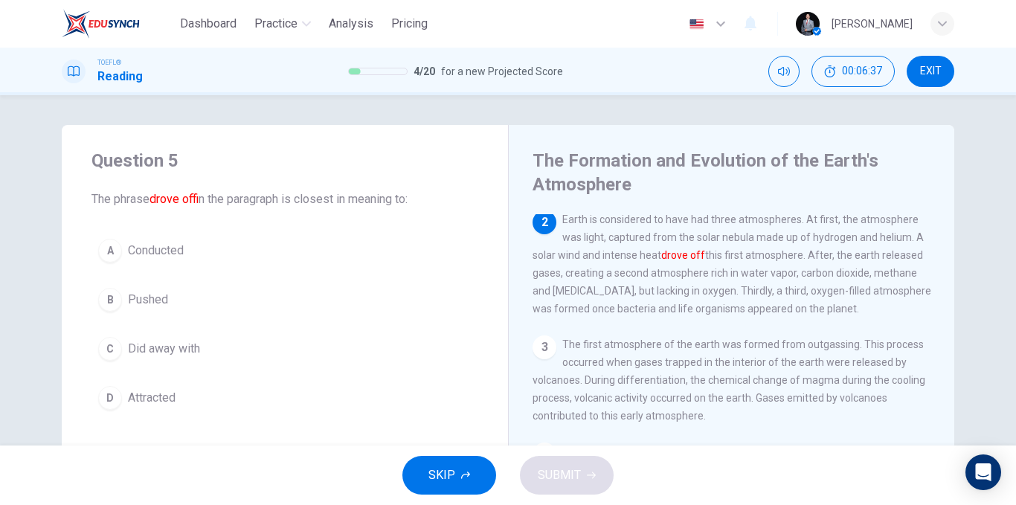
click at [165, 292] on button "B Pushed" at bounding box center [284, 299] width 387 height 37
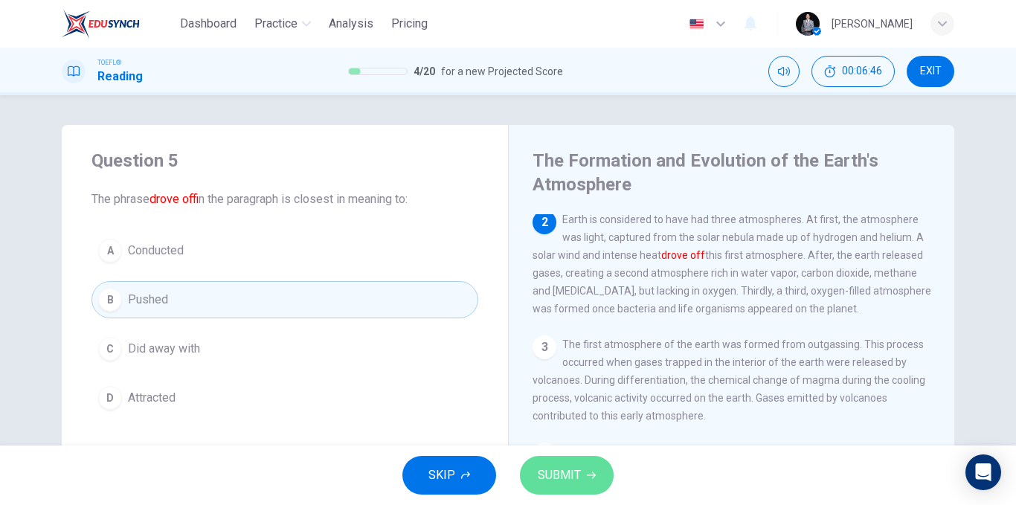
click at [566, 476] on span "SUBMIT" at bounding box center [559, 475] width 43 height 21
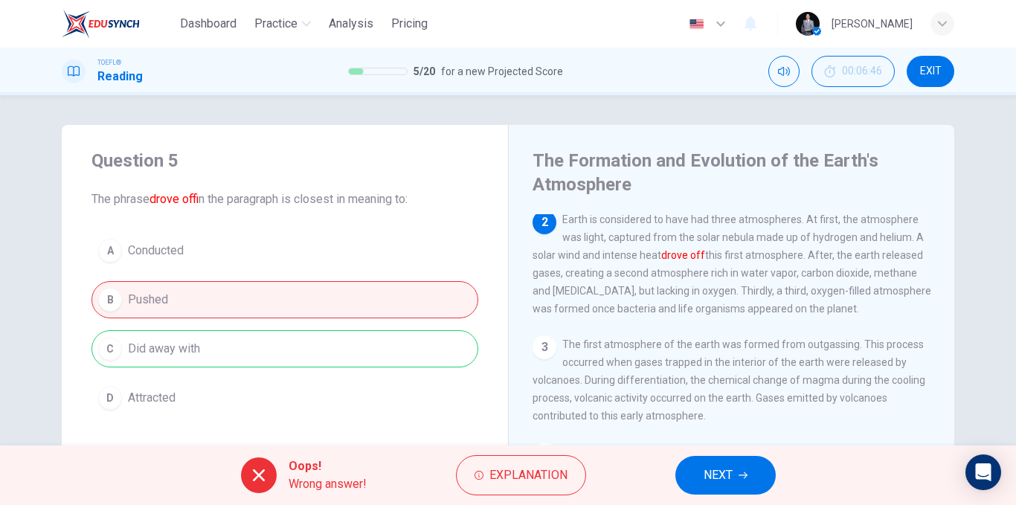
drag, startPoint x: 298, startPoint y: 345, endPoint x: 160, endPoint y: 351, distance: 137.7
click at [162, 353] on div "A Conducted B Pushed C Did away with D Attracted" at bounding box center [284, 324] width 387 height 184
click at [702, 460] on button "NEXT" at bounding box center [725, 475] width 100 height 39
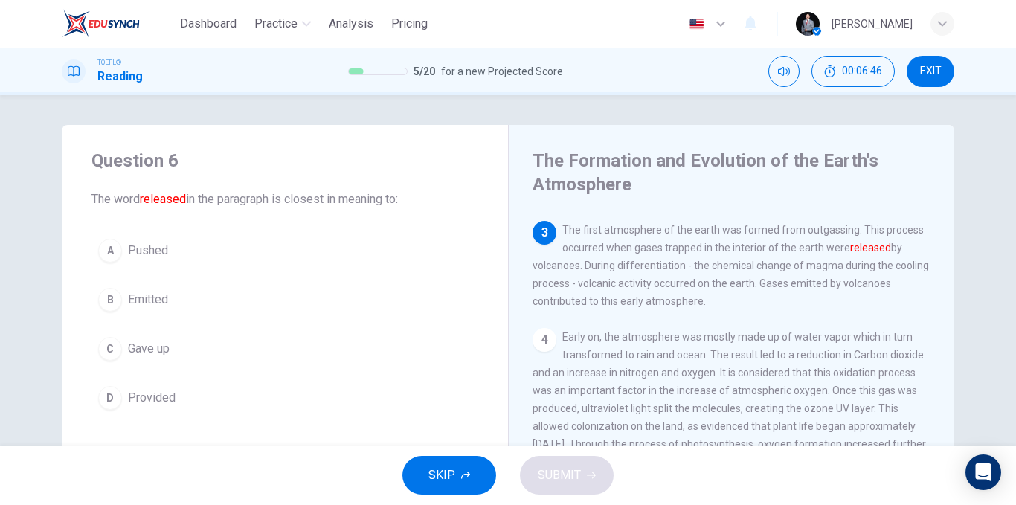
scroll to position [240, 0]
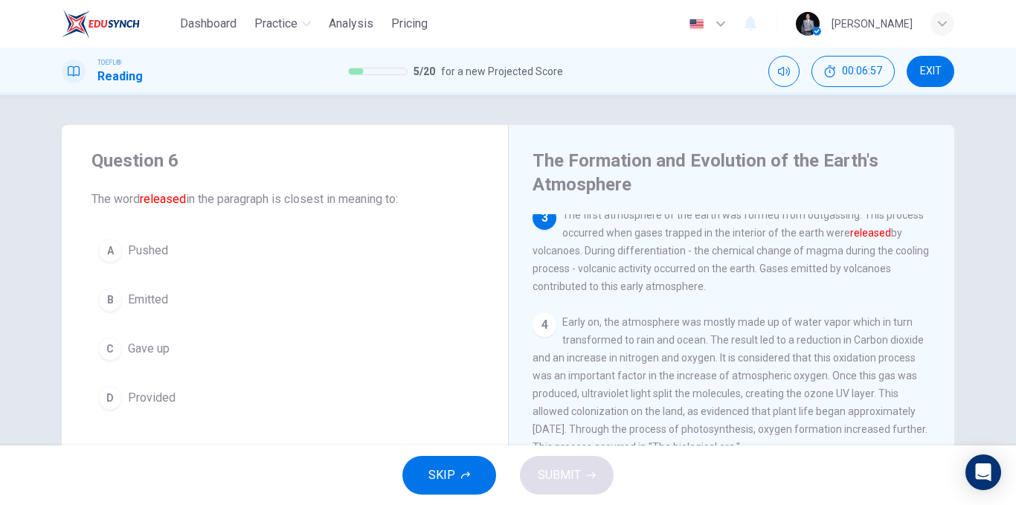
click at [183, 402] on button "D Provided" at bounding box center [284, 397] width 387 height 37
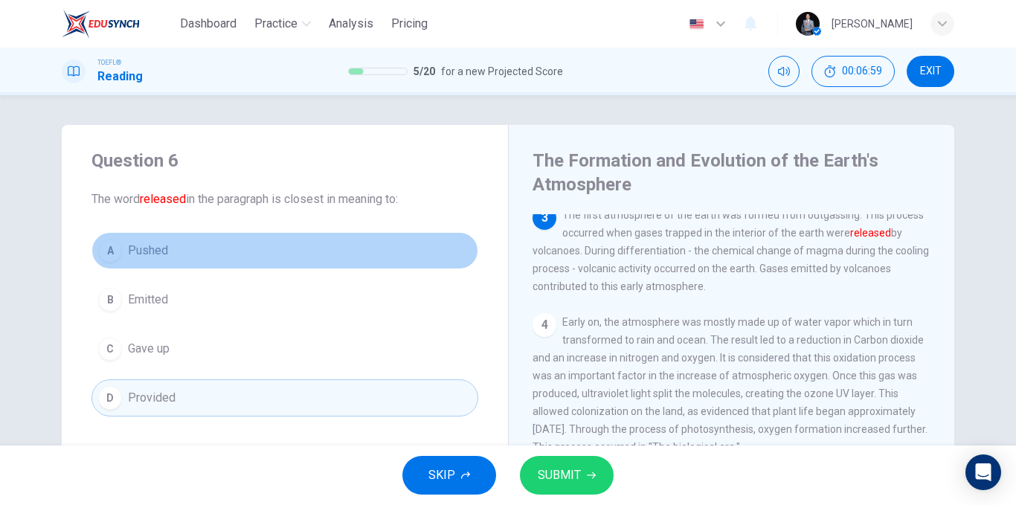
click at [193, 250] on button "A Pushed" at bounding box center [284, 250] width 387 height 37
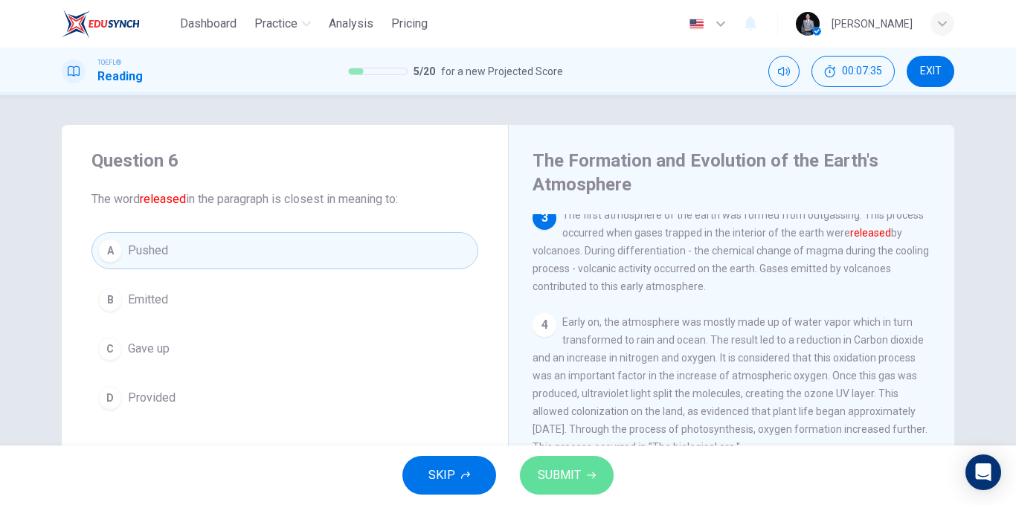
click at [568, 469] on span "SUBMIT" at bounding box center [559, 475] width 43 height 21
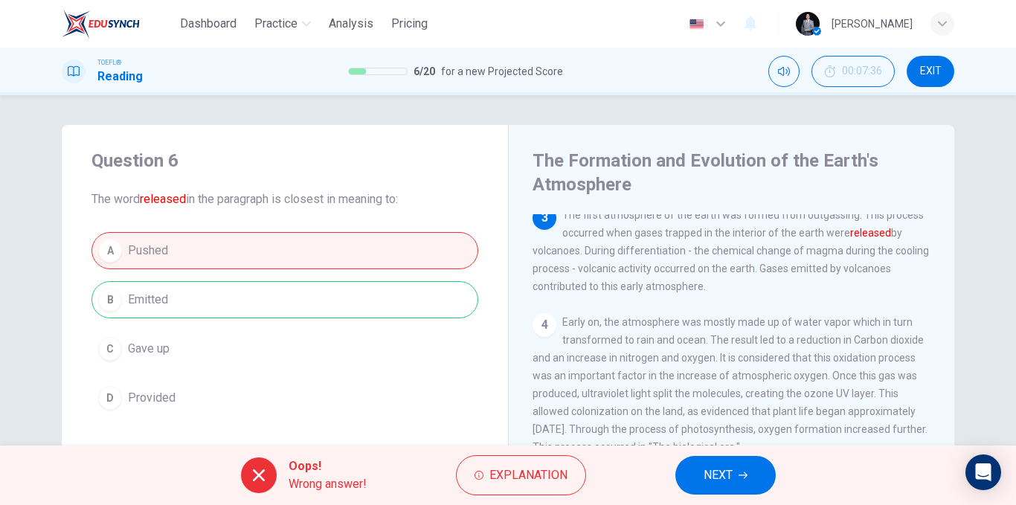
click at [719, 468] on span "NEXT" at bounding box center [718, 475] width 29 height 21
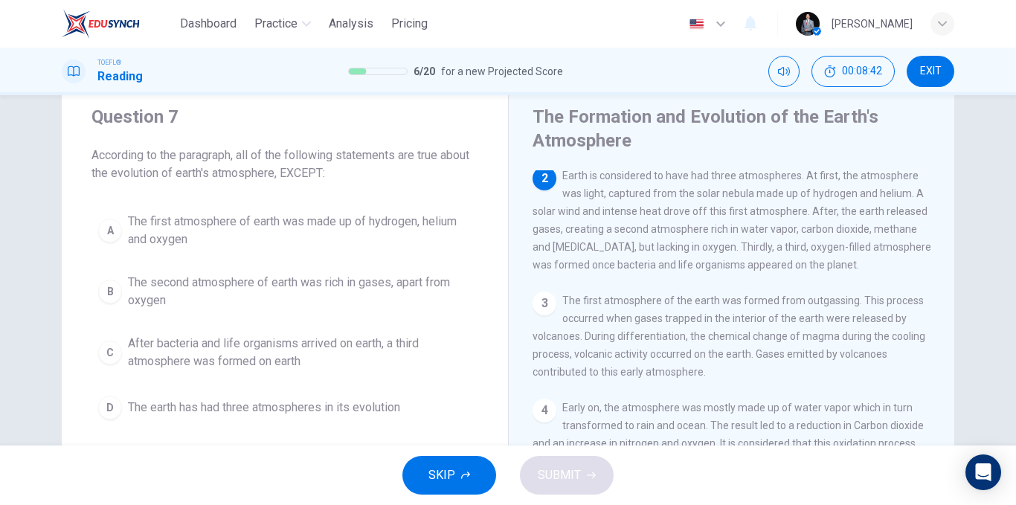
scroll to position [74, 0]
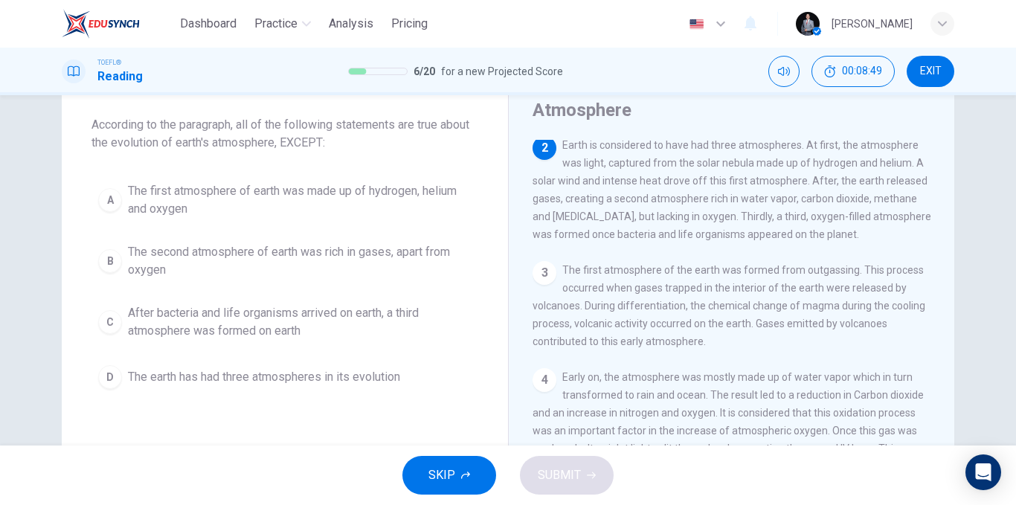
click at [316, 199] on span "The first atmosphere of earth was made up of hydrogen, helium and oxygen" at bounding box center [300, 200] width 344 height 36
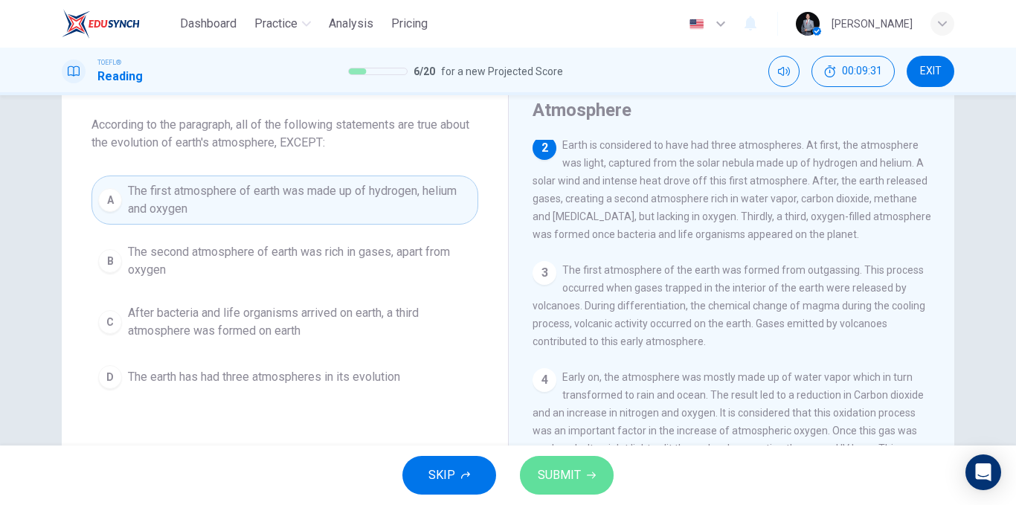
click at [582, 466] on button "SUBMIT" at bounding box center [567, 475] width 94 height 39
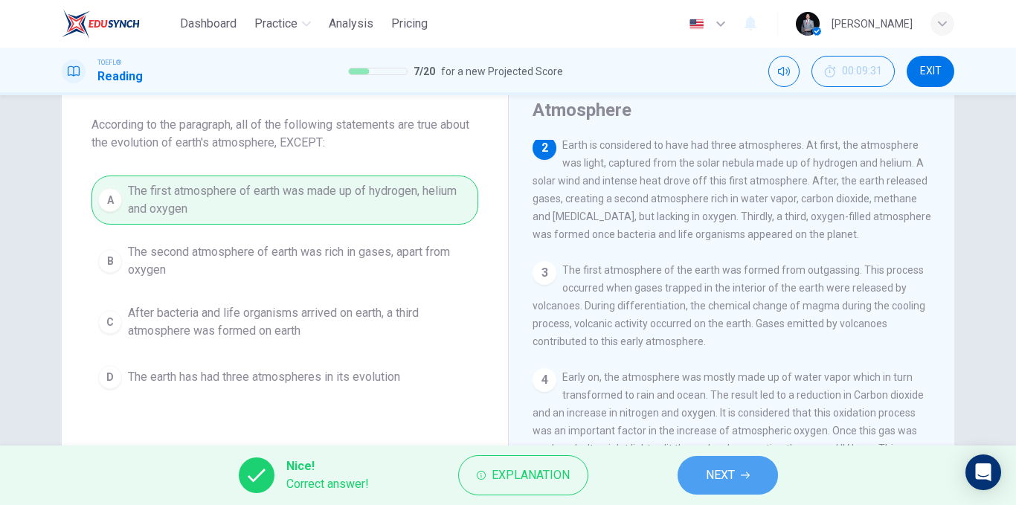
click at [730, 464] on button "NEXT" at bounding box center [728, 475] width 100 height 39
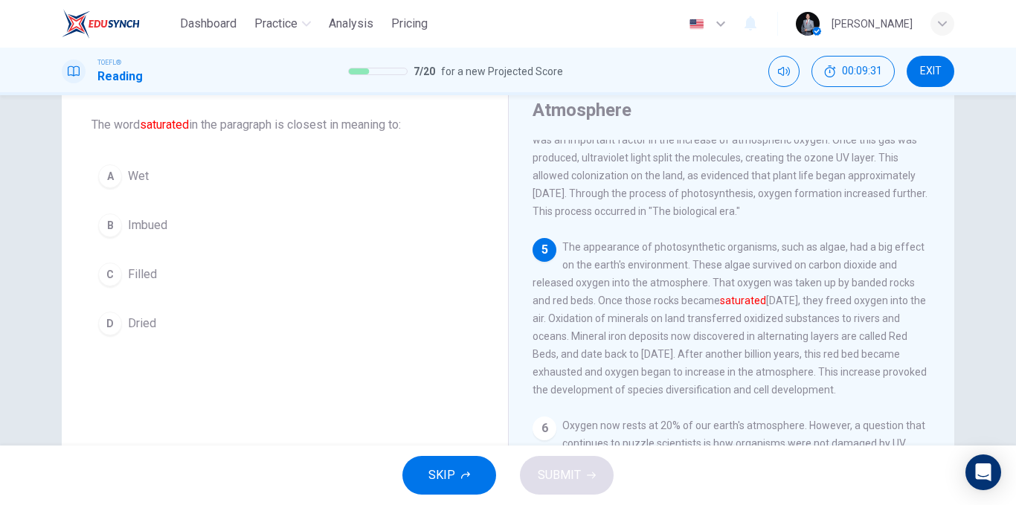
scroll to position [406, 0]
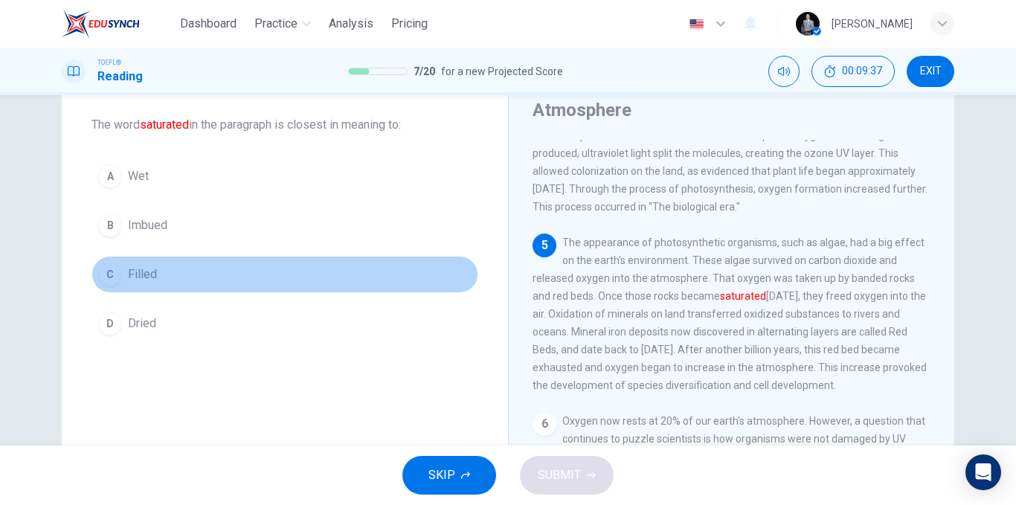
click at [183, 285] on button "C Filled" at bounding box center [284, 274] width 387 height 37
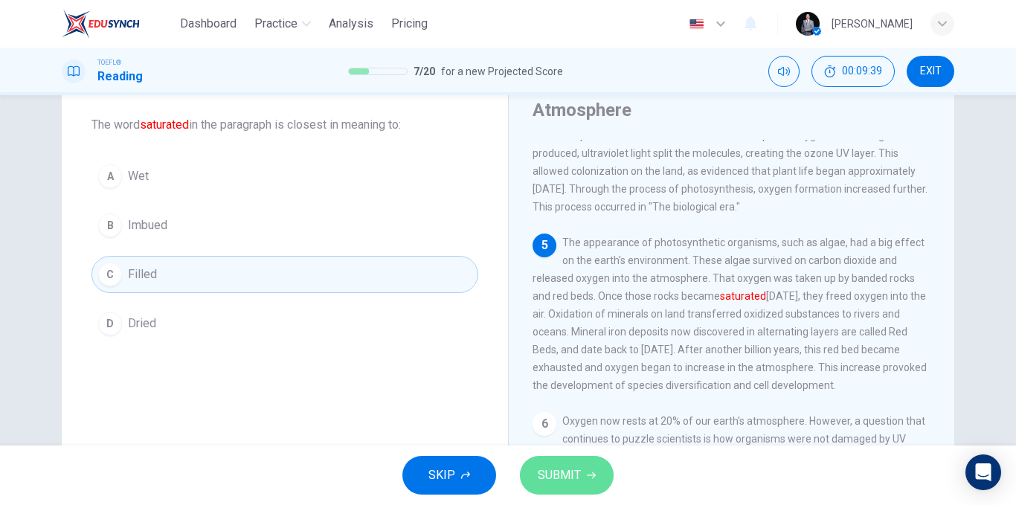
click at [553, 475] on span "SUBMIT" at bounding box center [559, 475] width 43 height 21
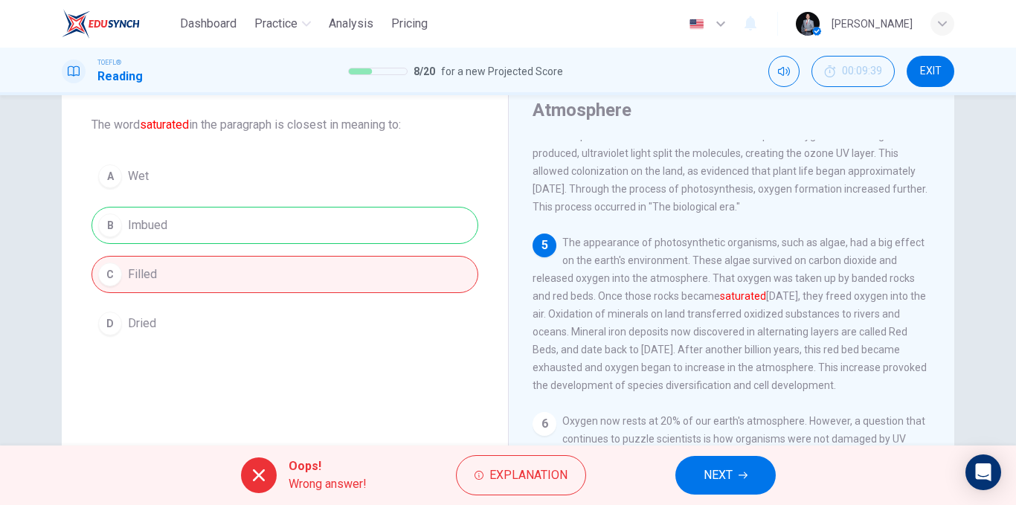
drag, startPoint x: 211, startPoint y: 214, endPoint x: 129, endPoint y: 221, distance: 82.8
click at [129, 221] on div "A Wet B Imbued C Filled D Dried" at bounding box center [284, 250] width 387 height 184
click at [713, 464] on button "NEXT" at bounding box center [725, 475] width 100 height 39
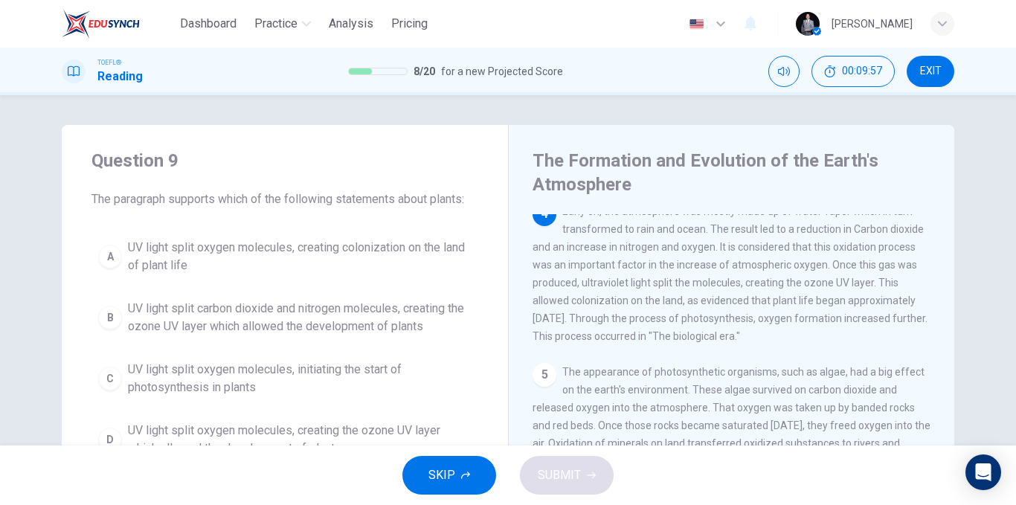
scroll to position [74, 0]
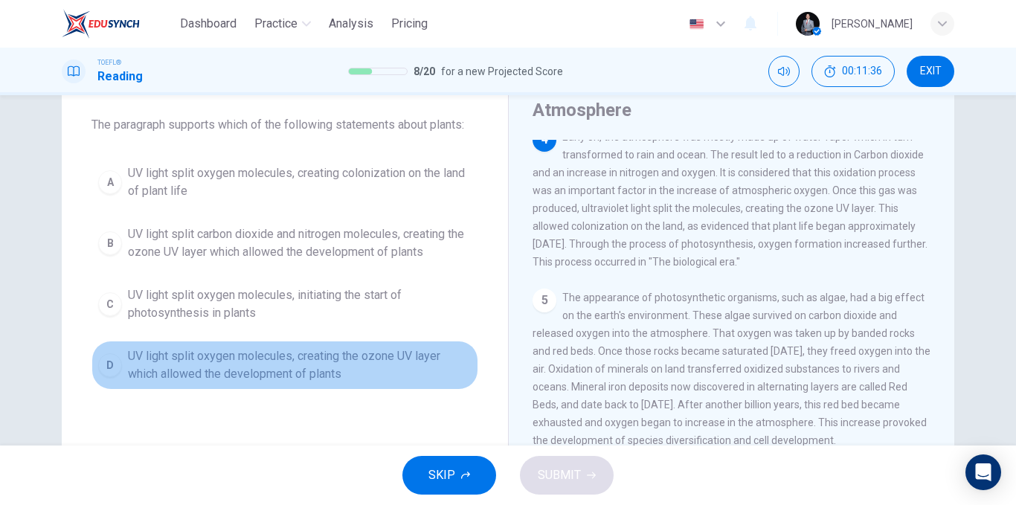
click at [401, 365] on span "UV light split oxygen molecules, creating the ozone UV layer which allowed the …" at bounding box center [300, 365] width 344 height 36
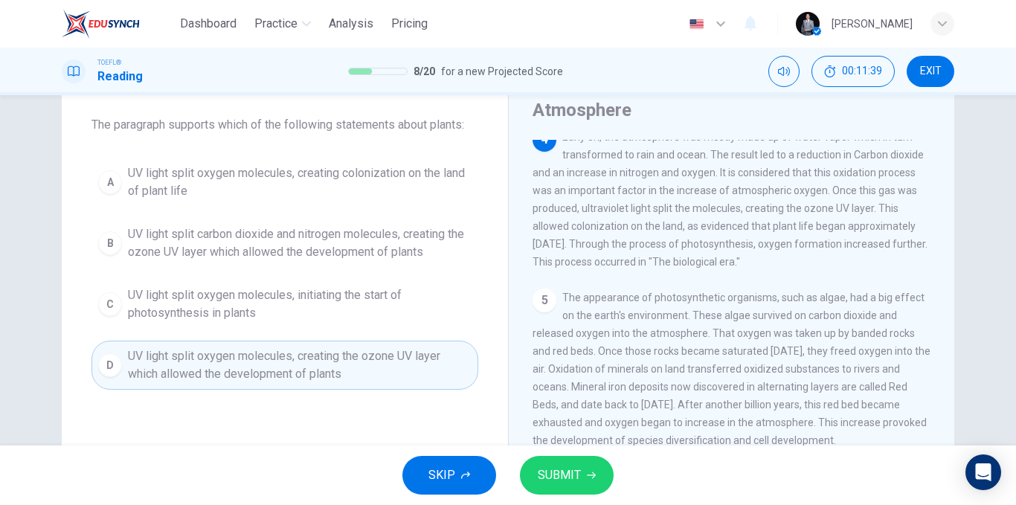
click at [574, 475] on span "SUBMIT" at bounding box center [559, 475] width 43 height 21
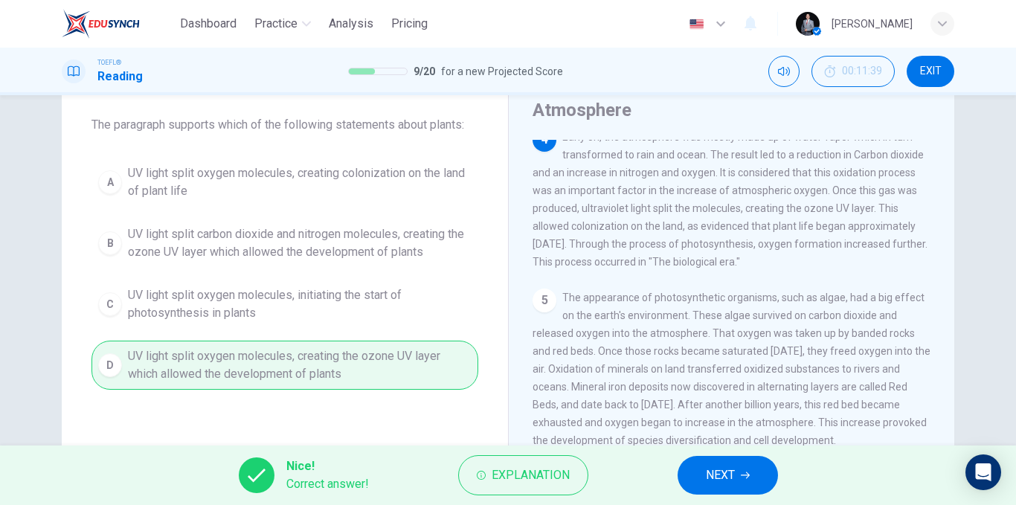
click at [720, 480] on span "NEXT" at bounding box center [720, 475] width 29 height 21
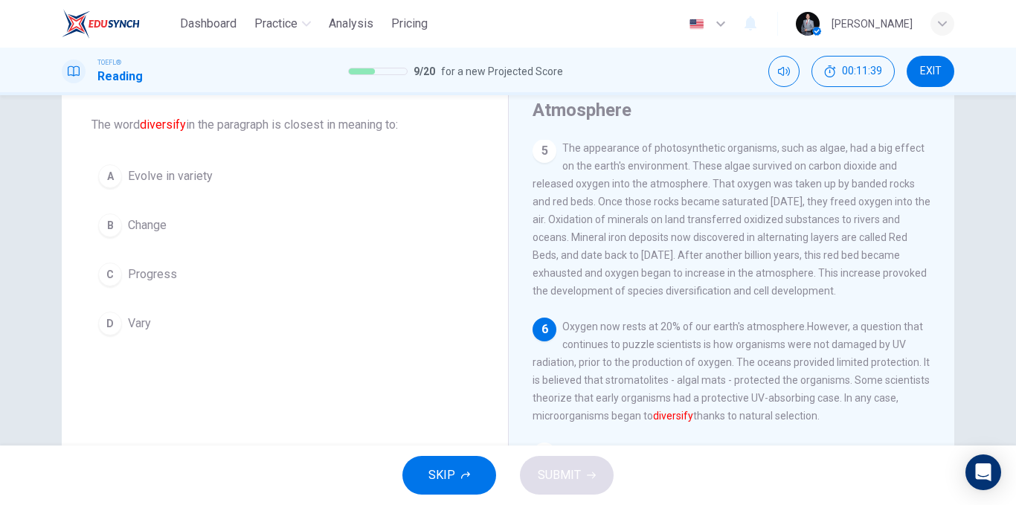
scroll to position [534, 0]
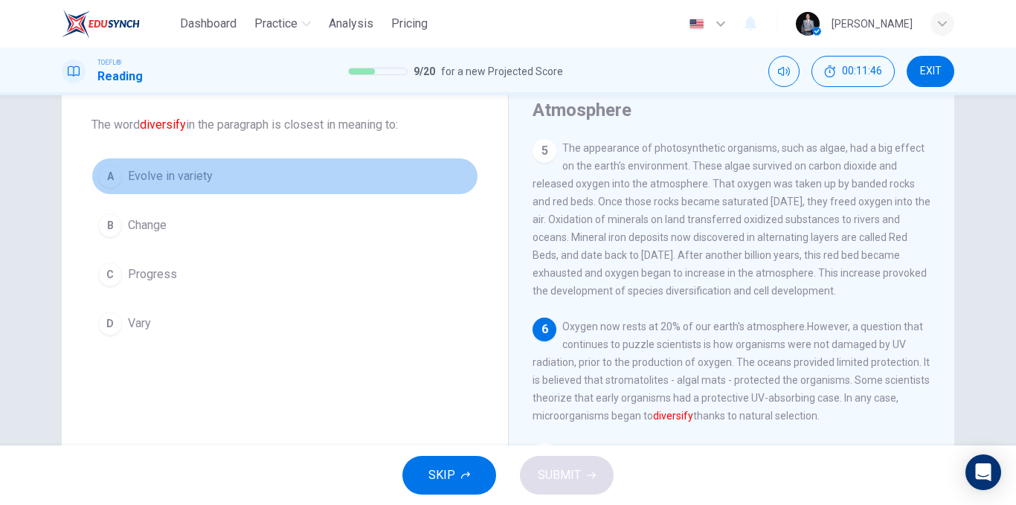
click at [247, 179] on button "A Evolve in variety" at bounding box center [284, 176] width 387 height 37
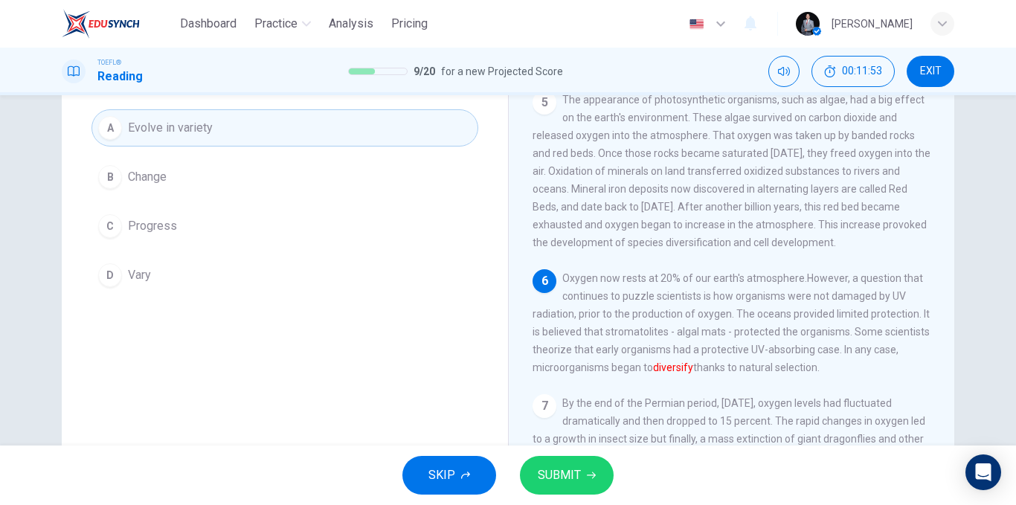
scroll to position [149, 0]
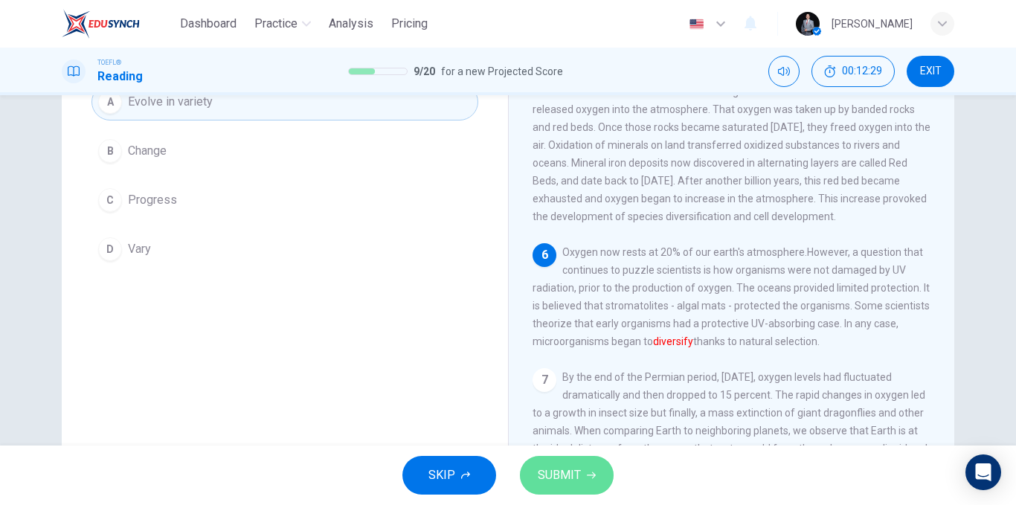
click at [570, 467] on span "SUBMIT" at bounding box center [559, 475] width 43 height 21
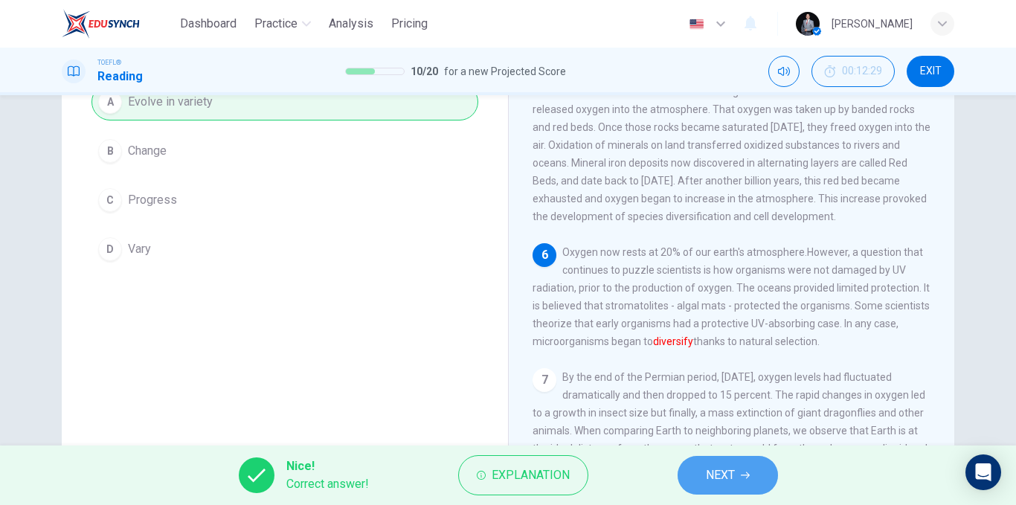
click at [728, 486] on button "NEXT" at bounding box center [728, 475] width 100 height 39
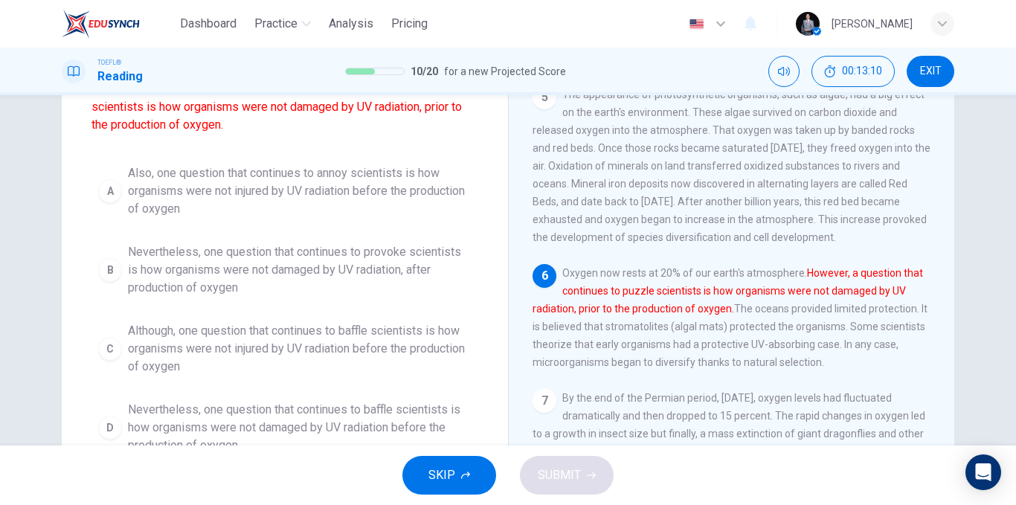
scroll to position [54, 0]
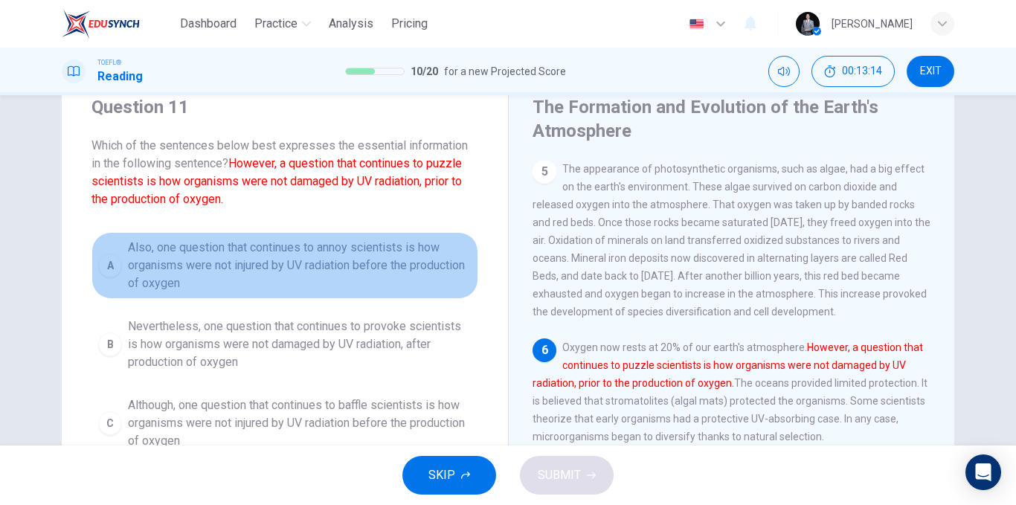
click at [289, 254] on span "Also, one question that continues to annoy scientists is how organisms were not…" at bounding box center [300, 266] width 344 height 54
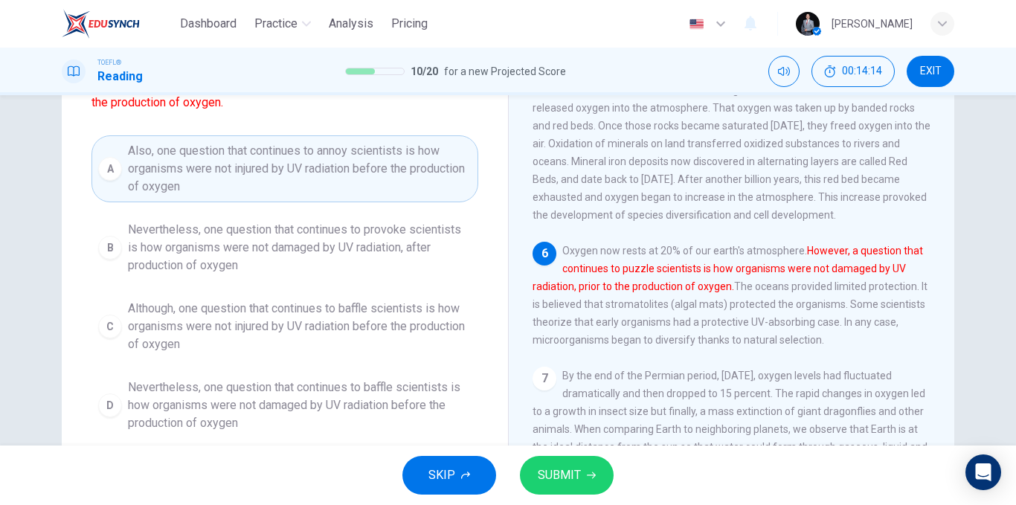
scroll to position [128, 0]
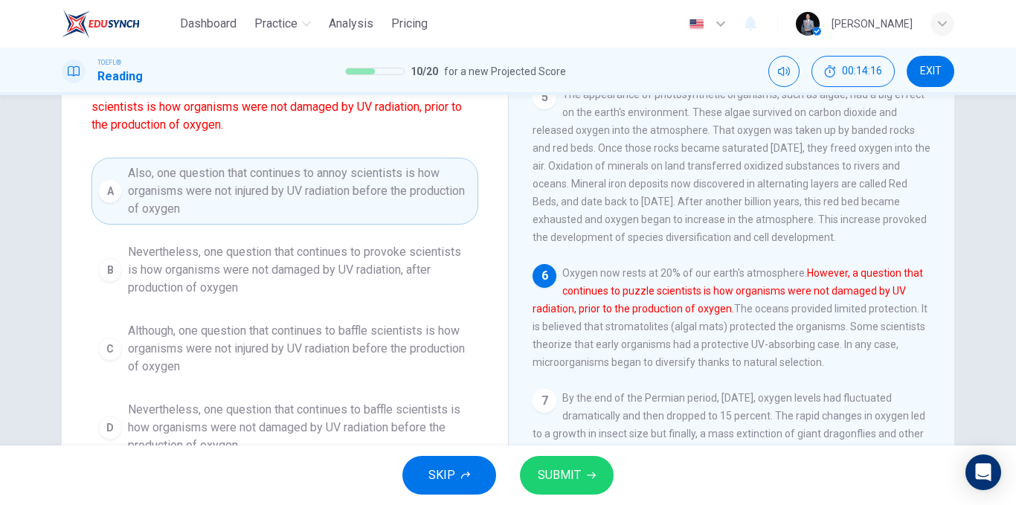
click at [341, 265] on span "Nevertheless, one question that continues to provoke scientists is how organism…" at bounding box center [300, 270] width 344 height 54
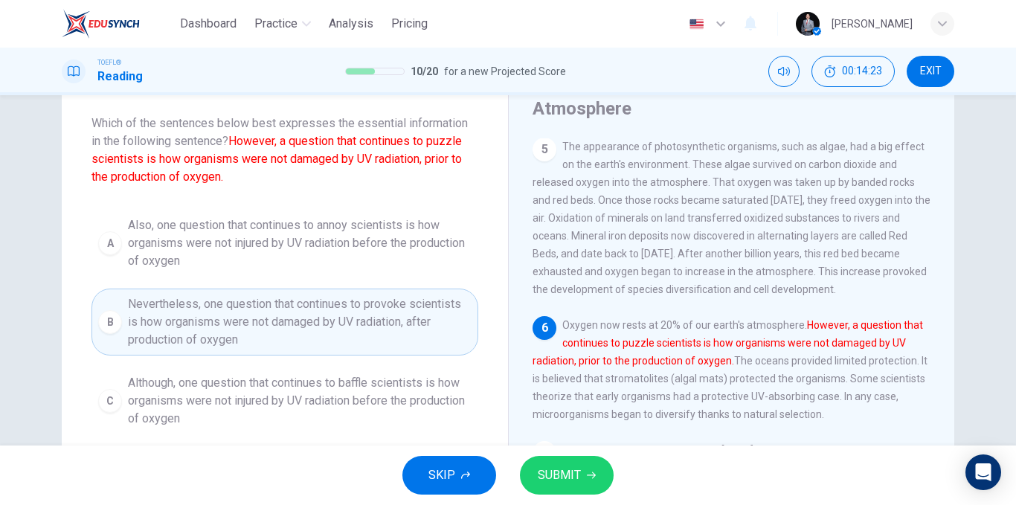
scroll to position [54, 0]
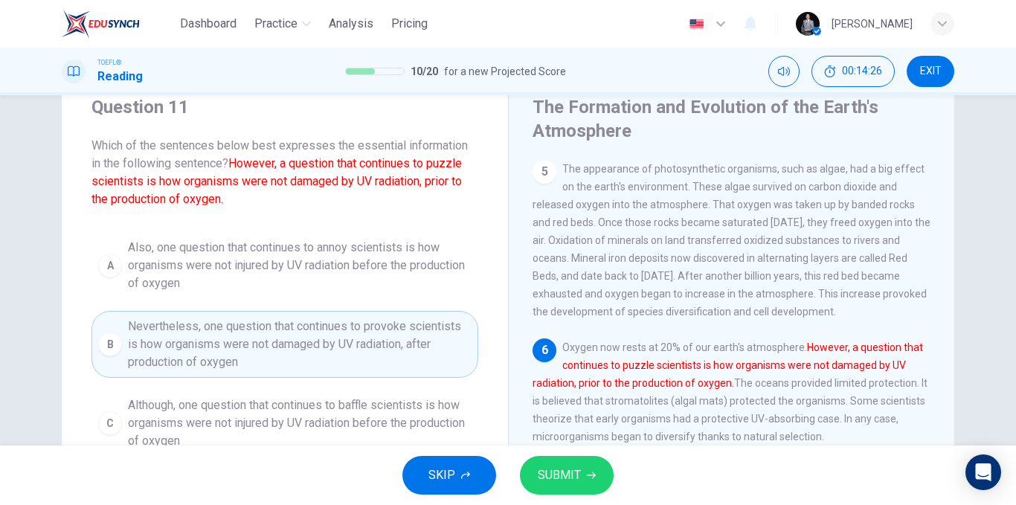
drag, startPoint x: 435, startPoint y: 165, endPoint x: 457, endPoint y: 164, distance: 21.6
click at [452, 164] on font "However, a question that continues to puzzle scientists is how organisms were n…" at bounding box center [276, 181] width 370 height 50
click at [590, 469] on button "SUBMIT" at bounding box center [567, 475] width 94 height 39
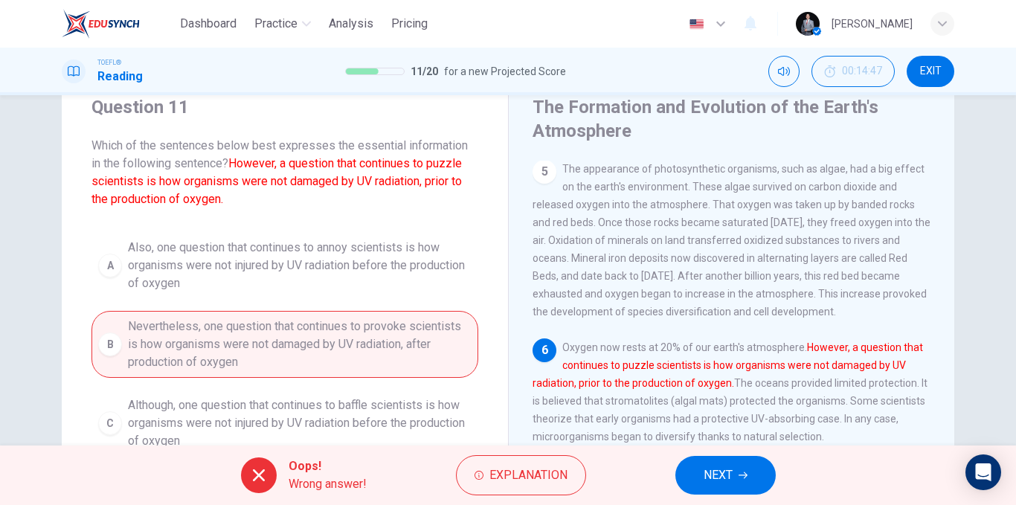
drag, startPoint x: 721, startPoint y: 463, endPoint x: 713, endPoint y: 460, distance: 8.7
click at [721, 463] on button "NEXT" at bounding box center [725, 475] width 100 height 39
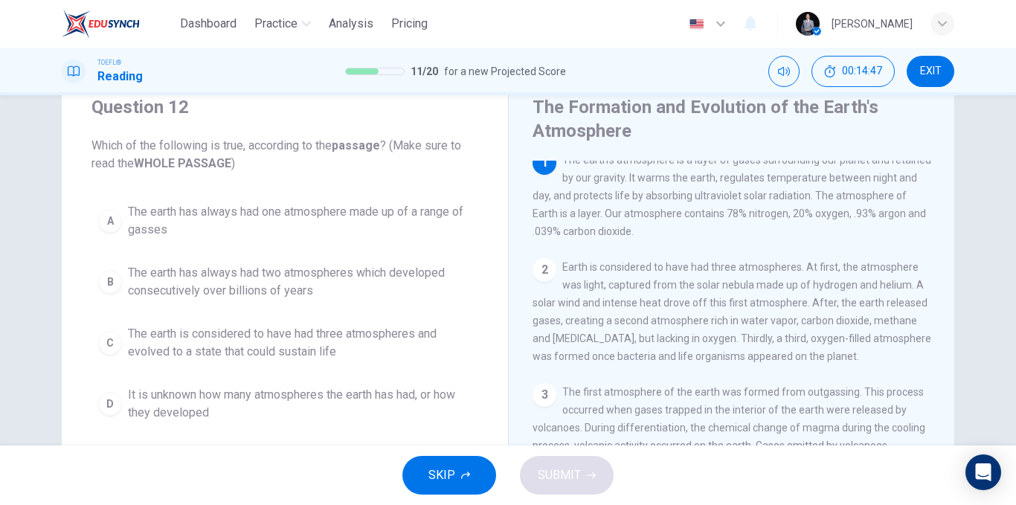
scroll to position [0, 0]
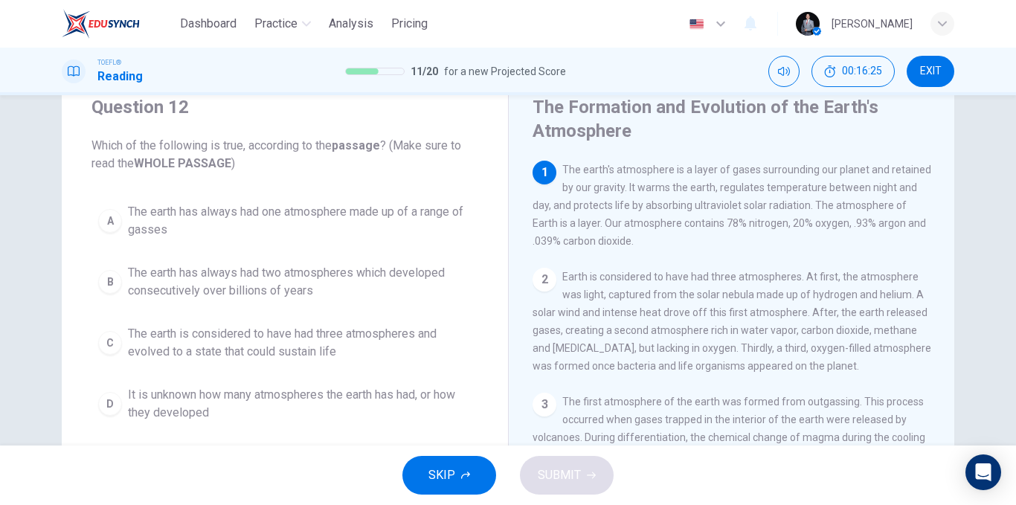
click at [338, 225] on span "The earth has always had one atmosphere made up of a range of gasses" at bounding box center [300, 221] width 344 height 36
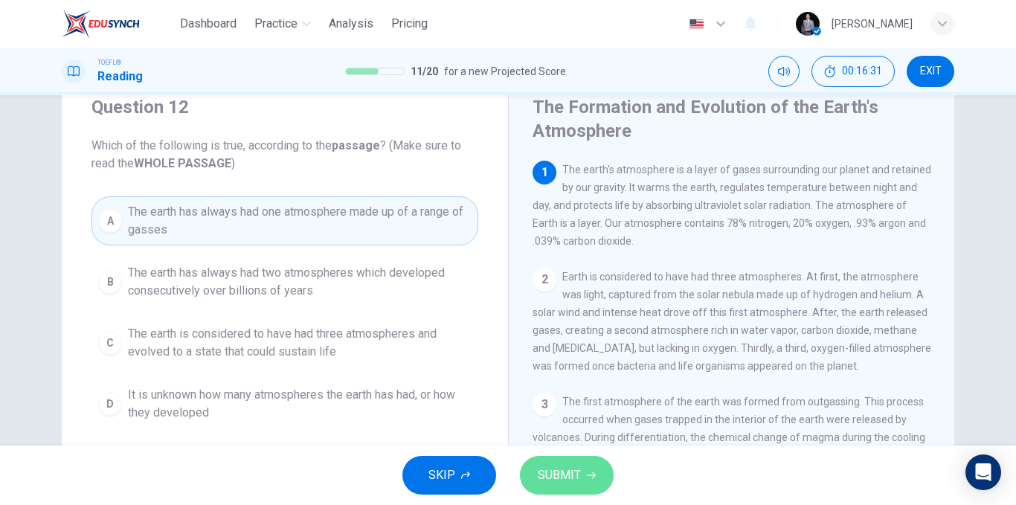
click at [594, 482] on button "SUBMIT" at bounding box center [567, 475] width 94 height 39
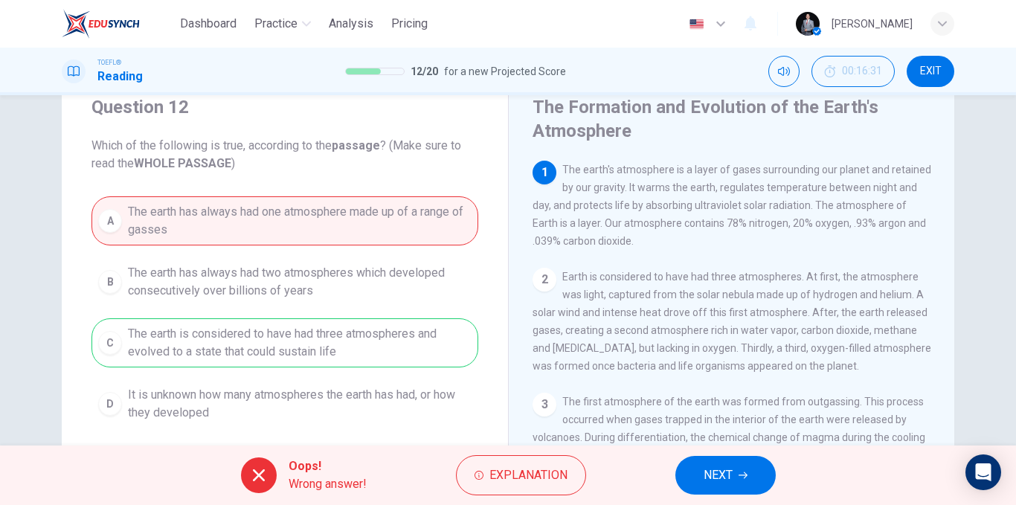
drag, startPoint x: 593, startPoint y: 224, endPoint x: 653, endPoint y: 225, distance: 60.3
click at [653, 225] on span "The earth's atmosphere is a layer of gases surrounding our planet and retained …" at bounding box center [732, 205] width 399 height 83
click at [687, 469] on button "NEXT" at bounding box center [725, 475] width 100 height 39
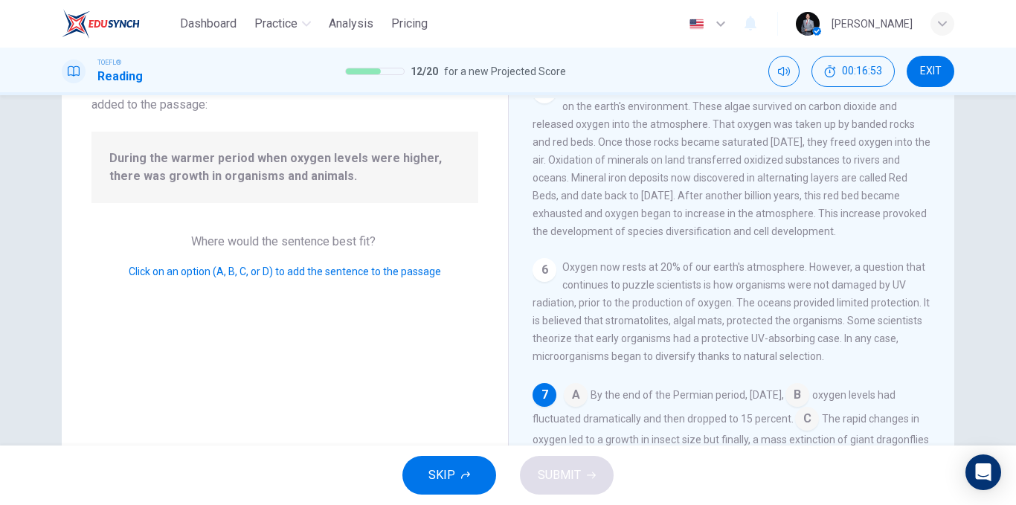
scroll to position [250, 0]
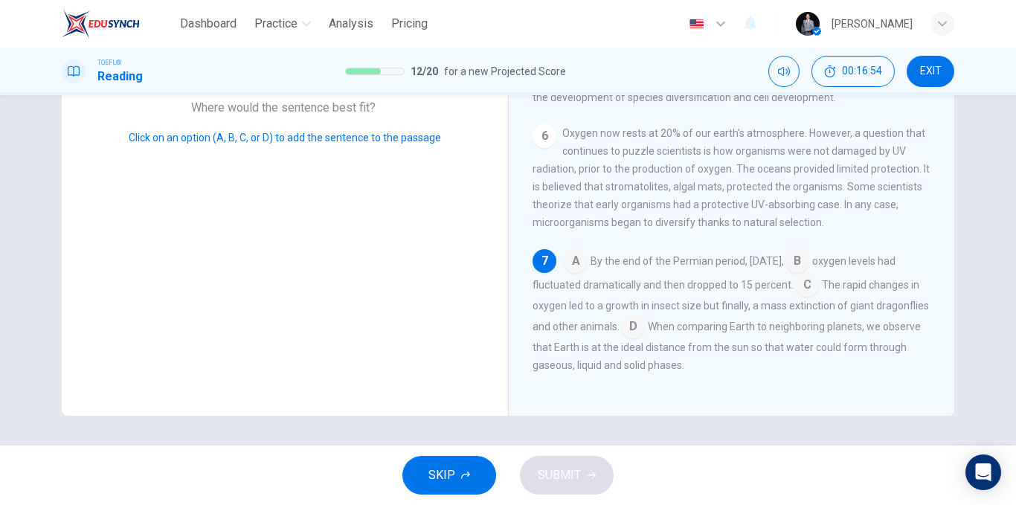
click at [533, 261] on div "7" at bounding box center [545, 261] width 24 height 24
click at [572, 261] on input at bounding box center [576, 263] width 24 height 24
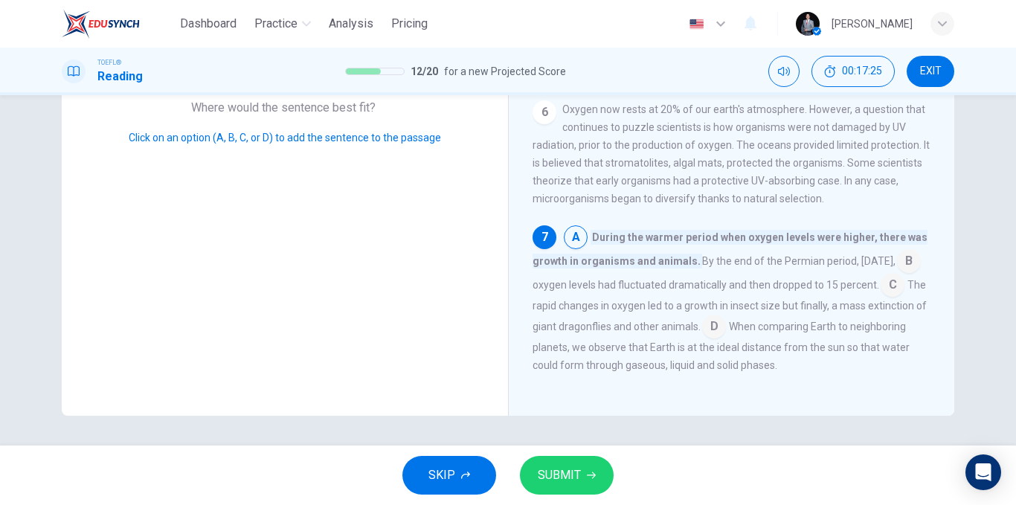
click at [897, 274] on input at bounding box center [909, 263] width 24 height 24
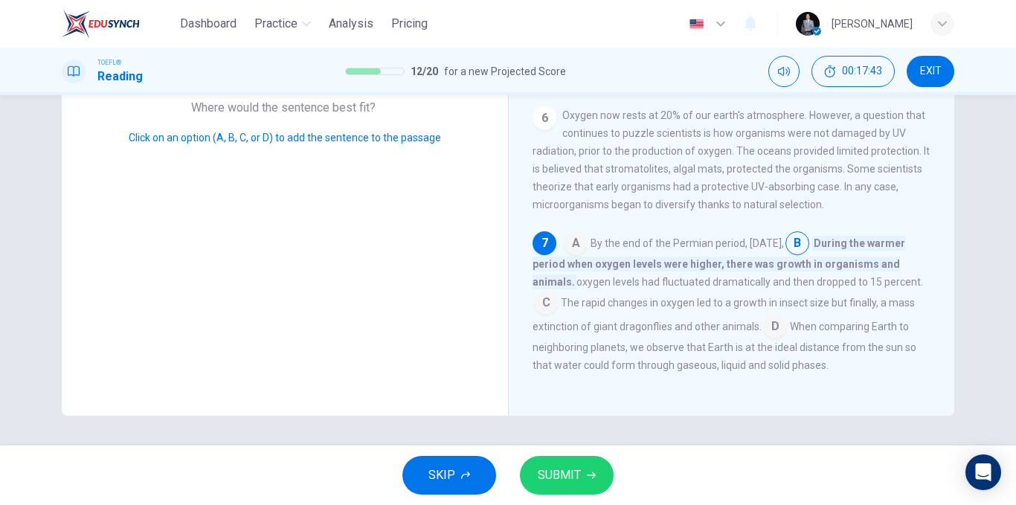
click at [558, 316] on input at bounding box center [546, 304] width 24 height 24
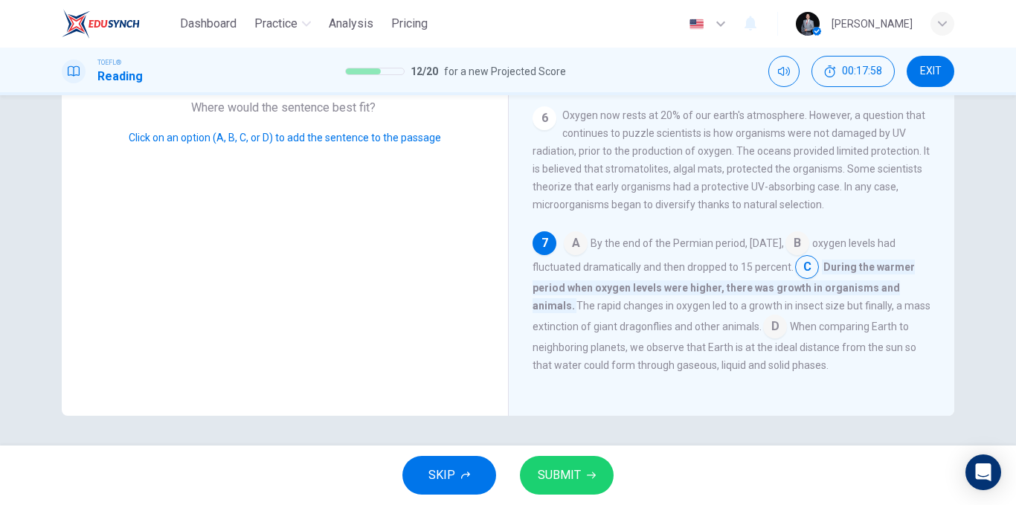
click at [787, 340] on input at bounding box center [775, 328] width 24 height 24
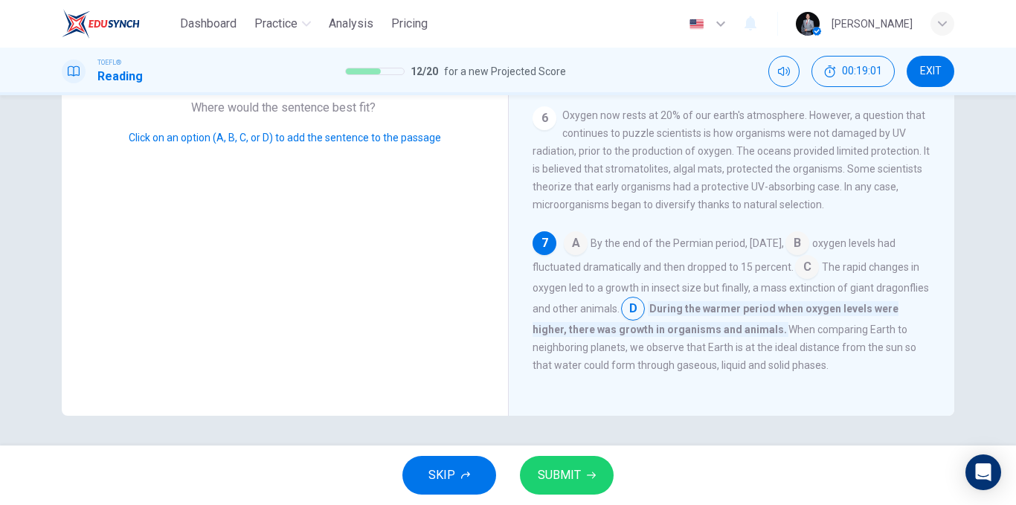
click at [819, 280] on input at bounding box center [807, 269] width 24 height 24
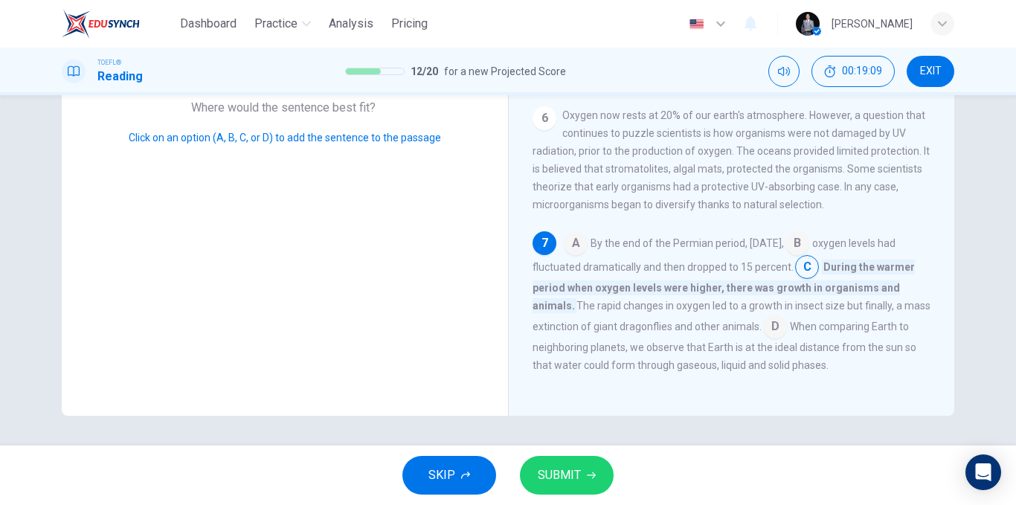
click at [584, 466] on button "SUBMIT" at bounding box center [567, 475] width 94 height 39
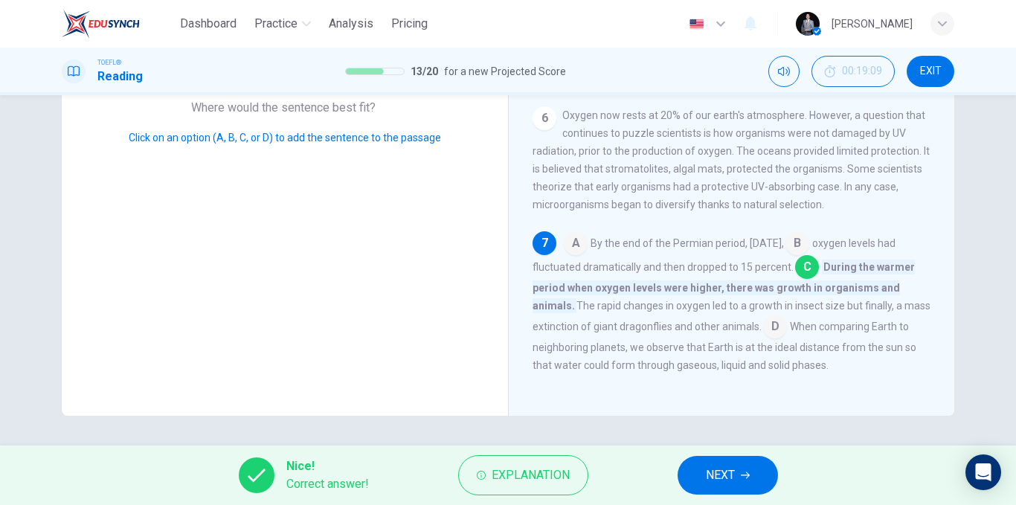
click at [759, 466] on button "NEXT" at bounding box center [728, 475] width 100 height 39
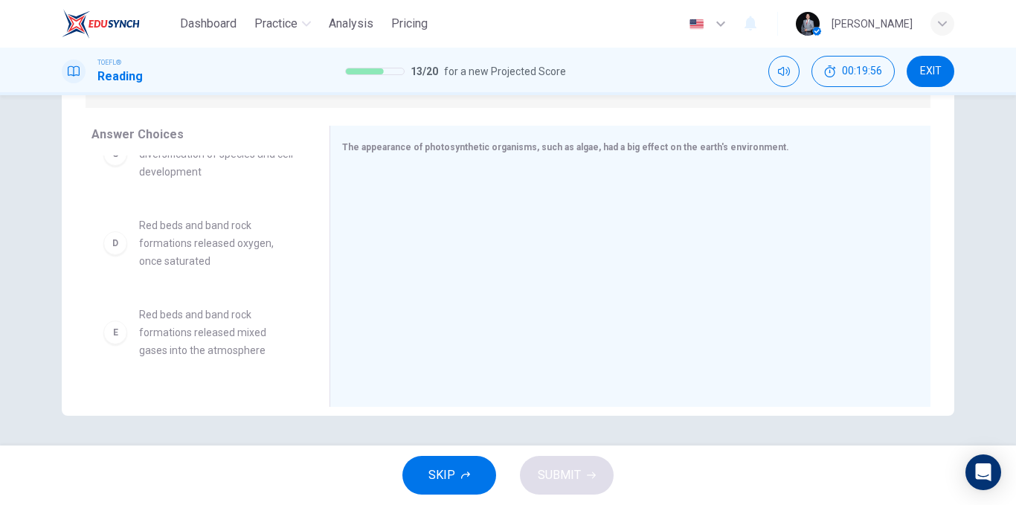
scroll to position [223, 0]
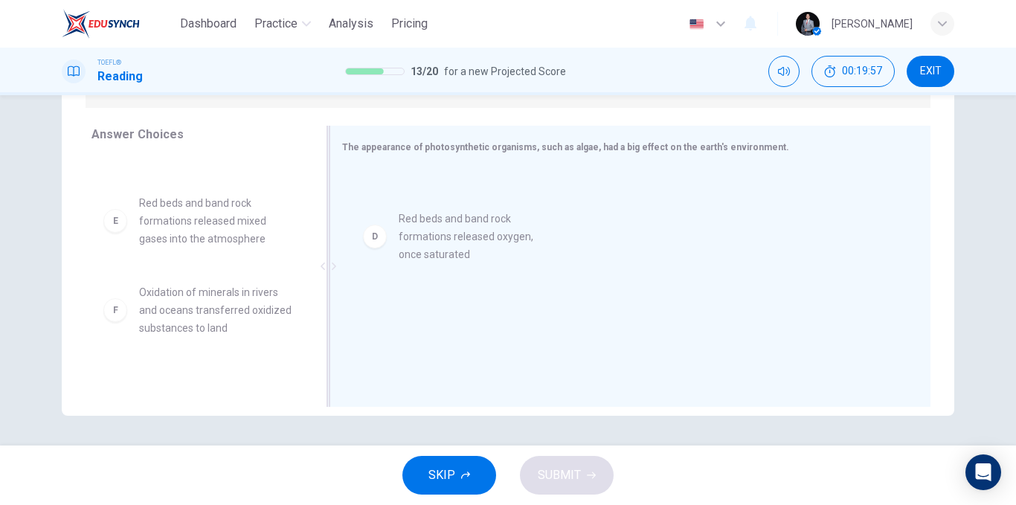
drag, startPoint x: 203, startPoint y: 232, endPoint x: 390, endPoint y: 254, distance: 187.9
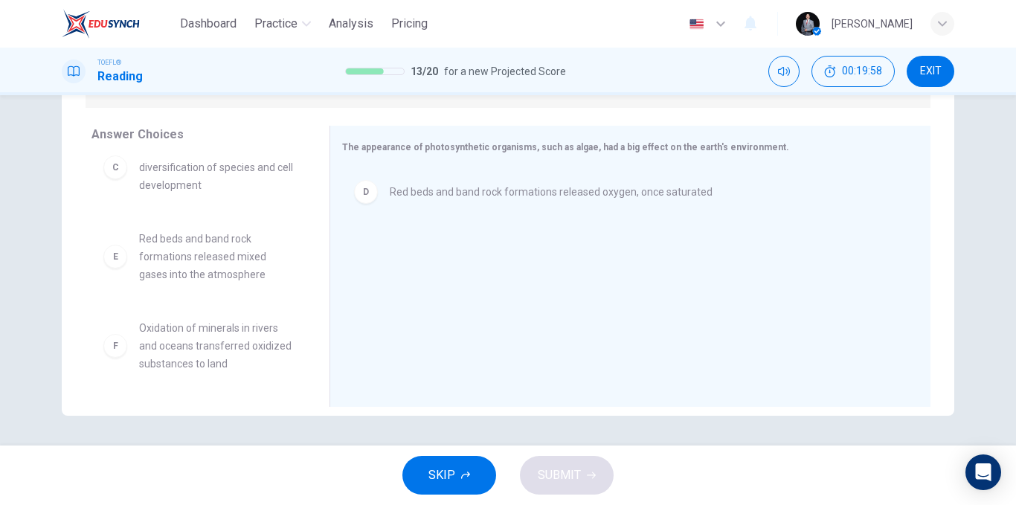
scroll to position [187, 0]
drag, startPoint x: 208, startPoint y: 349, endPoint x: 216, endPoint y: 346, distance: 8.0
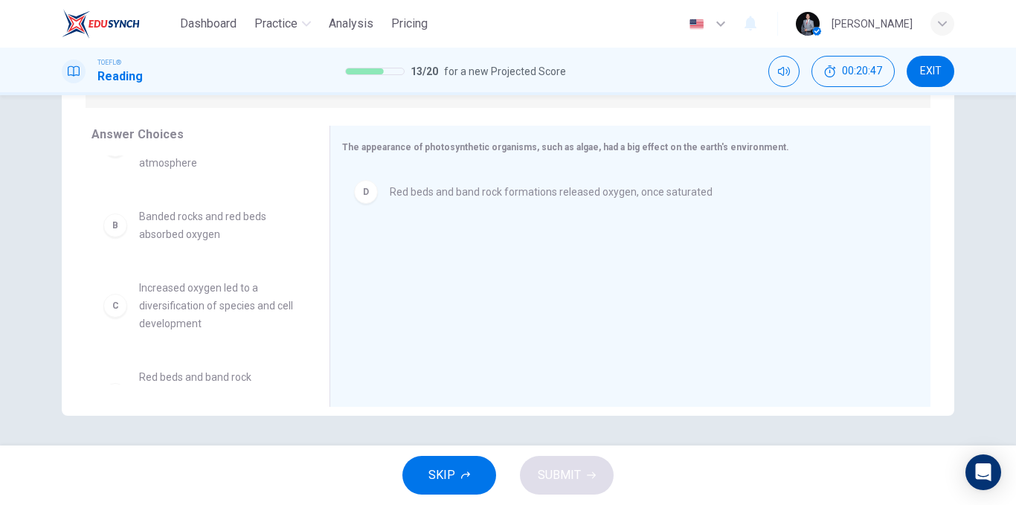
scroll to position [74, 0]
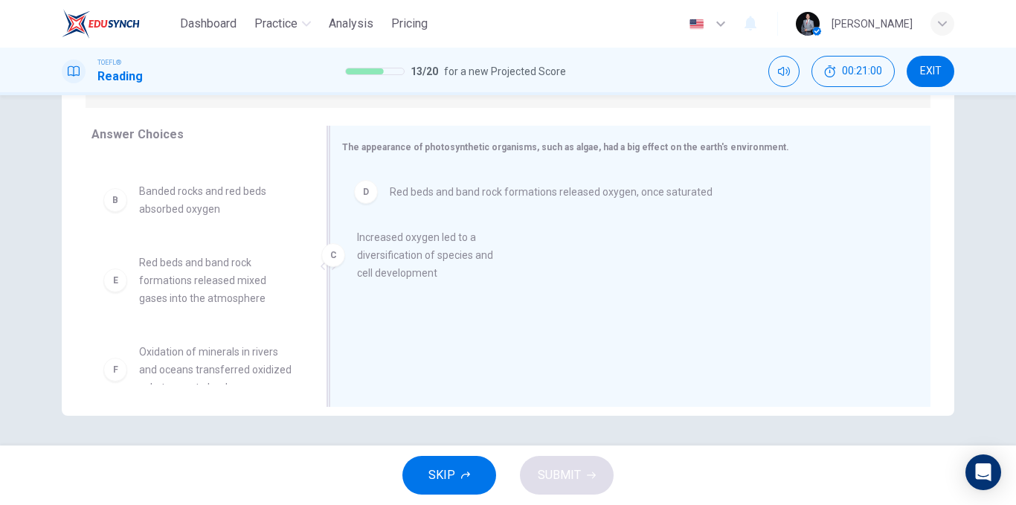
drag, startPoint x: 199, startPoint y: 295, endPoint x: 425, endPoint y: 271, distance: 227.4
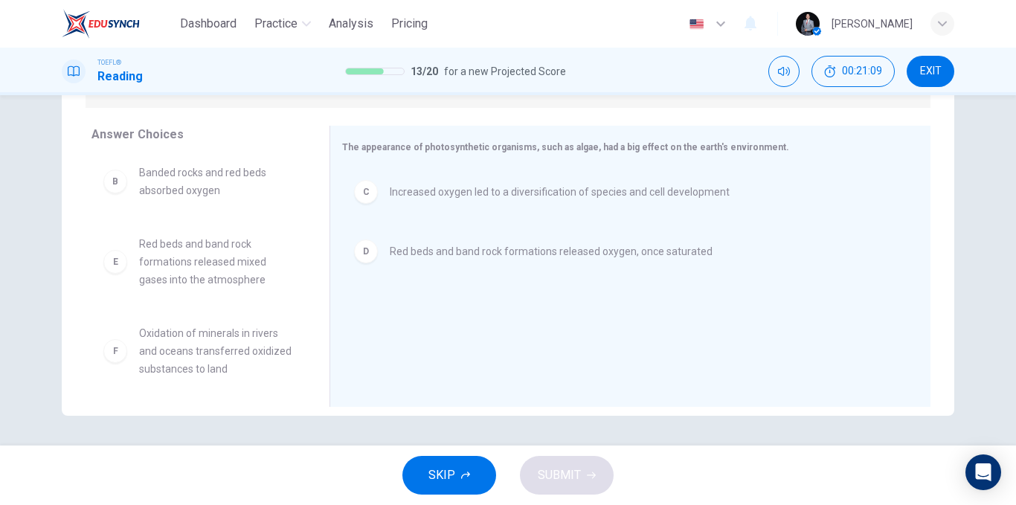
scroll to position [98, 0]
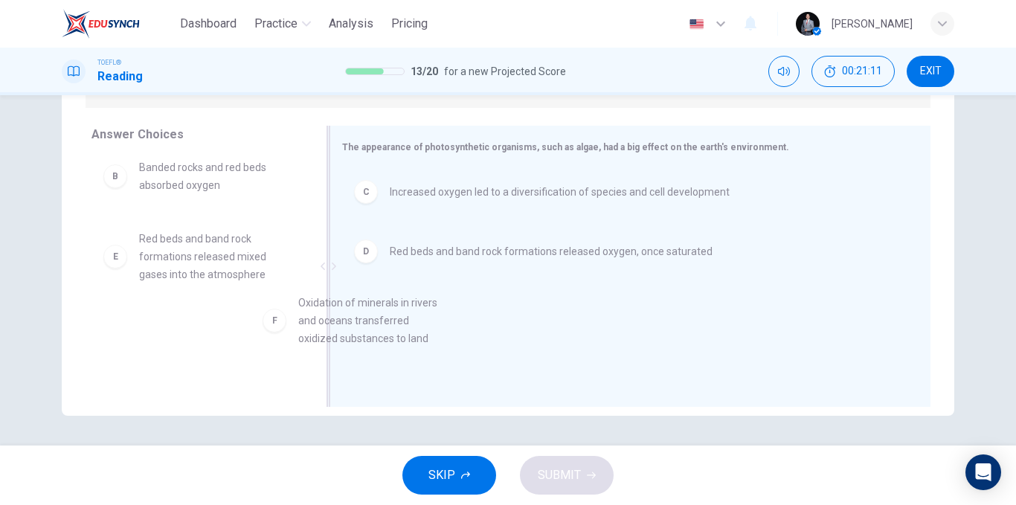
drag, startPoint x: 220, startPoint y: 354, endPoint x: 395, endPoint y: 329, distance: 176.6
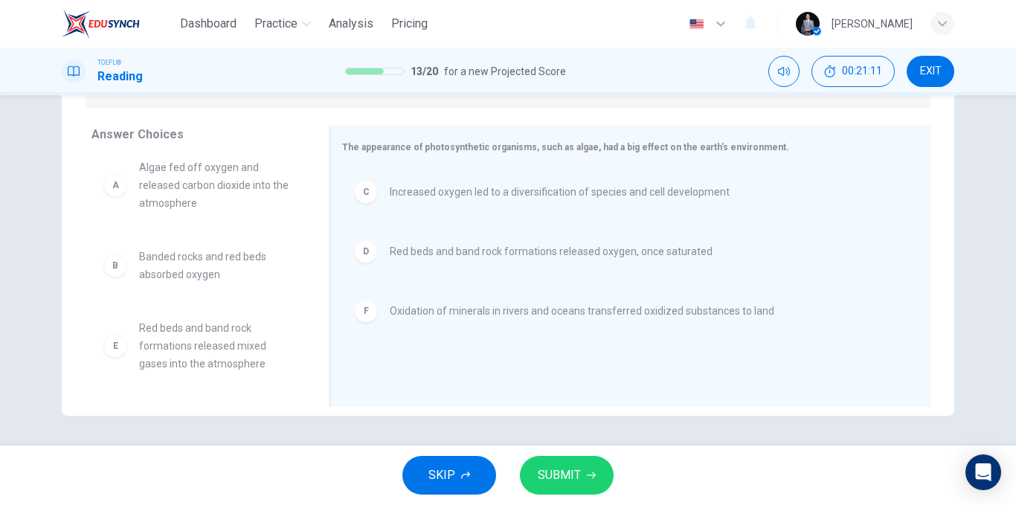
scroll to position [9, 0]
click at [588, 464] on button "SUBMIT" at bounding box center [567, 475] width 94 height 39
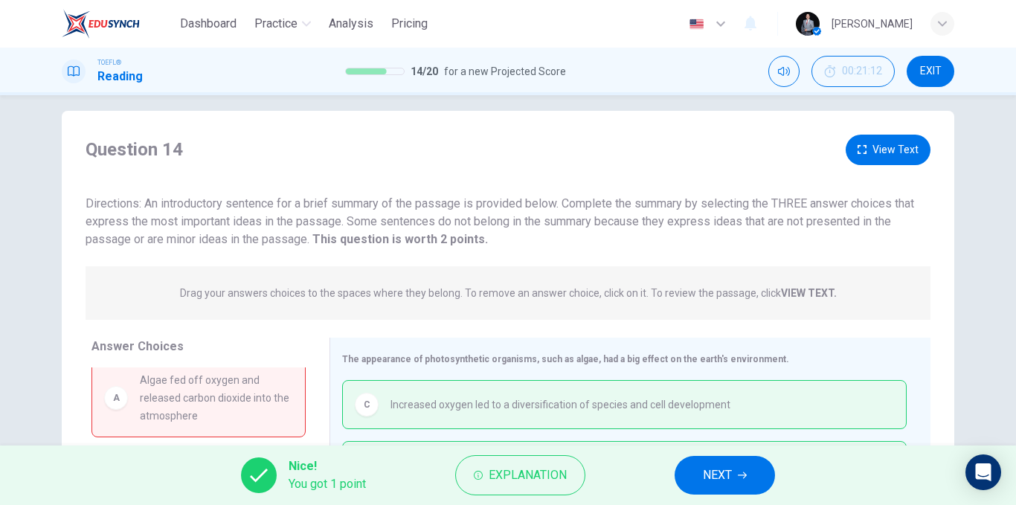
scroll to position [0, 0]
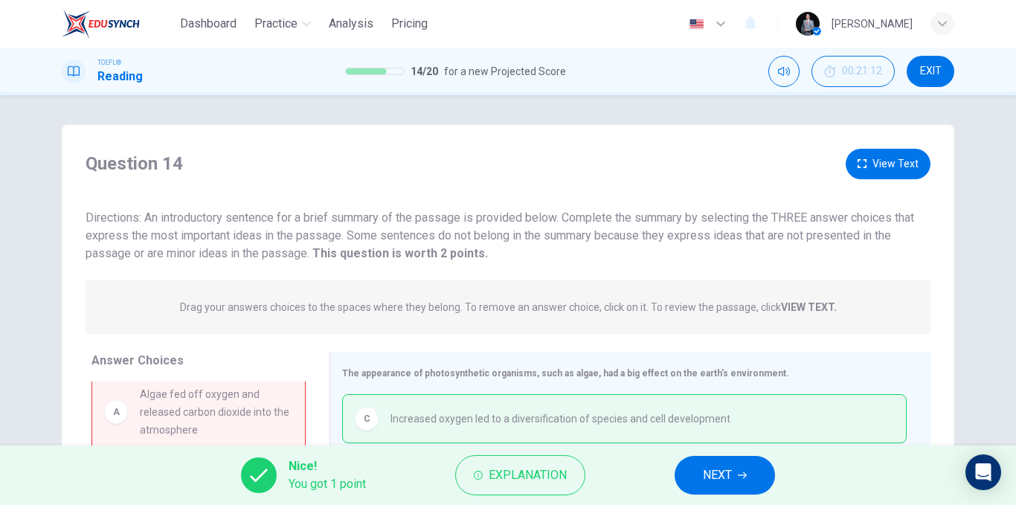
click at [705, 462] on button "NEXT" at bounding box center [725, 475] width 100 height 39
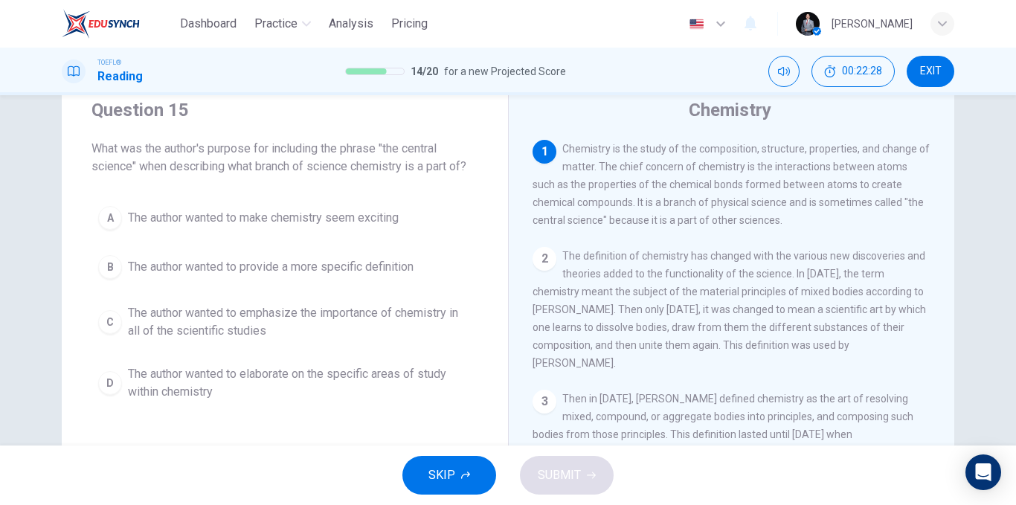
scroll to position [74, 0]
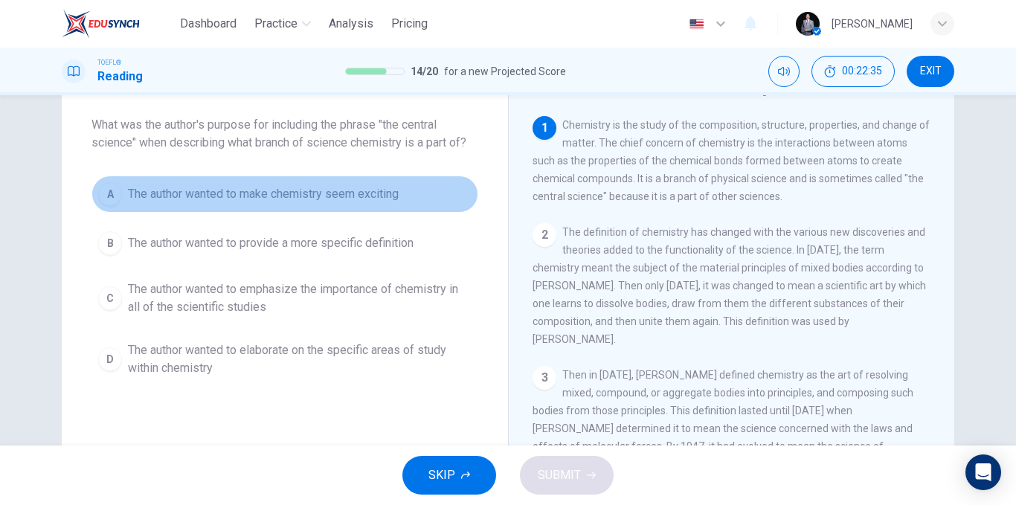
click at [354, 198] on span "The author wanted to make chemistry seem exciting" at bounding box center [263, 194] width 271 height 18
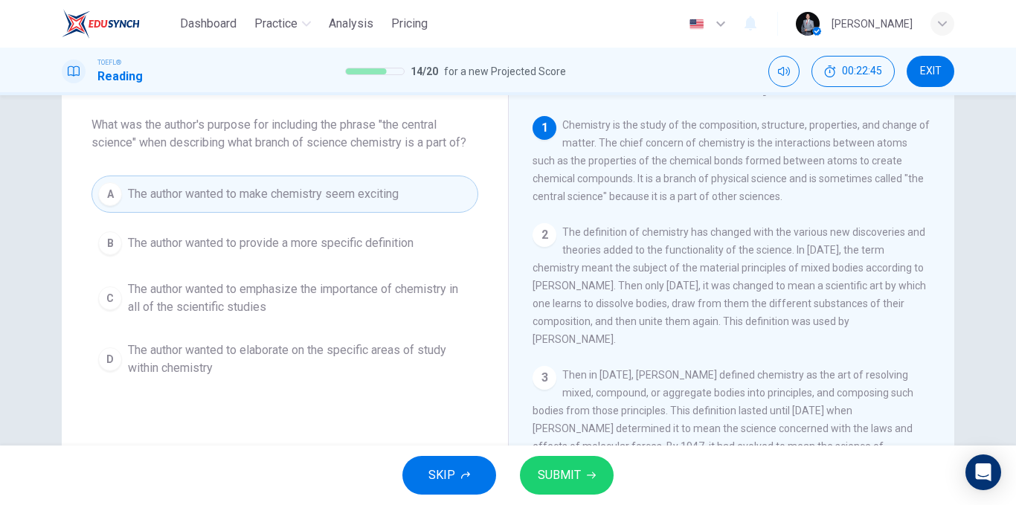
click at [358, 298] on span "The author wanted to emphasize the importance of chemistry in all of the scient…" at bounding box center [300, 298] width 344 height 36
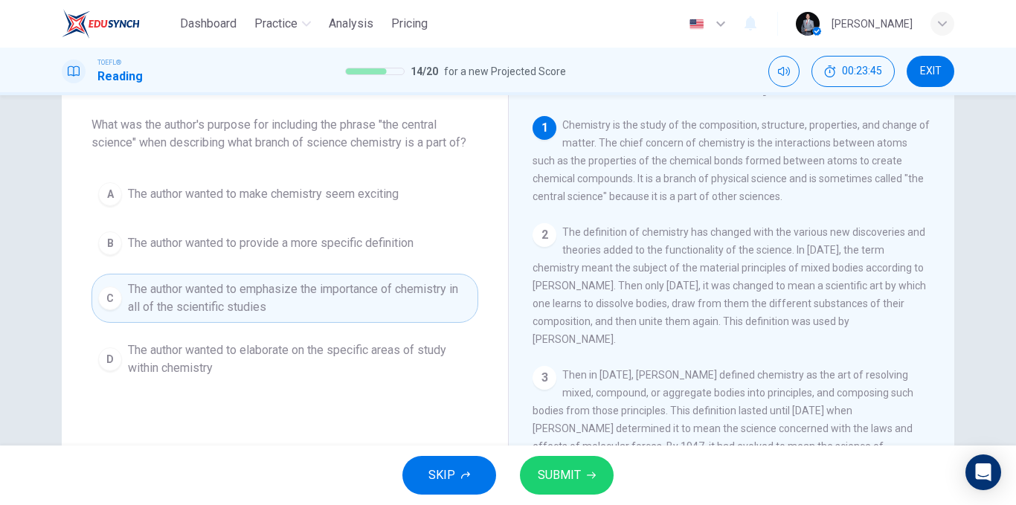
click at [385, 359] on span "The author wanted to elaborate on the specific areas of study within chemistry" at bounding box center [300, 359] width 344 height 36
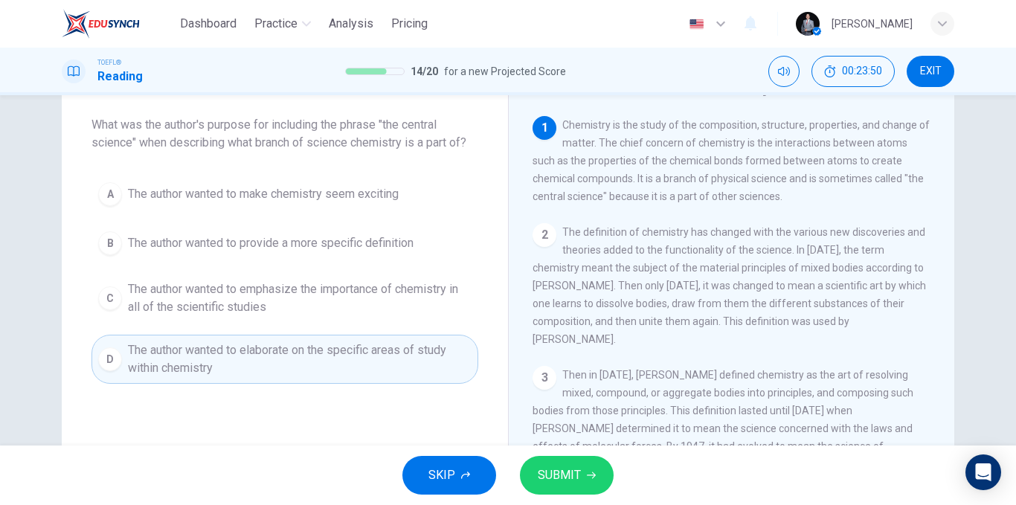
click at [275, 310] on span "The author wanted to emphasize the importance of chemistry in all of the scient…" at bounding box center [300, 298] width 344 height 36
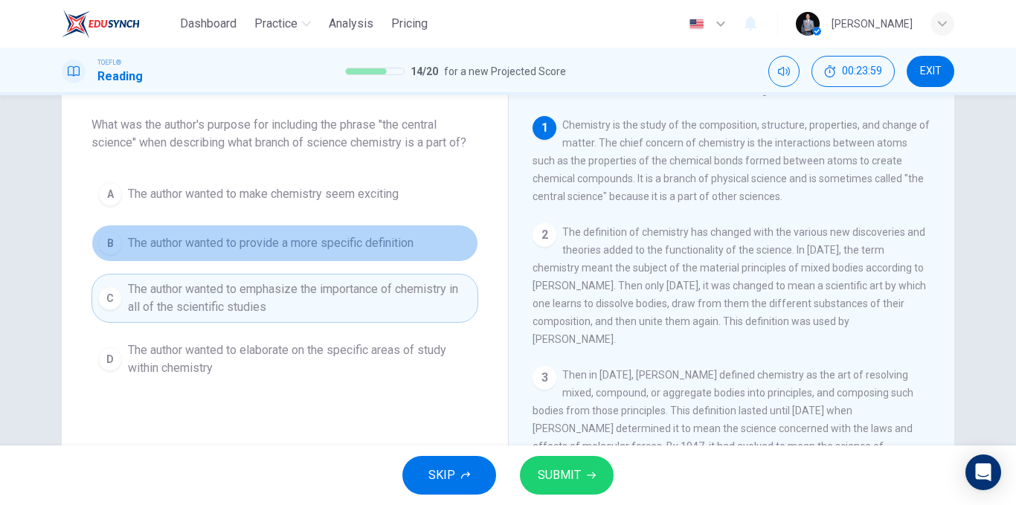
click at [440, 247] on button "B The author wanted to provide a more specific definition" at bounding box center [284, 243] width 387 height 37
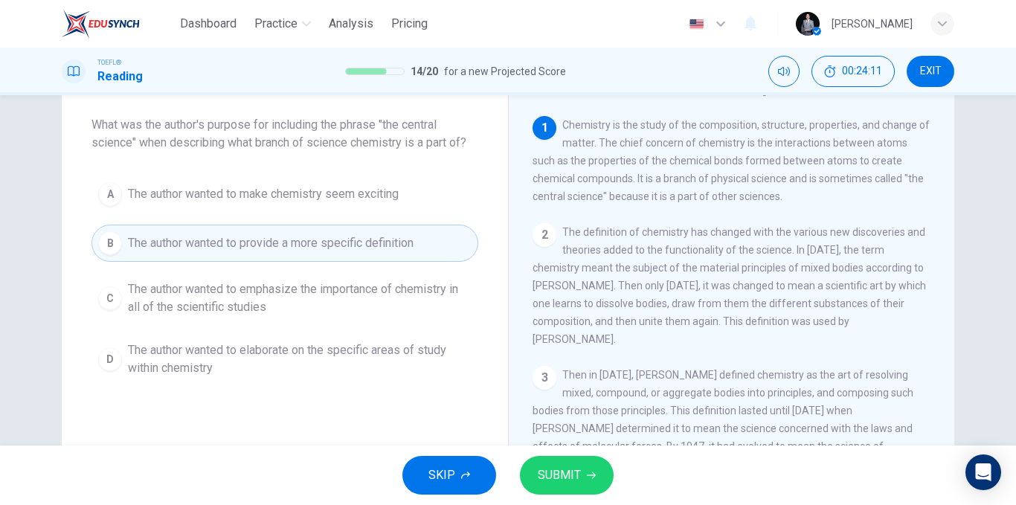
click at [556, 467] on span "SUBMIT" at bounding box center [559, 475] width 43 height 21
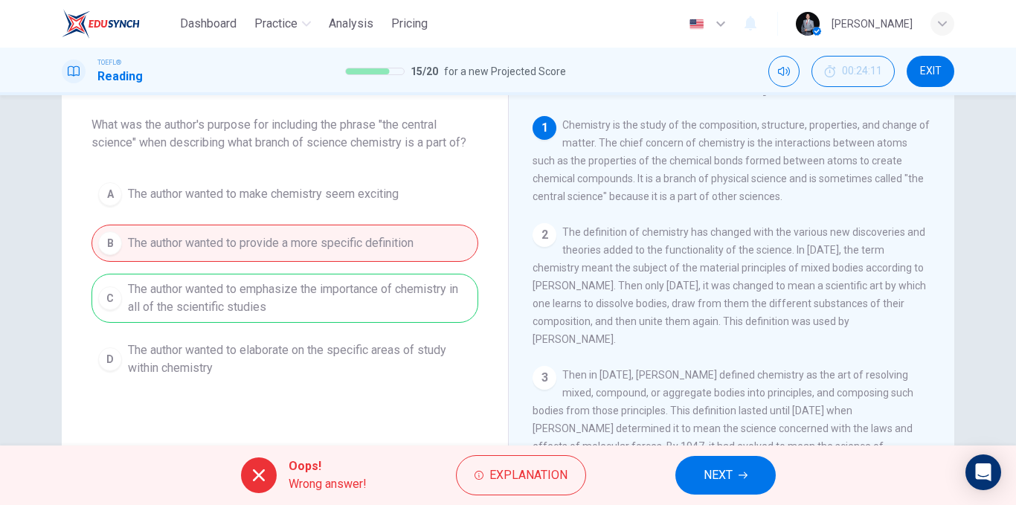
click at [200, 293] on div "A The author wanted to make chemistry seem exciting B The author wanted to prov…" at bounding box center [284, 280] width 387 height 208
click at [200, 292] on div "A The author wanted to make chemistry seem exciting B The author wanted to prov…" at bounding box center [284, 280] width 387 height 208
click at [201, 292] on div "A The author wanted to make chemistry seem exciting B The author wanted to prov…" at bounding box center [284, 280] width 387 height 208
click at [204, 291] on div "A The author wanted to make chemistry seem exciting B The author wanted to prov…" at bounding box center [284, 280] width 387 height 208
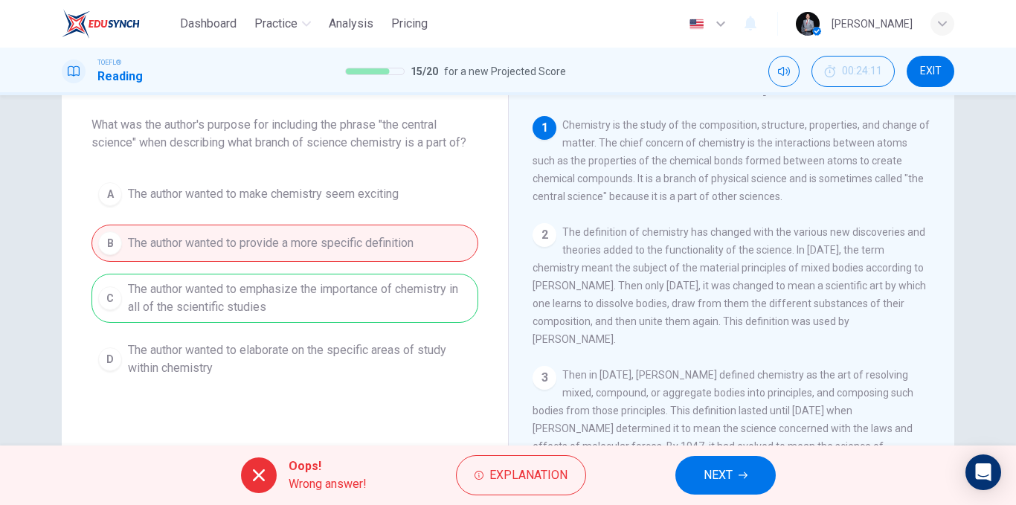
click at [205, 290] on div "A The author wanted to make chemistry seem exciting B The author wanted to prov…" at bounding box center [284, 280] width 387 height 208
click at [205, 289] on div "A The author wanted to make chemistry seem exciting B The author wanted to prov…" at bounding box center [284, 280] width 387 height 208
click at [712, 479] on span "NEXT" at bounding box center [718, 475] width 29 height 21
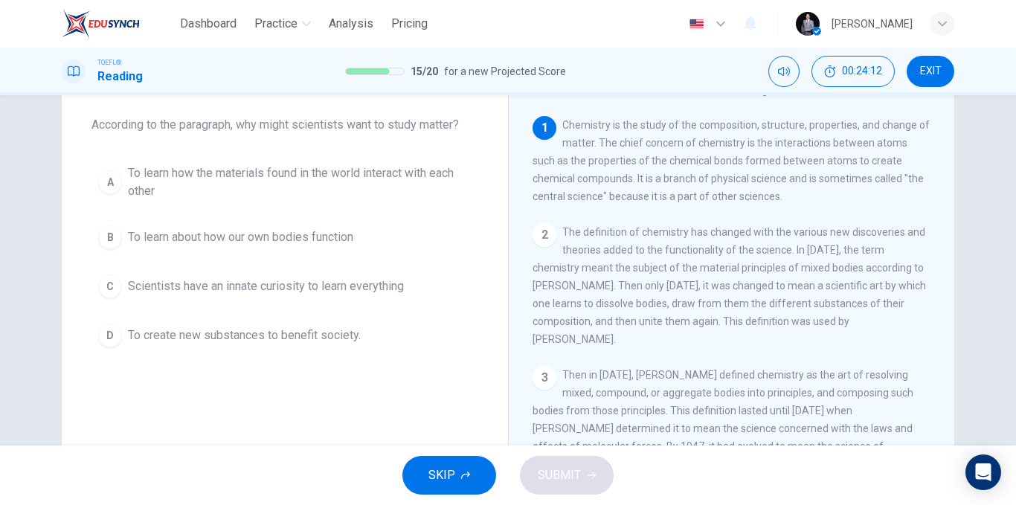
scroll to position [0, 0]
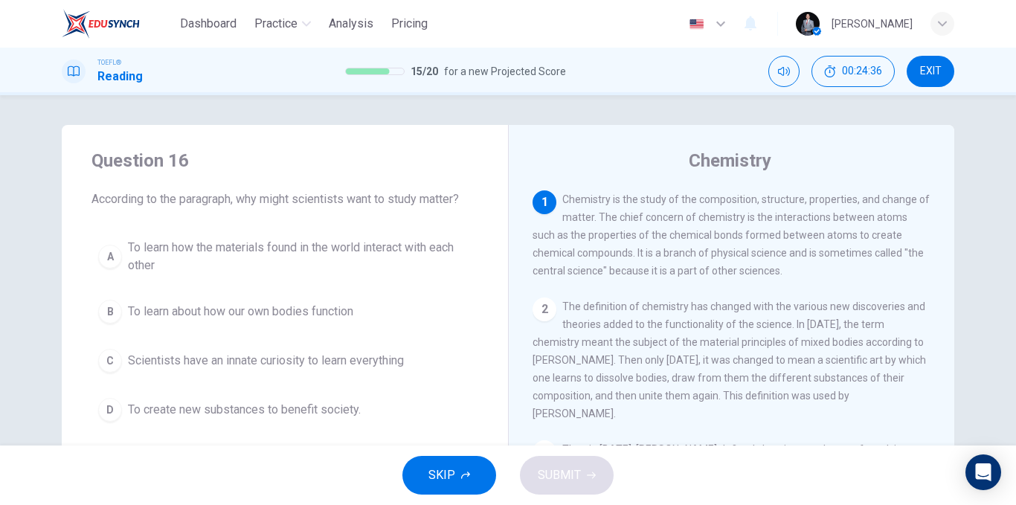
click at [251, 263] on span "To learn how the materials found in the world interact with each other" at bounding box center [300, 257] width 344 height 36
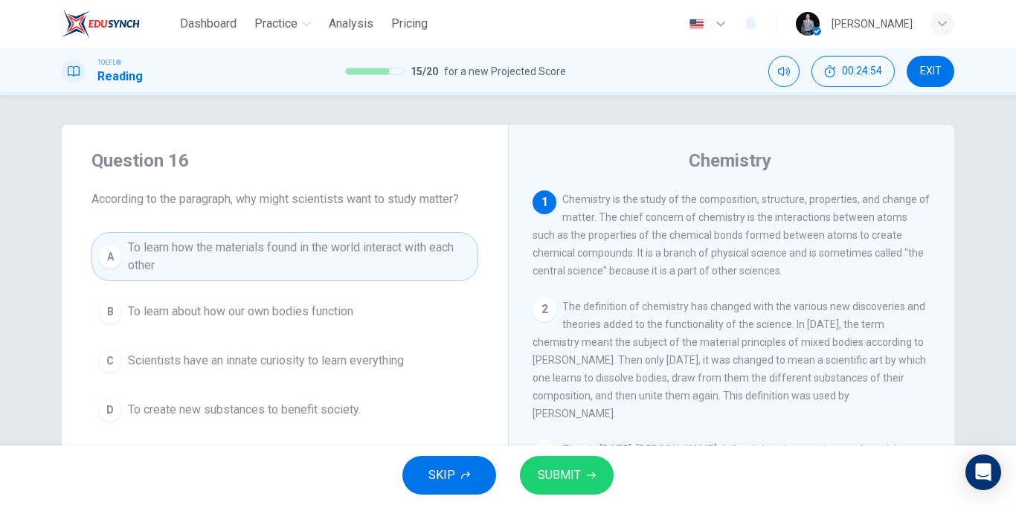
click at [568, 477] on span "SUBMIT" at bounding box center [559, 475] width 43 height 21
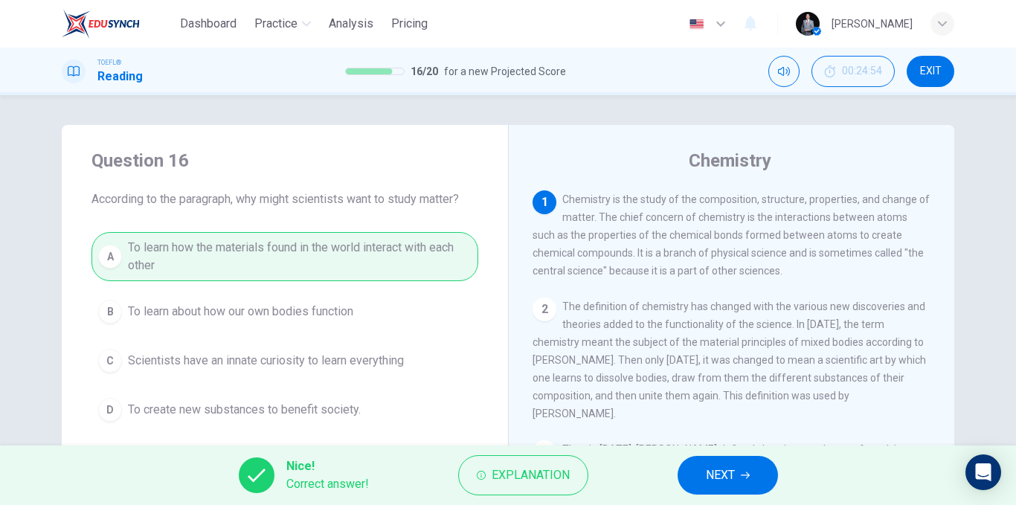
drag, startPoint x: 692, startPoint y: 467, endPoint x: 580, endPoint y: 420, distance: 121.7
click at [694, 467] on button "NEXT" at bounding box center [728, 475] width 100 height 39
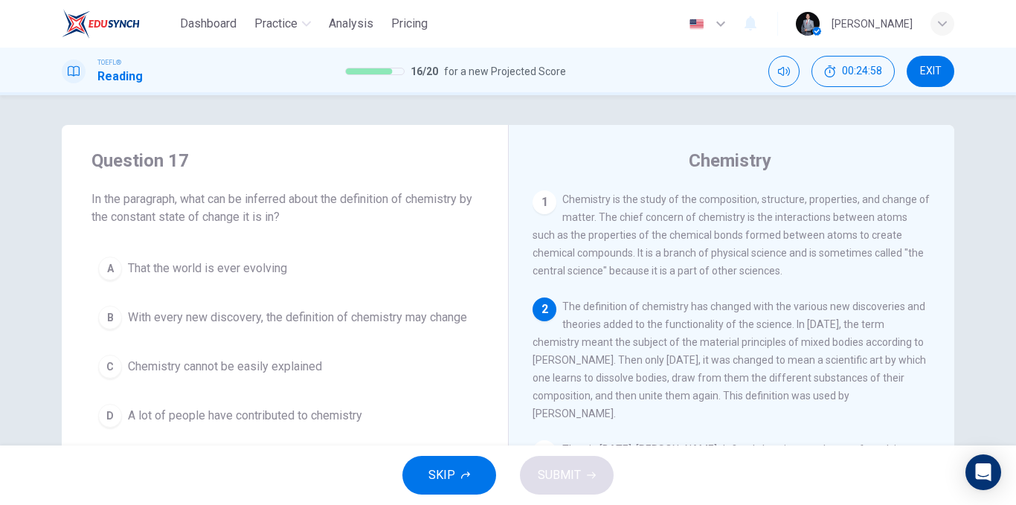
scroll to position [74, 0]
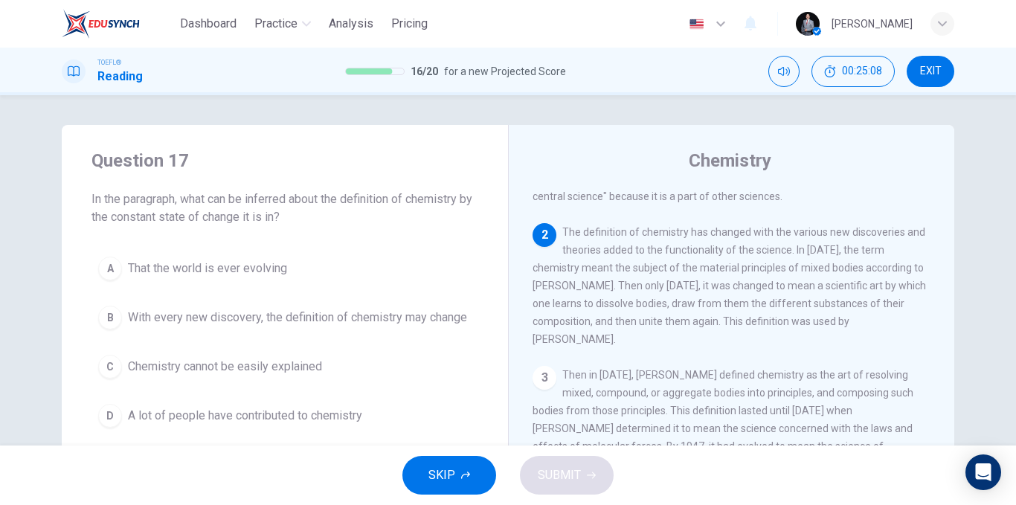
drag, startPoint x: 685, startPoint y: 246, endPoint x: 827, endPoint y: 227, distance: 143.4
click at [826, 227] on div "2 The definition of chemistry has changed with the various new discoveries and …" at bounding box center [732, 285] width 399 height 125
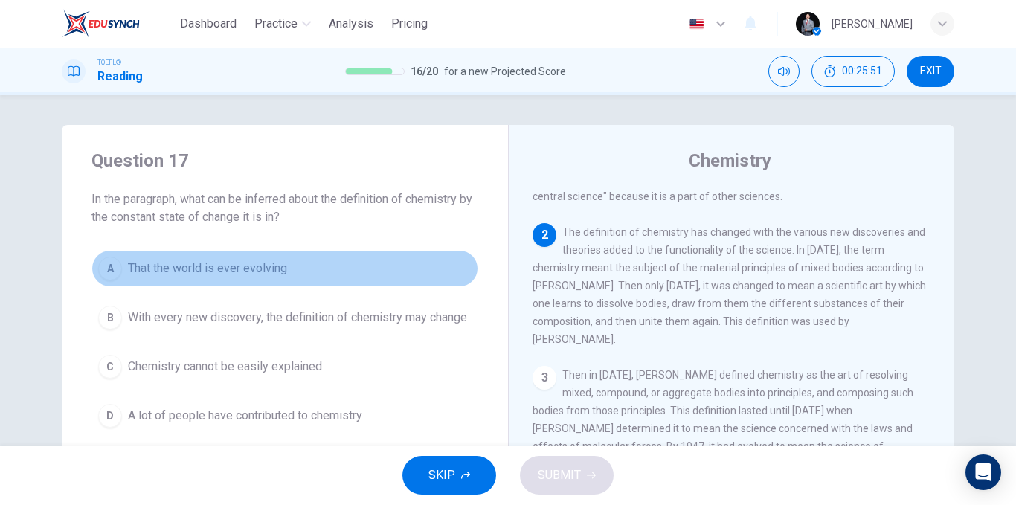
click at [274, 276] on span "That the world is ever evolving" at bounding box center [207, 269] width 159 height 18
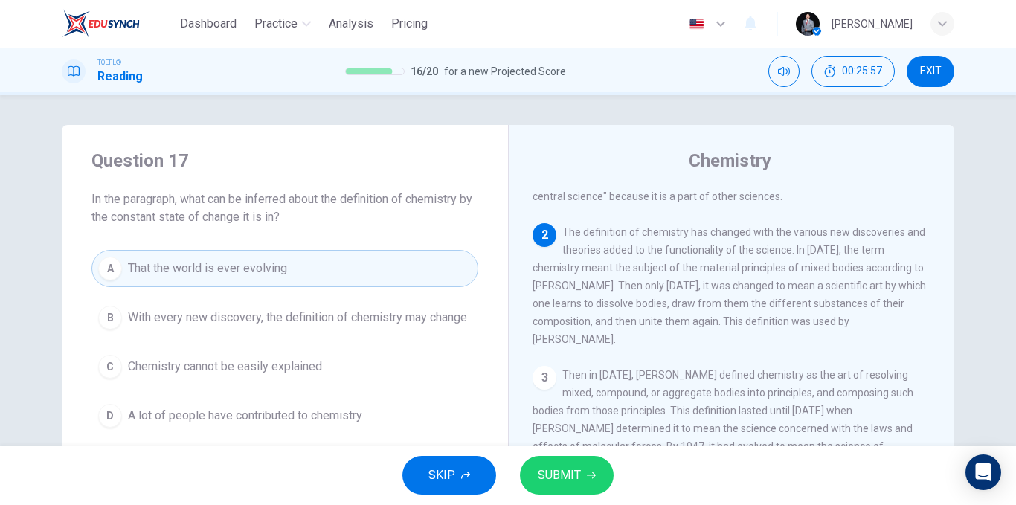
click at [313, 320] on span "With every new discovery, the definition of chemistry may change" at bounding box center [297, 318] width 339 height 18
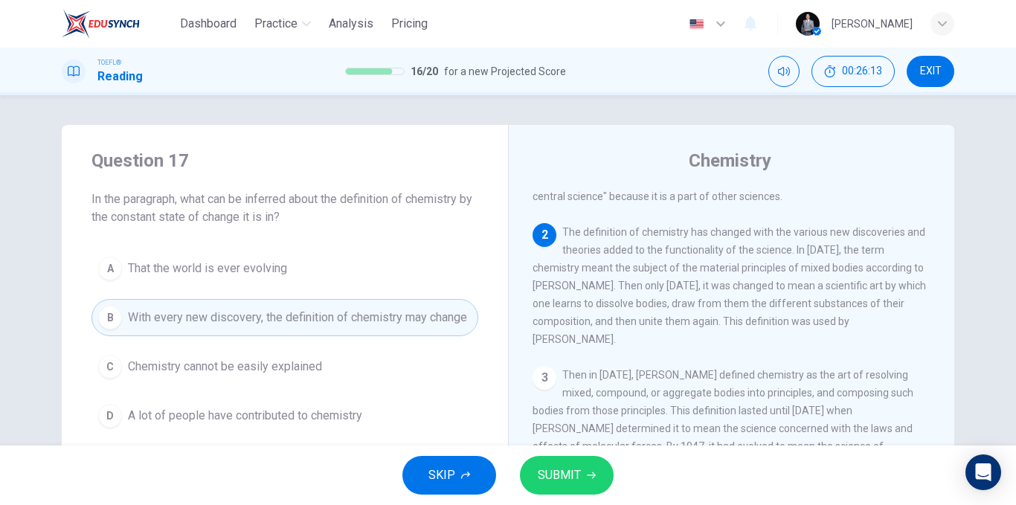
click at [561, 483] on span "SUBMIT" at bounding box center [559, 475] width 43 height 21
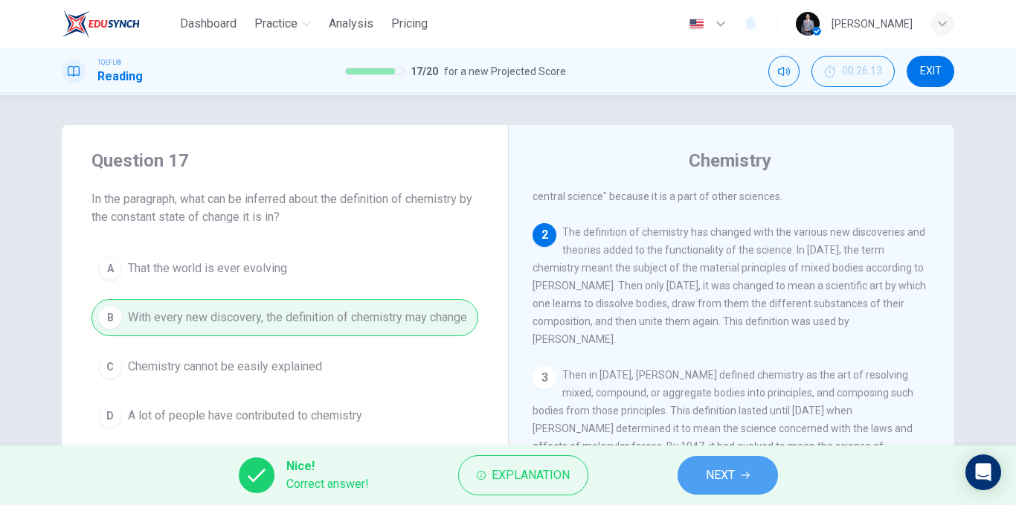
click at [703, 478] on button "NEXT" at bounding box center [728, 475] width 100 height 39
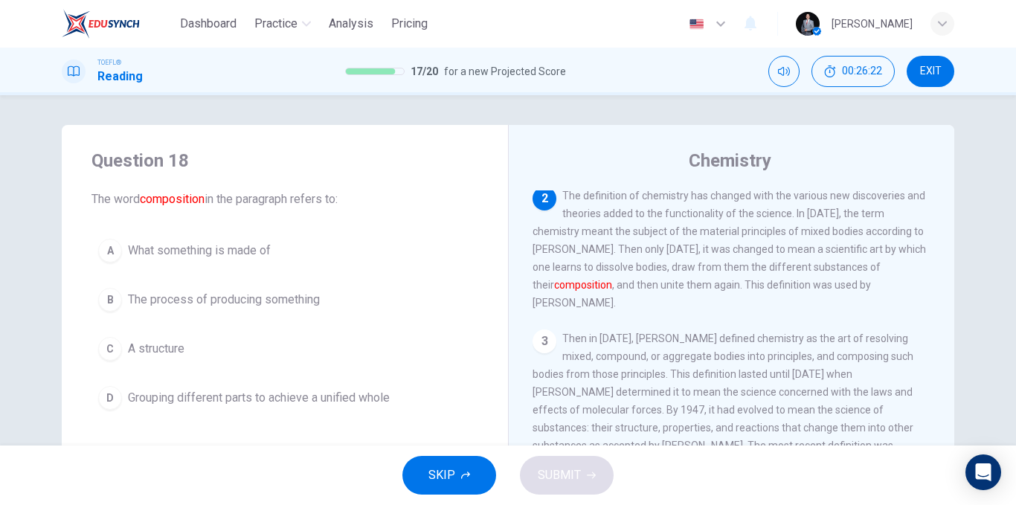
drag, startPoint x: 601, startPoint y: 298, endPoint x: 565, endPoint y: 292, distance: 36.8
click at [565, 292] on span "The definition of chemistry has changed with the various new discoveries and th…" at bounding box center [729, 249] width 393 height 119
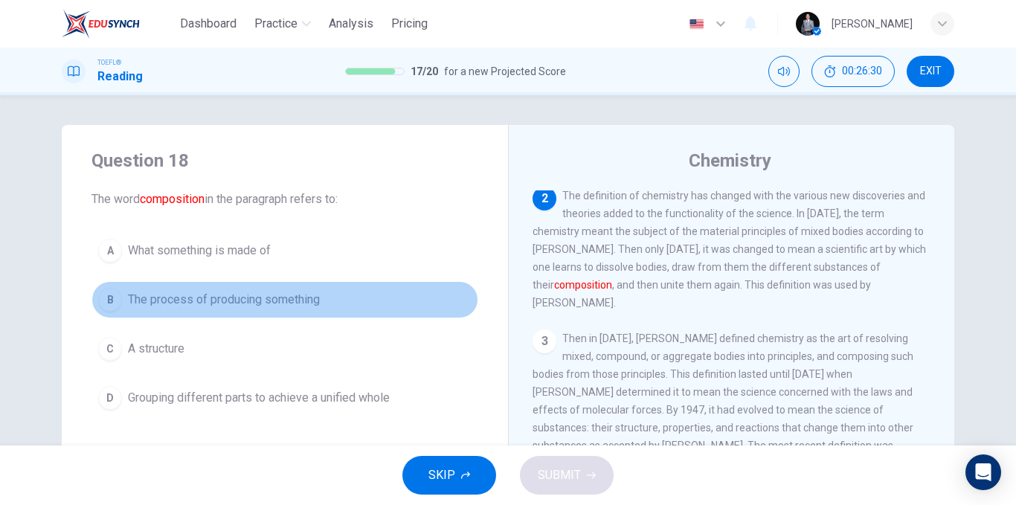
click at [316, 303] on span "The process of producing something" at bounding box center [224, 300] width 192 height 18
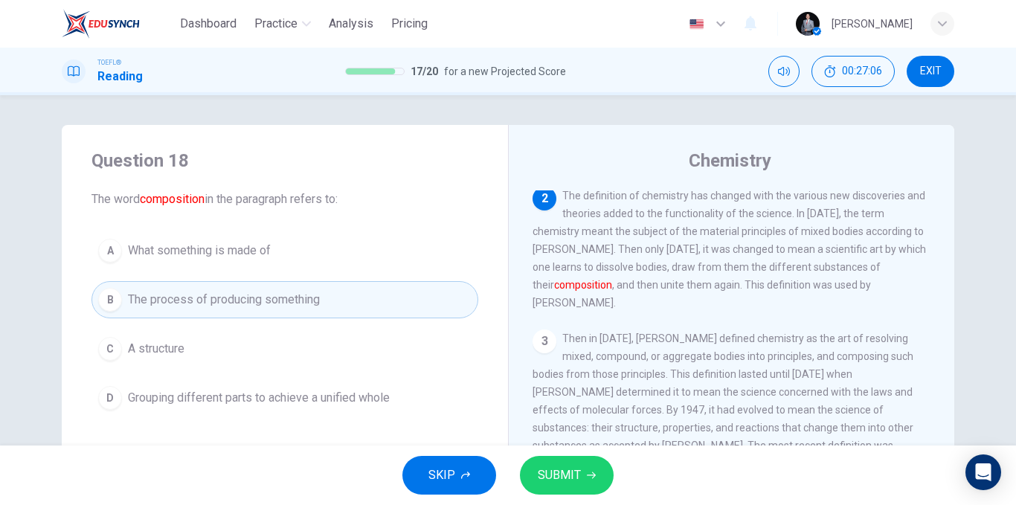
click at [250, 257] on span "What something is made of" at bounding box center [199, 251] width 143 height 18
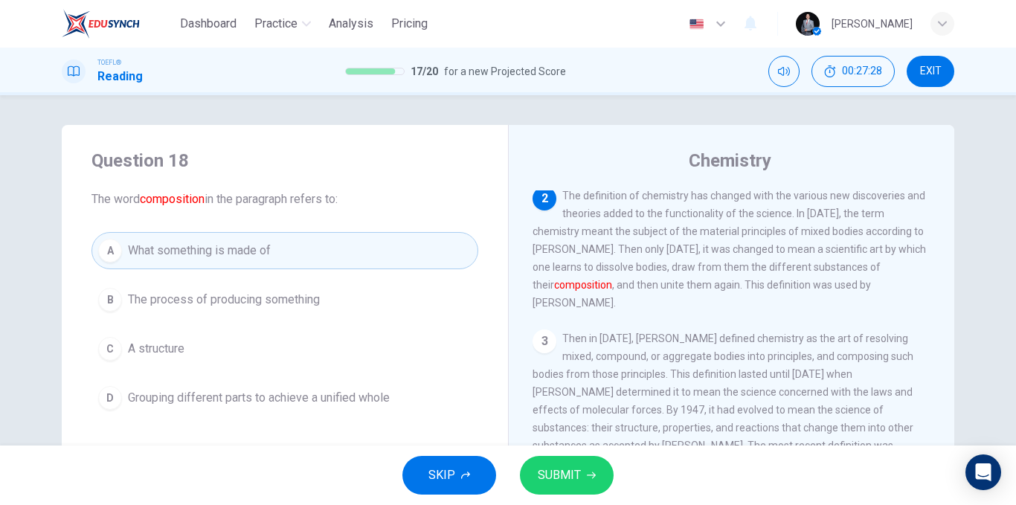
click at [212, 341] on button "C A structure" at bounding box center [284, 348] width 387 height 37
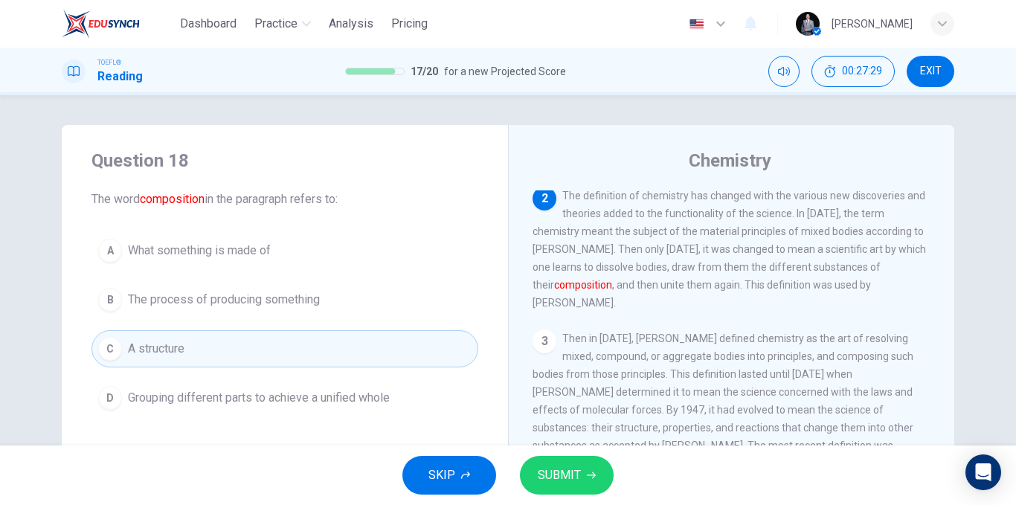
click at [548, 463] on button "SUBMIT" at bounding box center [567, 475] width 94 height 39
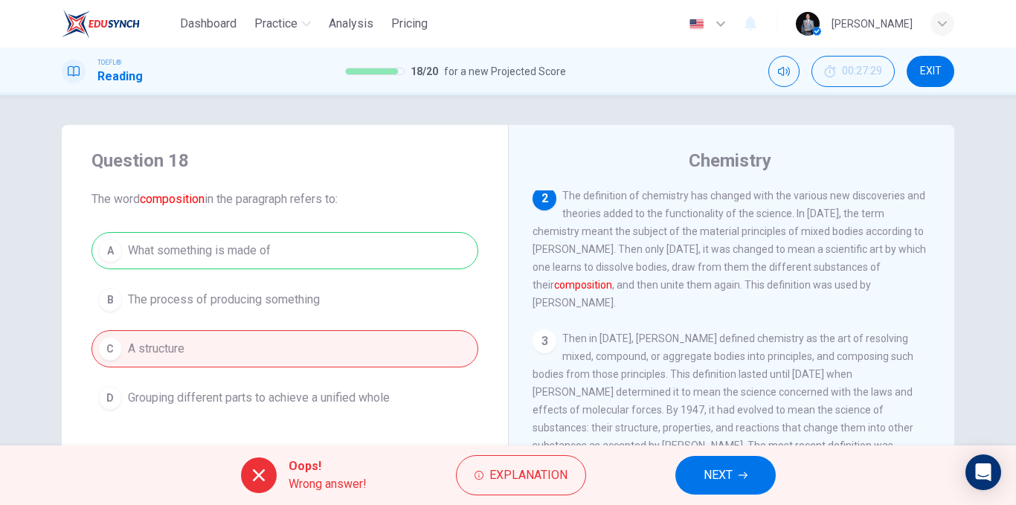
click at [713, 478] on span "NEXT" at bounding box center [718, 475] width 29 height 21
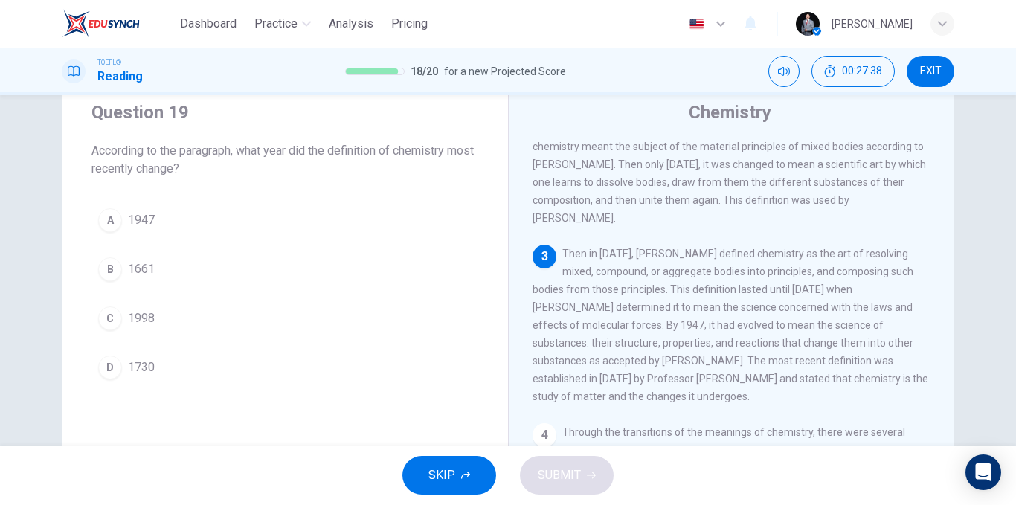
scroll to position [74, 0]
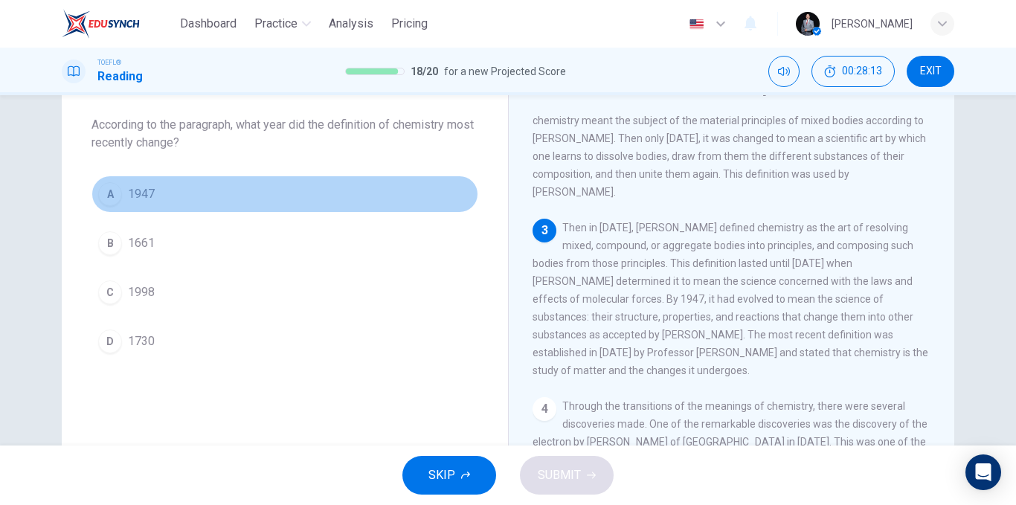
click at [185, 203] on button "A 1947" at bounding box center [284, 194] width 387 height 37
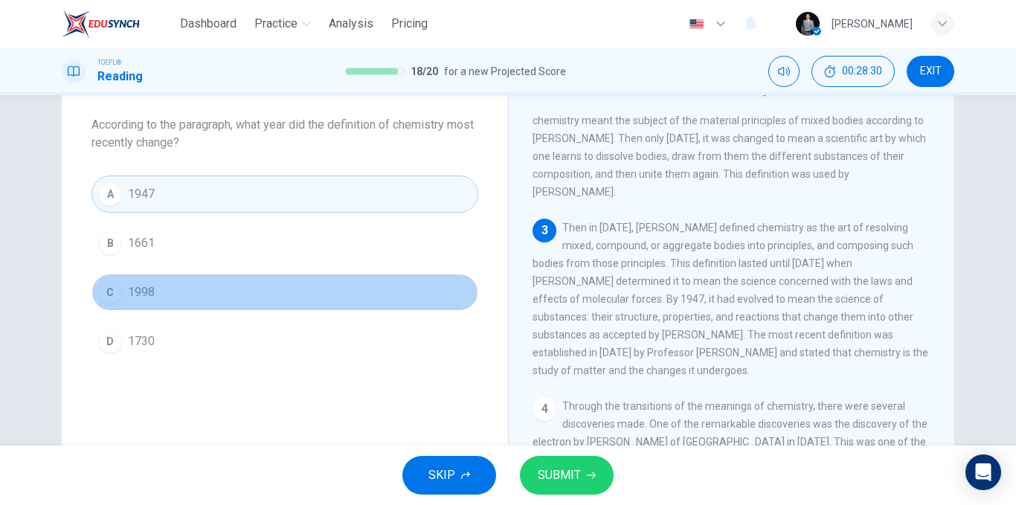
drag, startPoint x: 202, startPoint y: 282, endPoint x: 292, endPoint y: 315, distance: 95.8
click at [204, 283] on button "C 1998" at bounding box center [284, 292] width 387 height 37
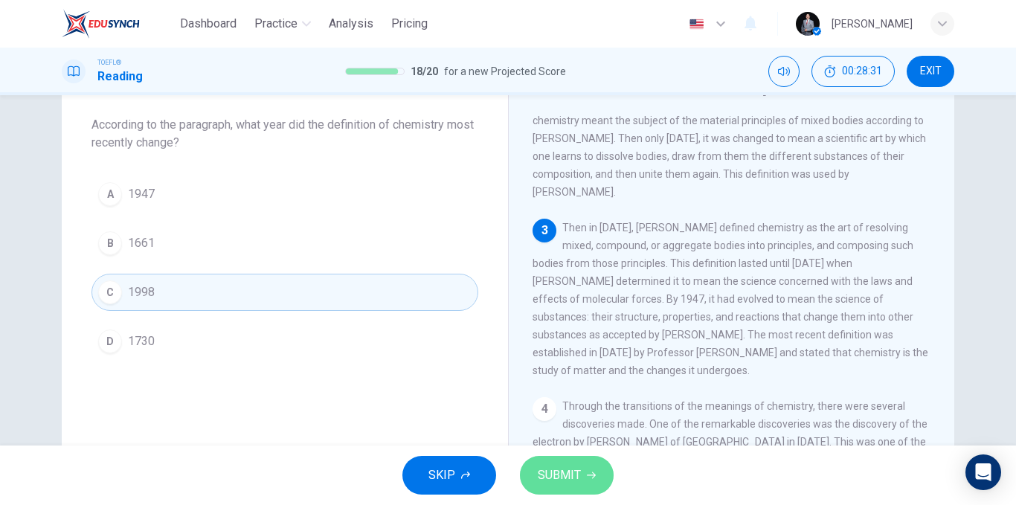
click at [554, 456] on button "SUBMIT" at bounding box center [567, 475] width 94 height 39
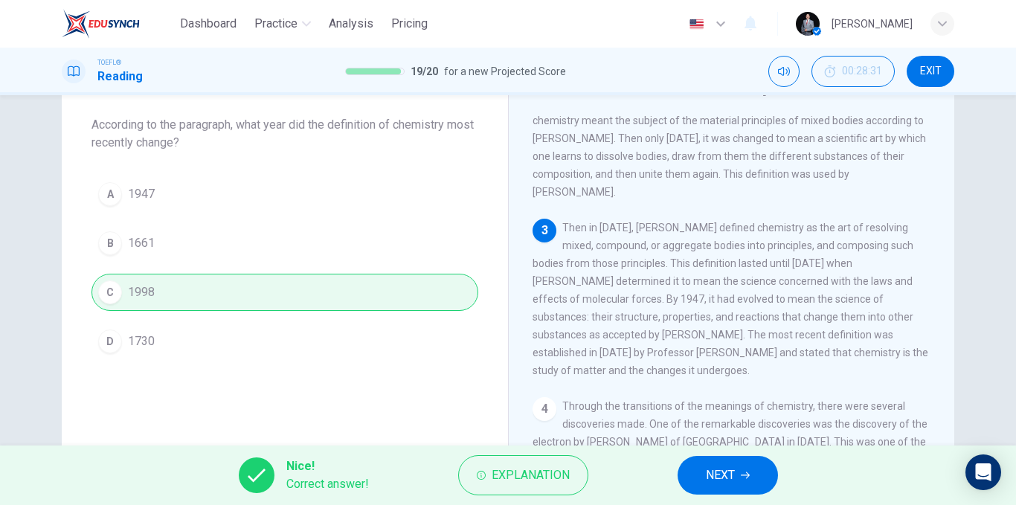
click at [707, 469] on span "NEXT" at bounding box center [720, 475] width 29 height 21
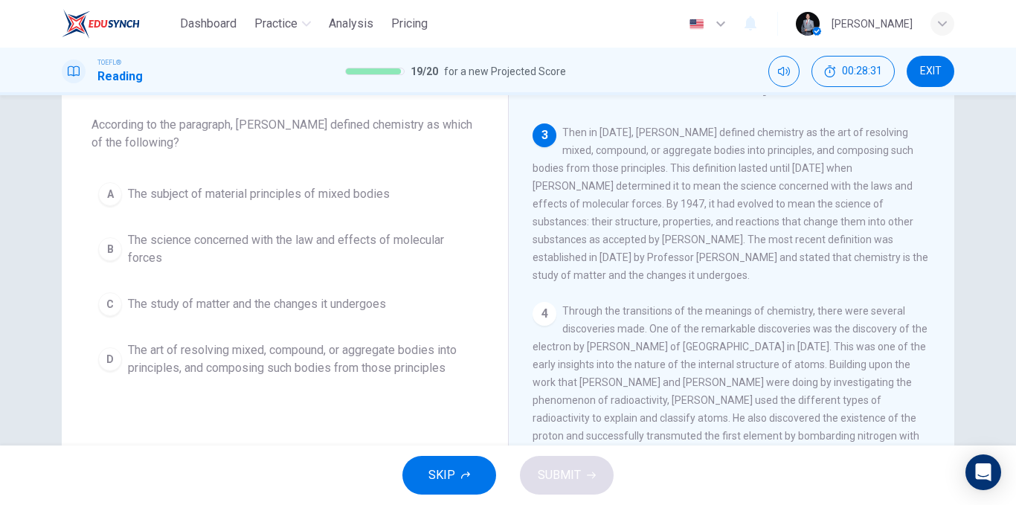
scroll to position [259, 0]
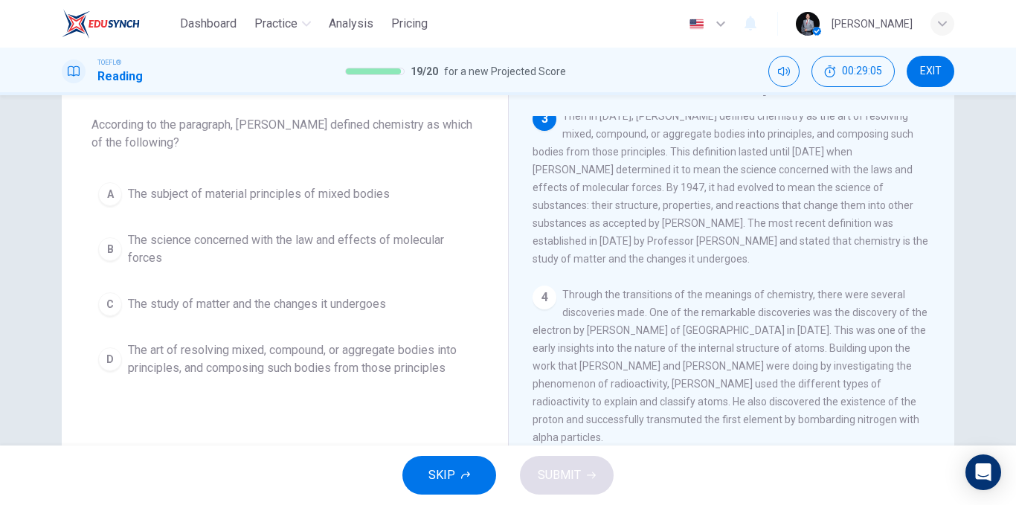
click at [252, 353] on span "The art of resolving mixed, compound, or aggregate bodies into principles, and …" at bounding box center [300, 359] width 344 height 36
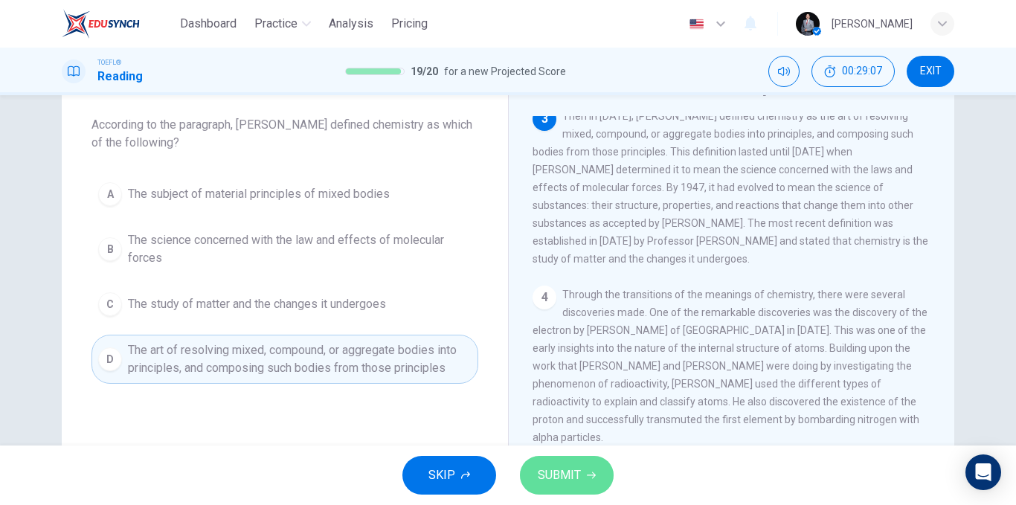
click at [571, 478] on span "SUBMIT" at bounding box center [559, 475] width 43 height 21
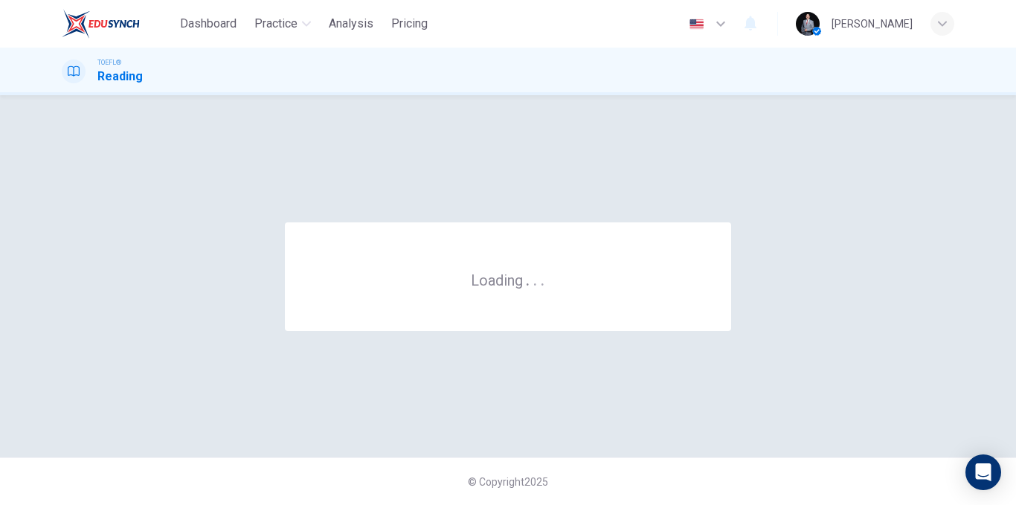
scroll to position [0, 0]
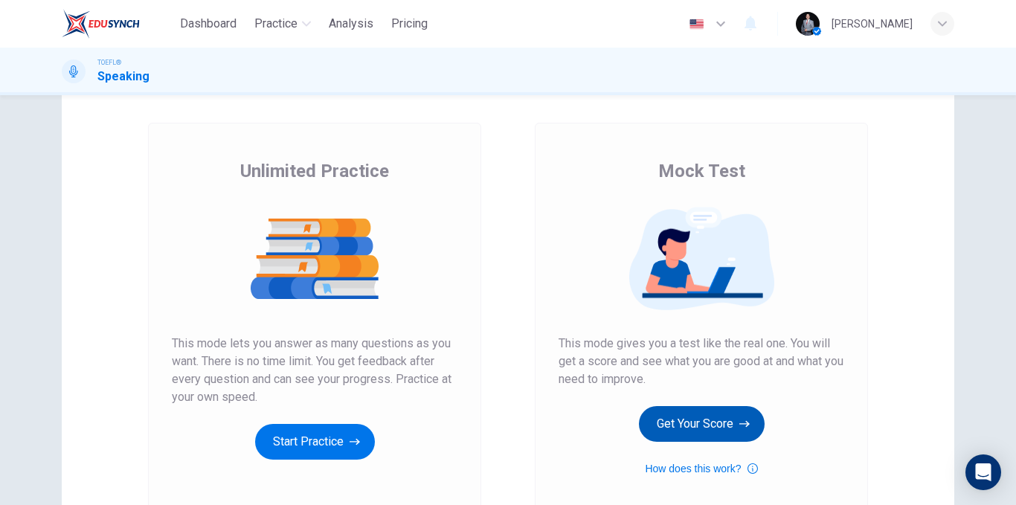
scroll to position [74, 0]
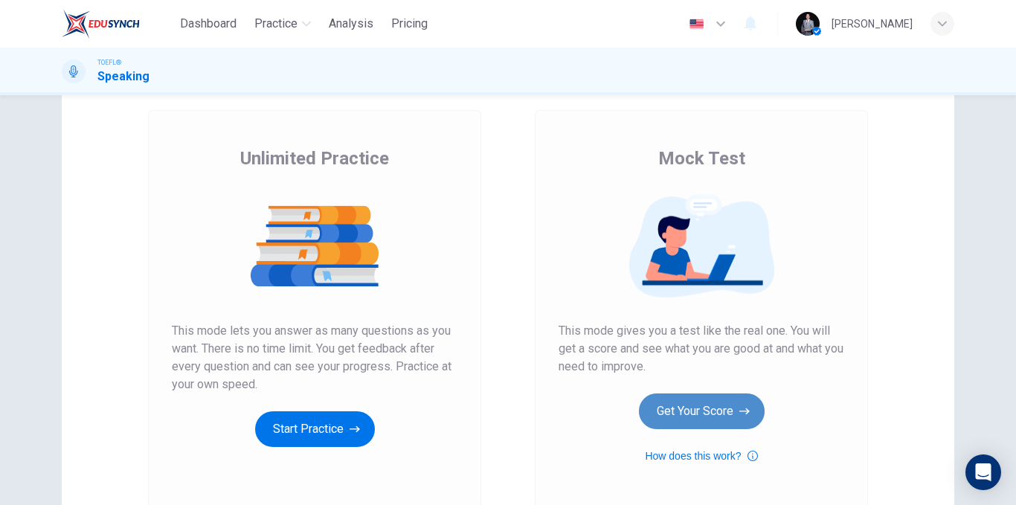
click at [689, 410] on button "Get Your Score" at bounding box center [702, 411] width 126 height 36
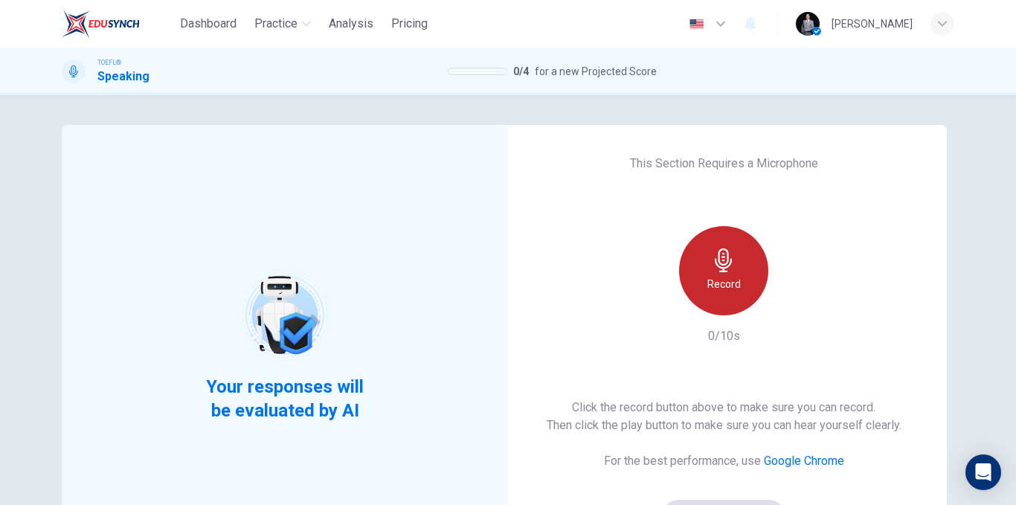
click at [704, 301] on div "Record" at bounding box center [723, 270] width 89 height 89
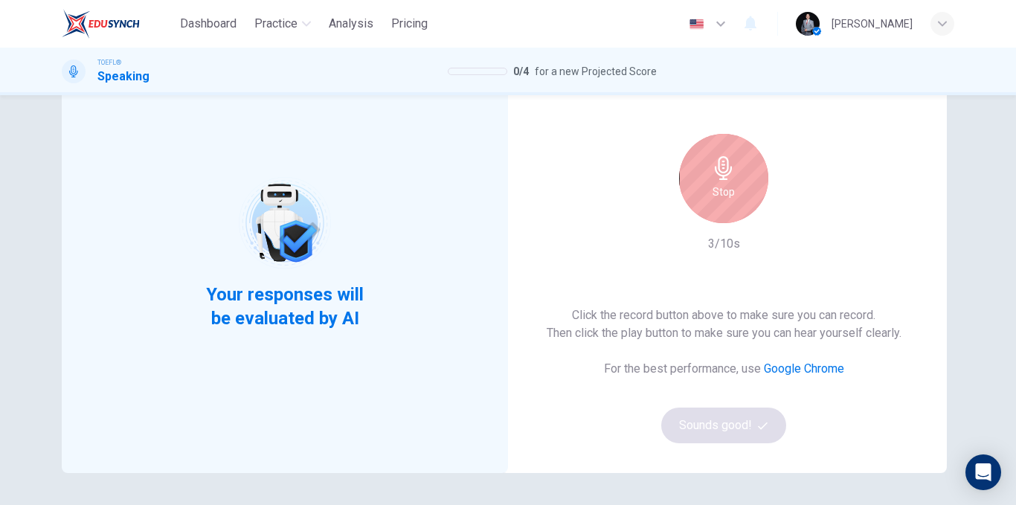
scroll to position [65, 0]
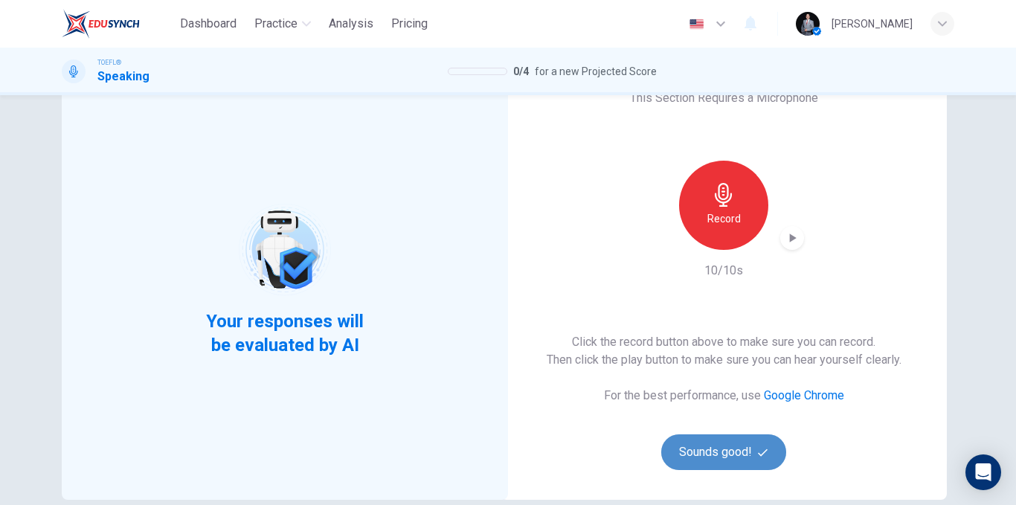
click at [736, 439] on button "Sounds good!" at bounding box center [723, 452] width 125 height 36
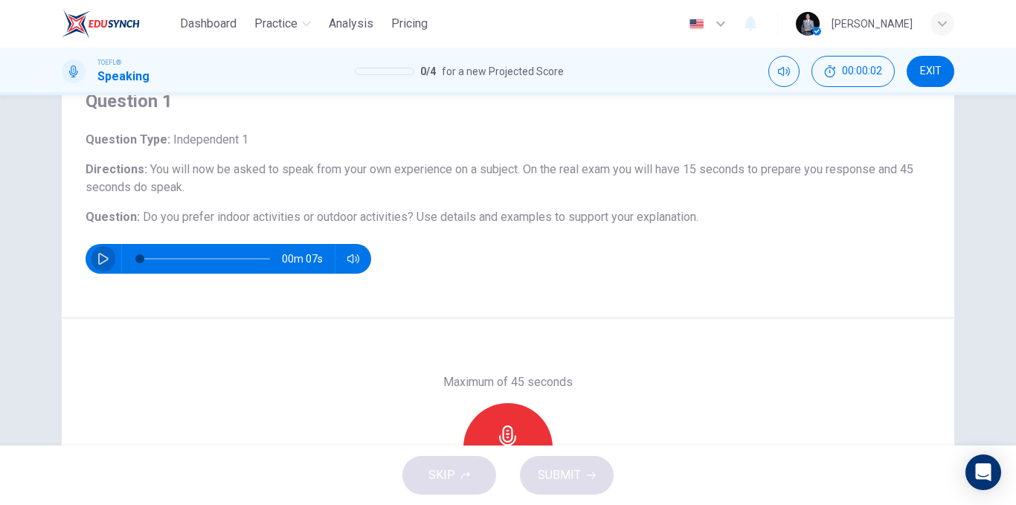
click at [98, 271] on button "button" at bounding box center [103, 259] width 24 height 30
type input "0"
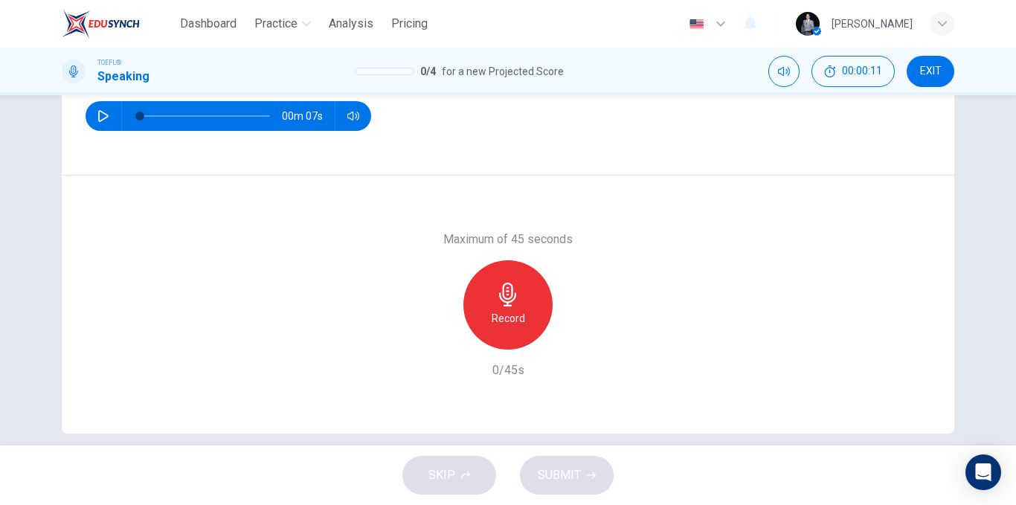
scroll to position [214, 0]
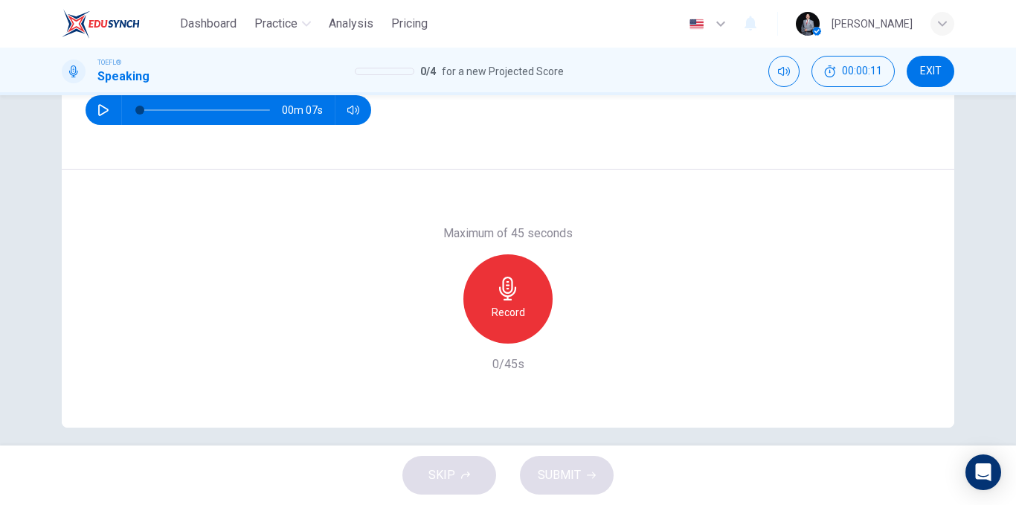
click at [505, 312] on h6 "Record" at bounding box center [508, 312] width 33 height 18
click at [587, 474] on icon "button" at bounding box center [591, 475] width 9 height 9
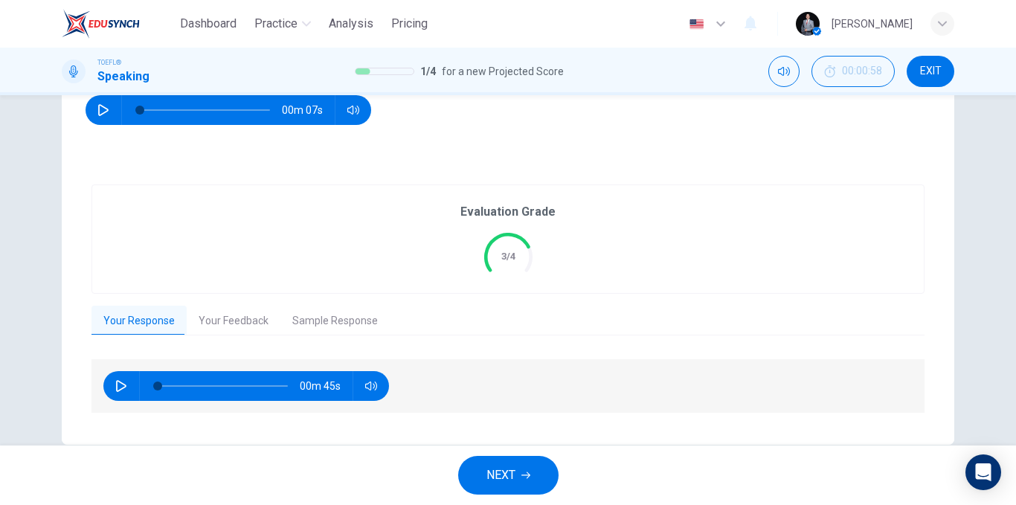
click at [339, 314] on button "Sample Response" at bounding box center [334, 321] width 109 height 31
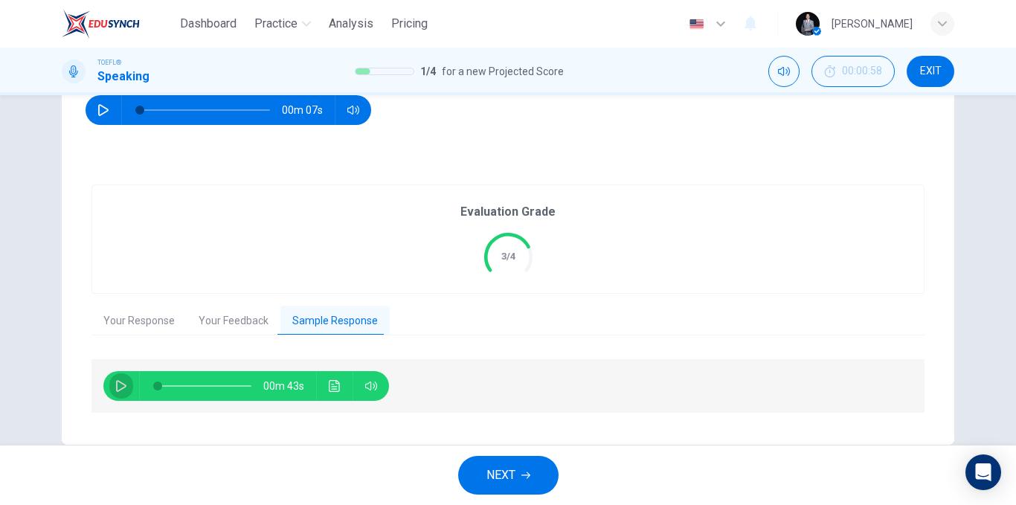
click at [124, 388] on button "button" at bounding box center [121, 386] width 24 height 30
type input "49"
click at [486, 469] on span "NEXT" at bounding box center [500, 475] width 29 height 21
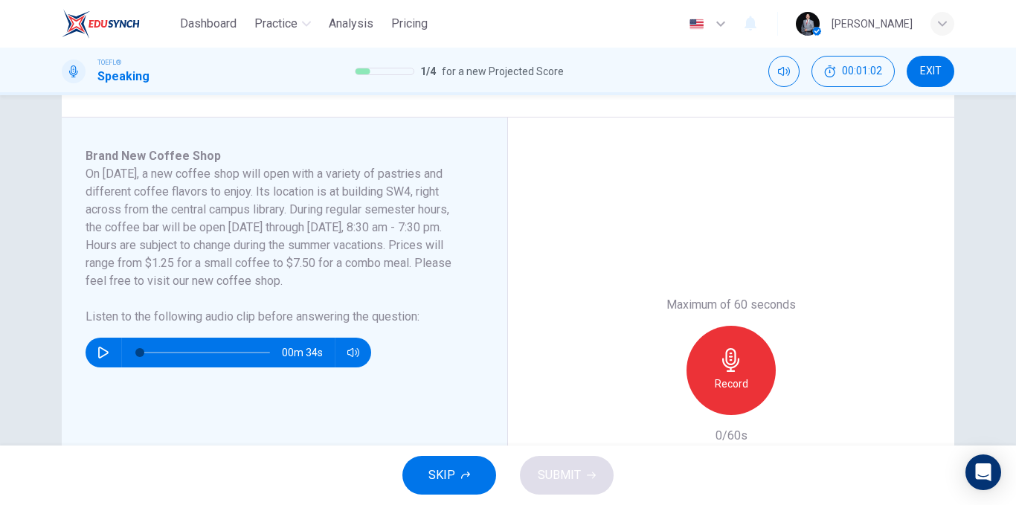
scroll to position [223, 0]
click at [93, 354] on button "button" at bounding box center [103, 352] width 24 height 30
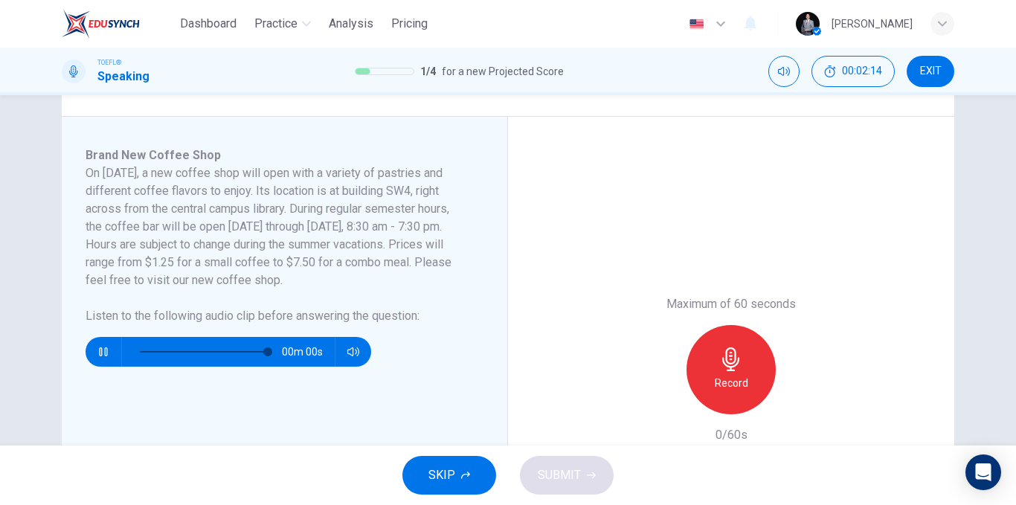
type input "0"
click at [732, 360] on icon "button" at bounding box center [730, 359] width 17 height 24
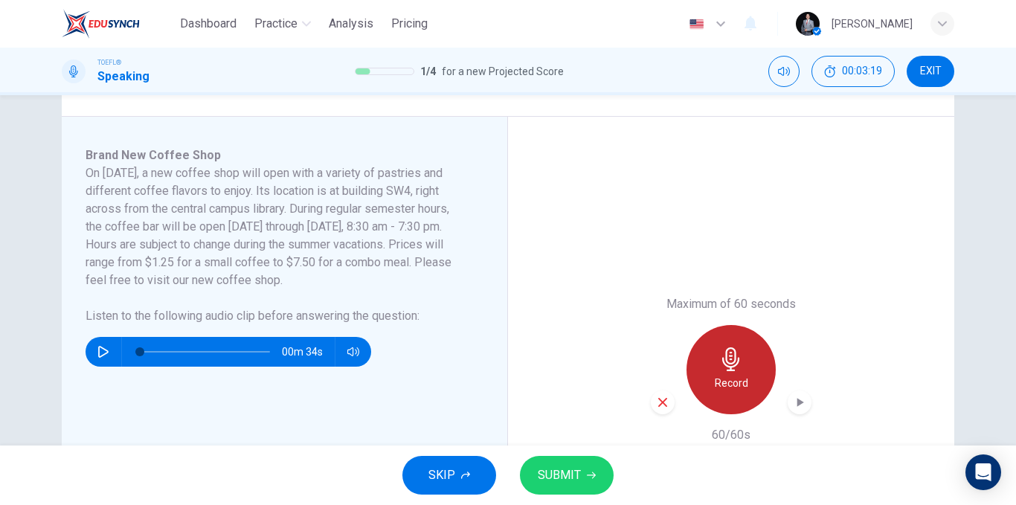
click at [707, 359] on div "Record" at bounding box center [731, 369] width 89 height 89
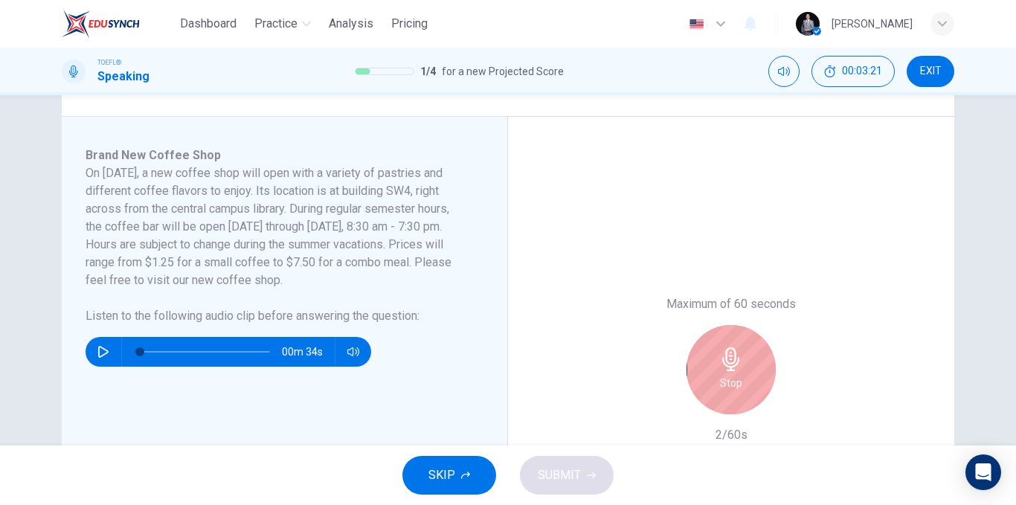
click at [719, 370] on icon "button" at bounding box center [731, 359] width 24 height 24
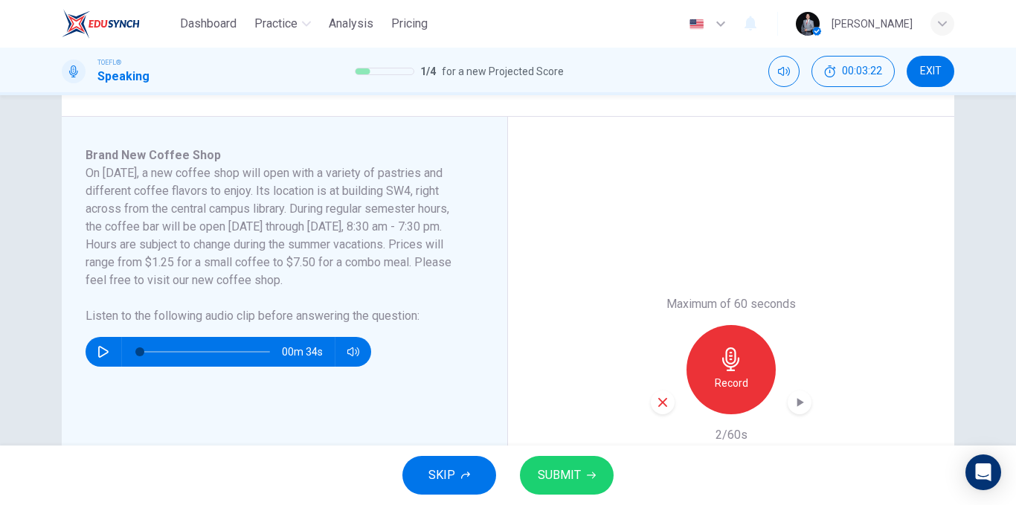
click at [657, 403] on icon "button" at bounding box center [662, 402] width 13 height 13
click at [748, 359] on div "Record" at bounding box center [731, 369] width 89 height 89
click at [591, 467] on button "SUBMIT" at bounding box center [567, 475] width 94 height 39
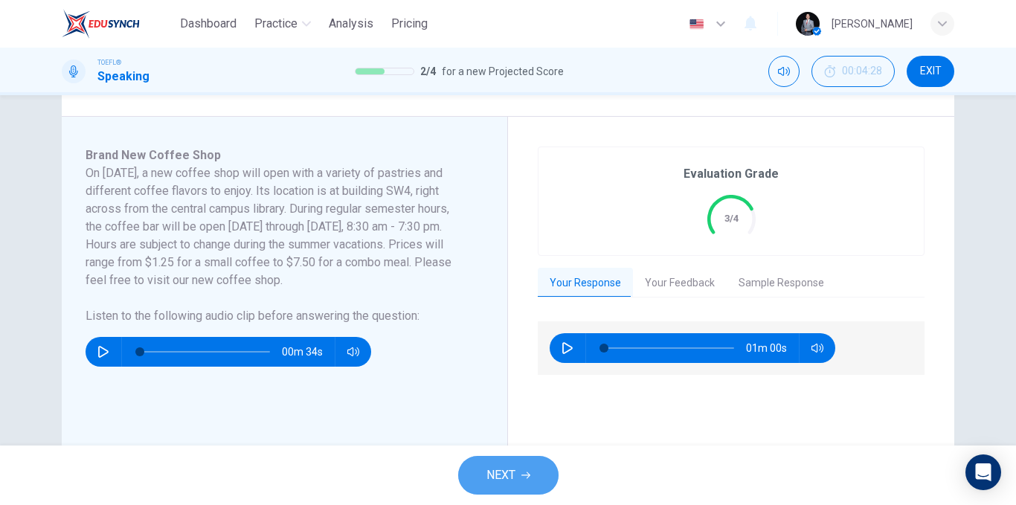
click at [515, 459] on button "NEXT" at bounding box center [508, 475] width 100 height 39
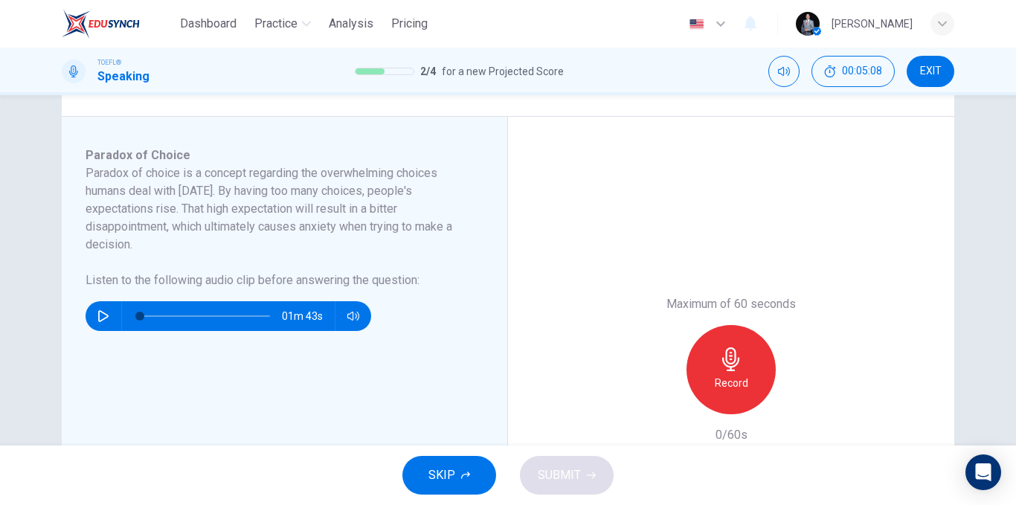
click at [98, 318] on icon "button" at bounding box center [103, 316] width 12 height 12
type input "0"
click at [715, 366] on div "Record" at bounding box center [731, 369] width 89 height 89
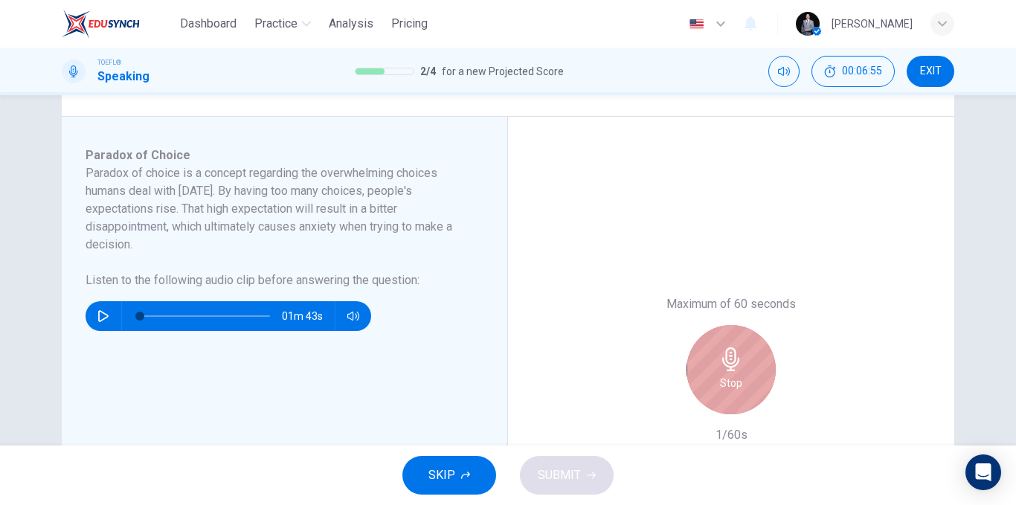
click at [724, 357] on icon "button" at bounding box center [731, 359] width 24 height 24
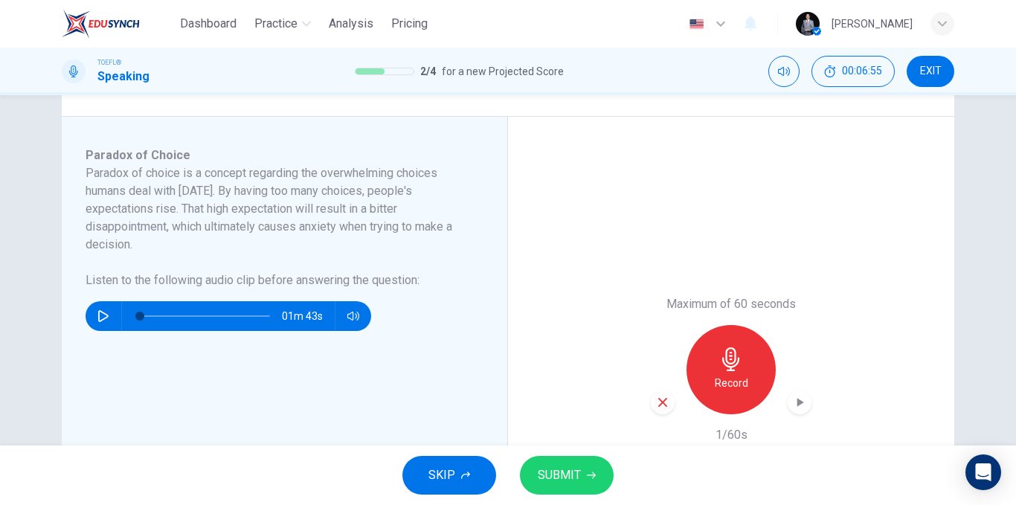
click at [656, 399] on icon "button" at bounding box center [662, 402] width 13 height 13
click at [719, 367] on icon "button" at bounding box center [731, 359] width 24 height 24
click at [539, 472] on span "SUBMIT" at bounding box center [559, 475] width 43 height 21
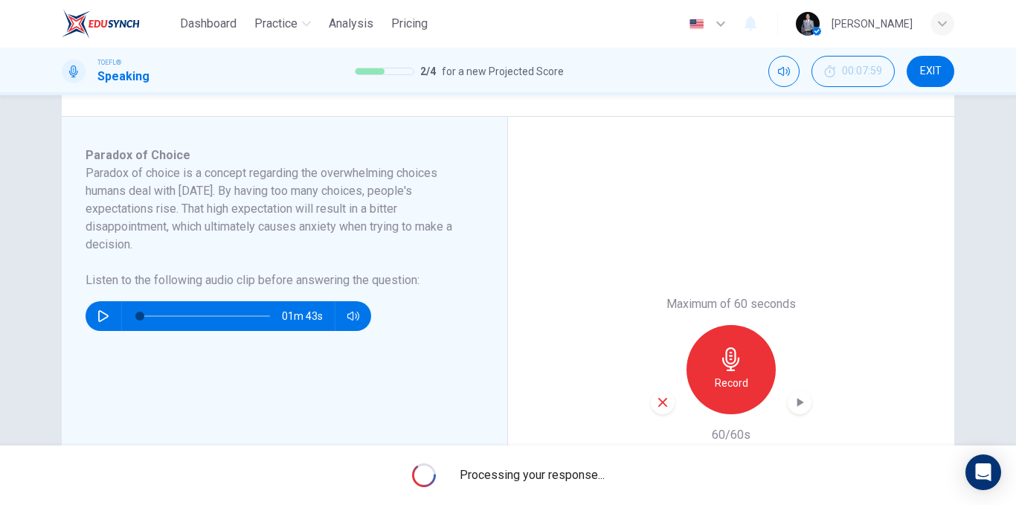
scroll to position [149, 0]
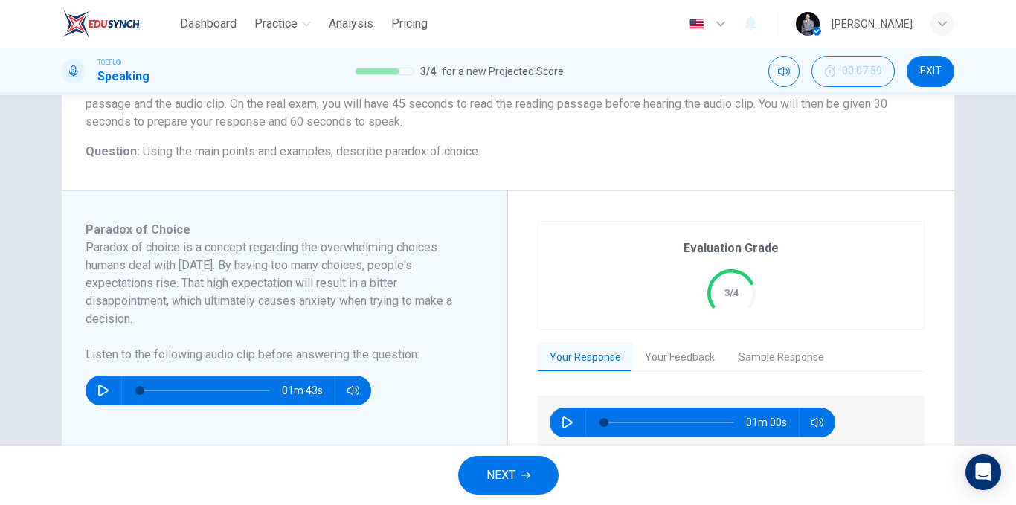
click at [511, 459] on button "NEXT" at bounding box center [508, 475] width 100 height 39
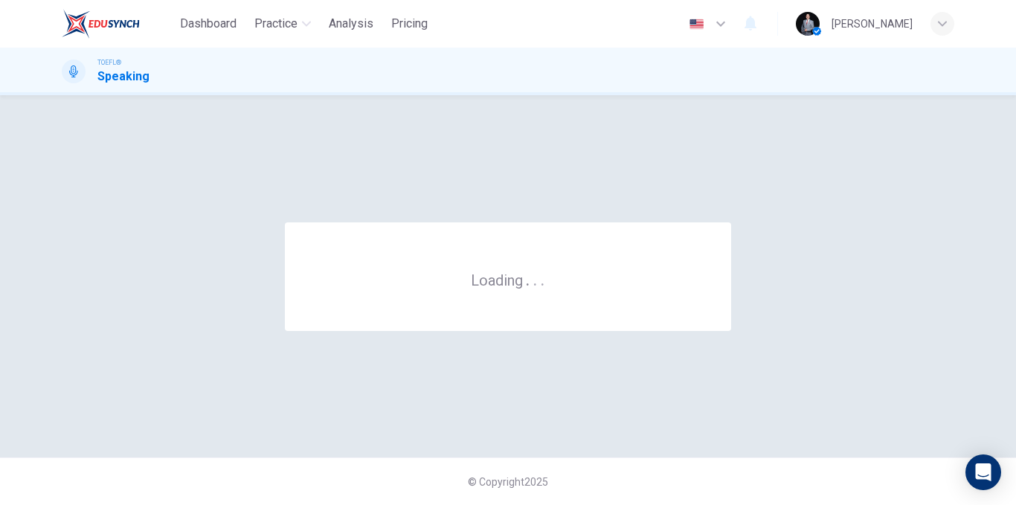
scroll to position [0, 0]
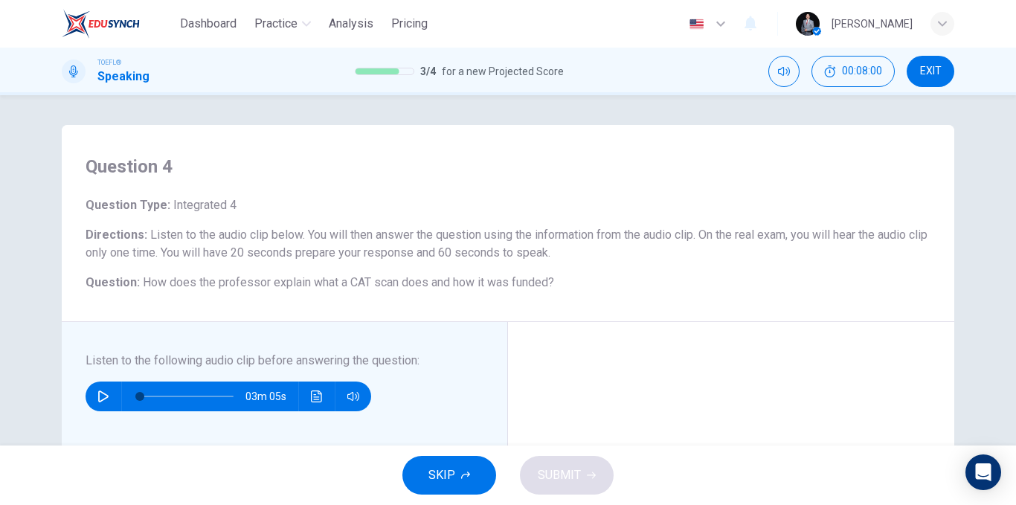
click at [97, 395] on icon "button" at bounding box center [103, 397] width 12 height 12
click at [436, 480] on span "SKIP" at bounding box center [441, 475] width 27 height 21
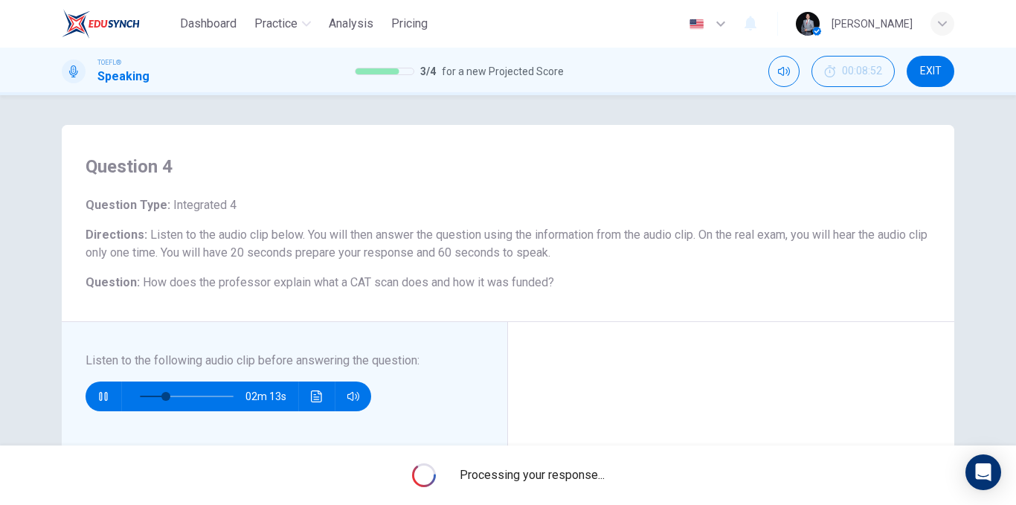
type input "29"
